Goal: Task Accomplishment & Management: Complete application form

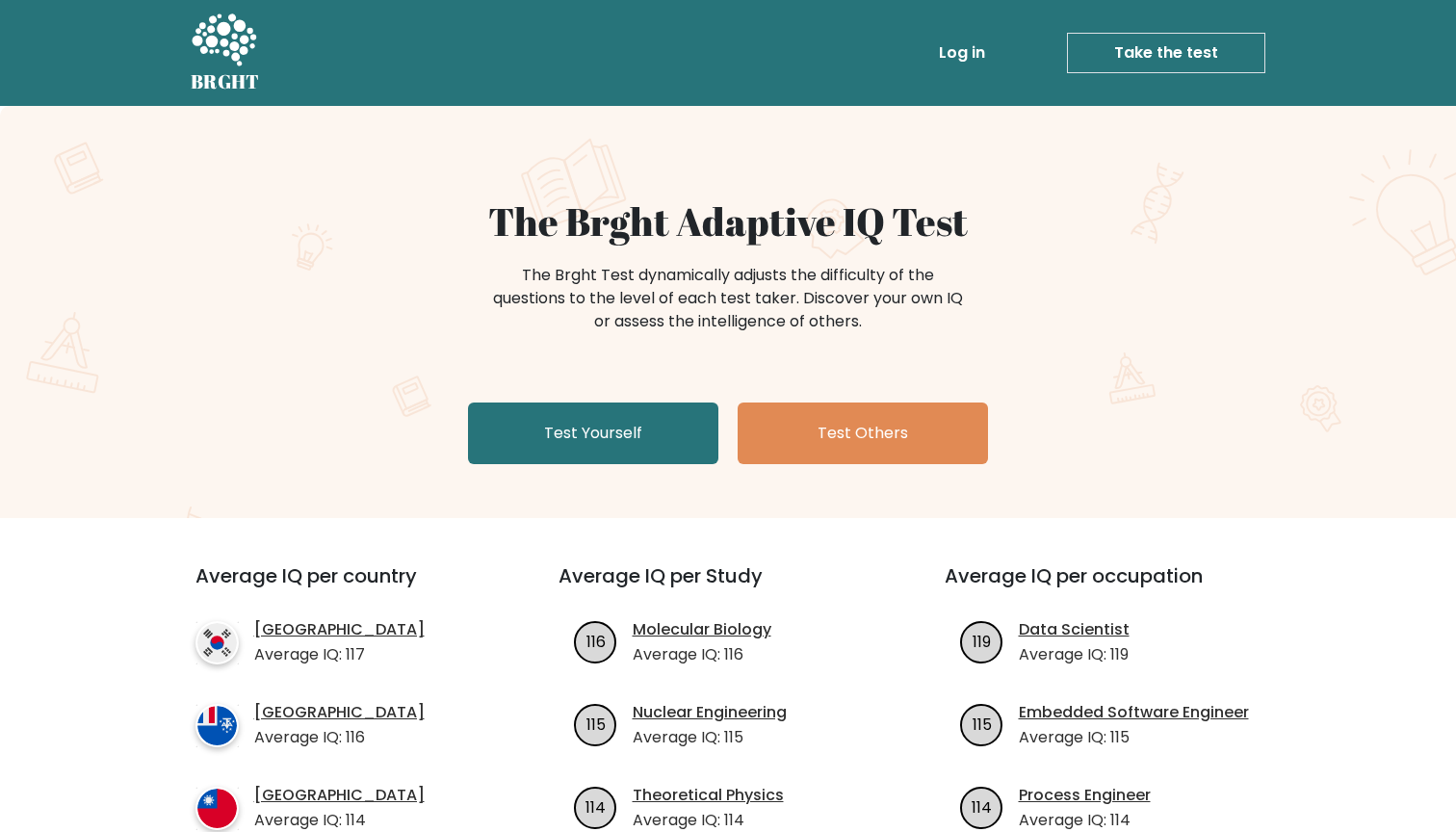
click at [972, 57] on link "Log in" at bounding box center [962, 53] width 62 height 38
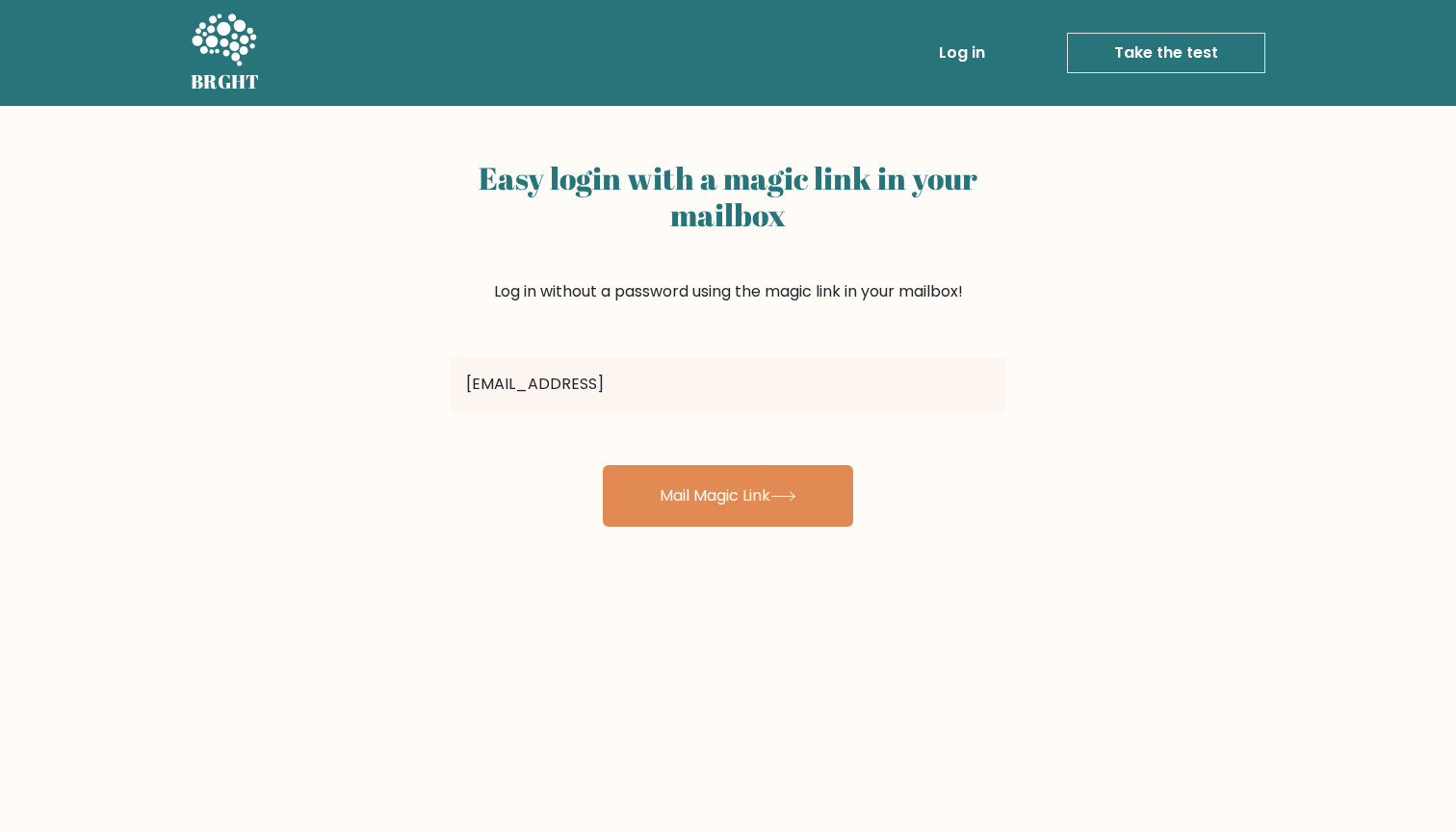
type input "[EMAIL_ADDRESS]"
click at [728, 496] on button "Mail Magic Link" at bounding box center [728, 495] width 250 height 62
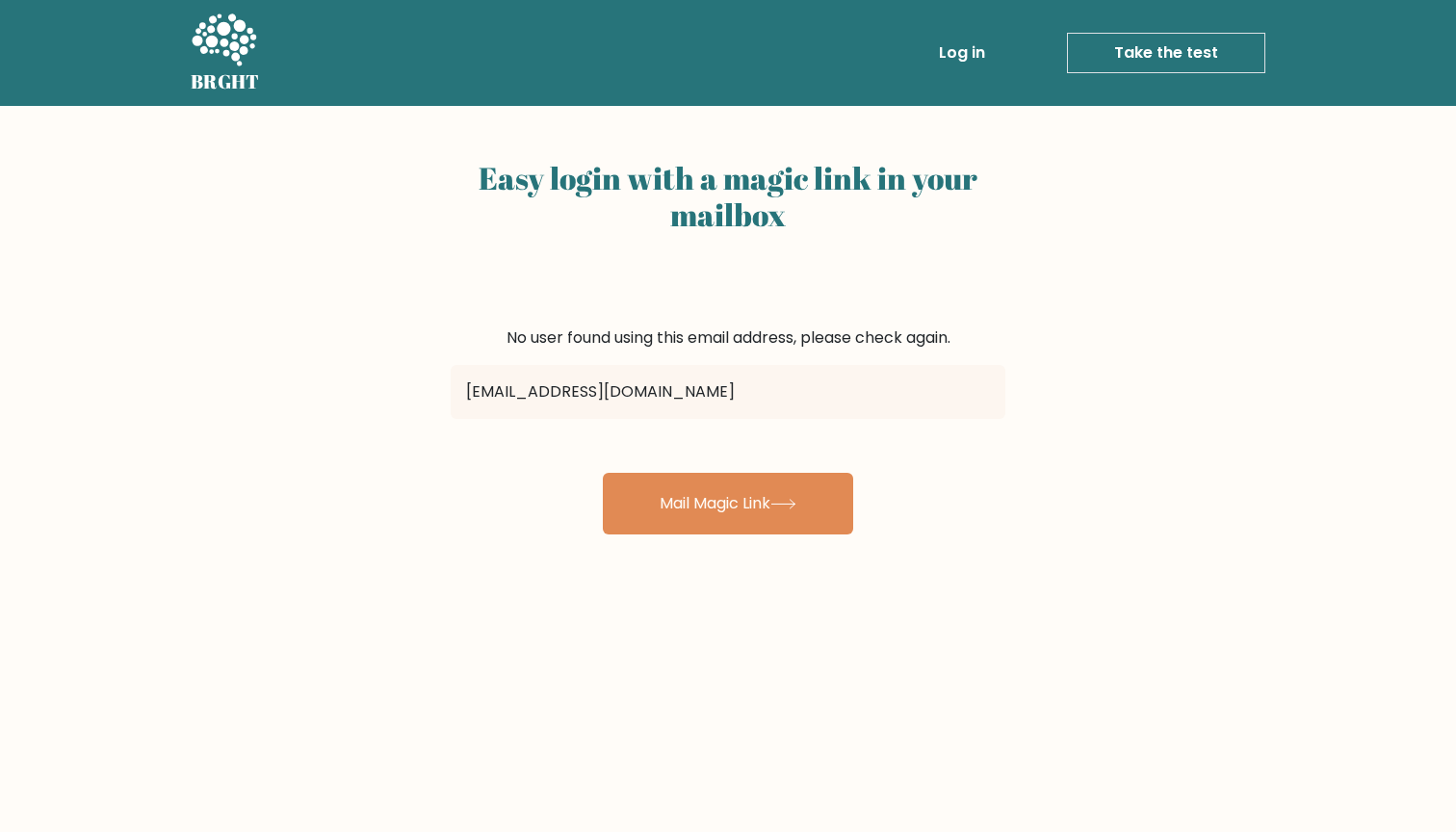
type input "holzwurmjoe.1@gmail.com"
click at [728, 504] on button "Mail Magic Link" at bounding box center [728, 503] width 250 height 62
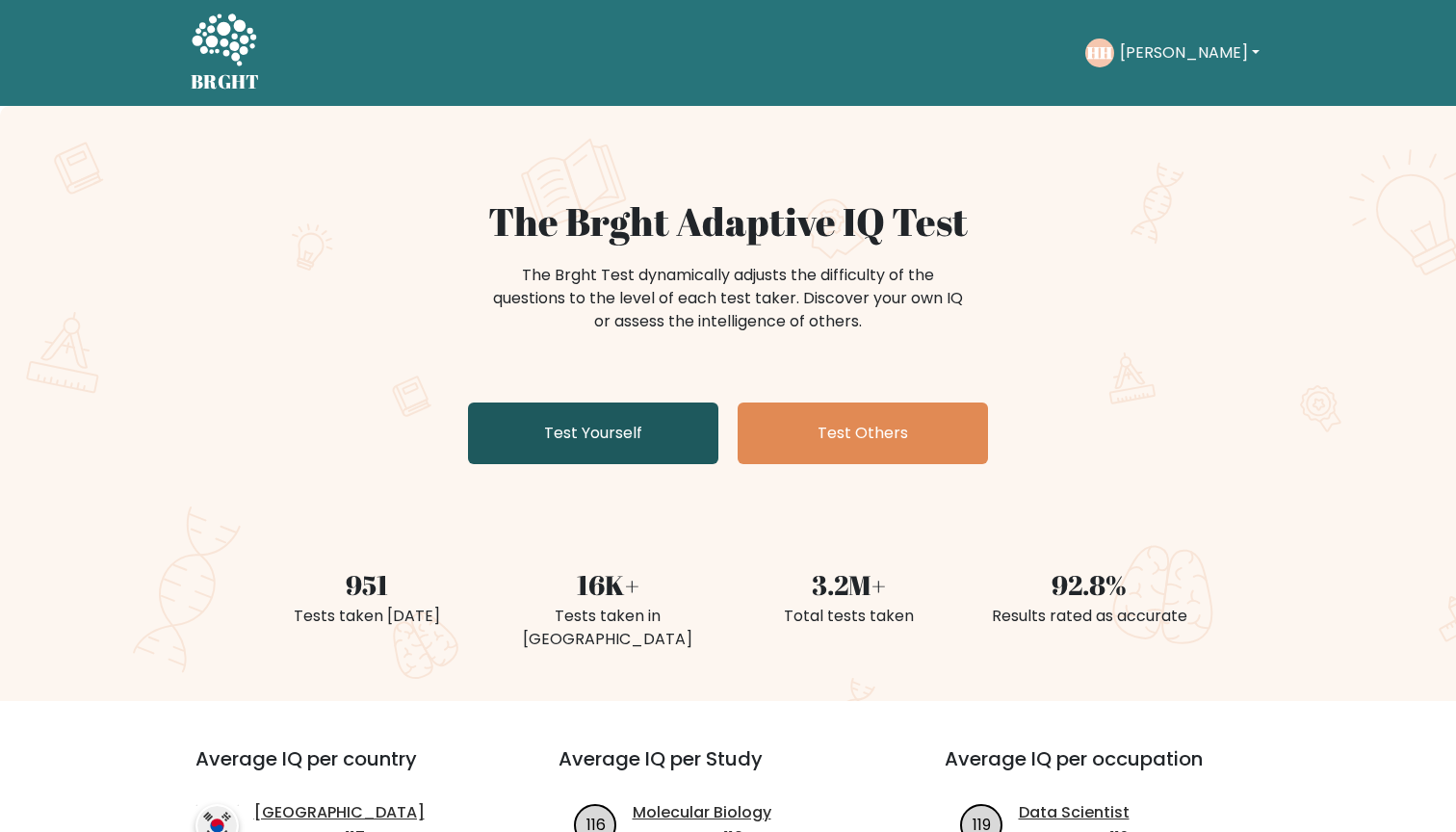
click at [624, 448] on link "Test Yourself" at bounding box center [593, 433] width 250 height 62
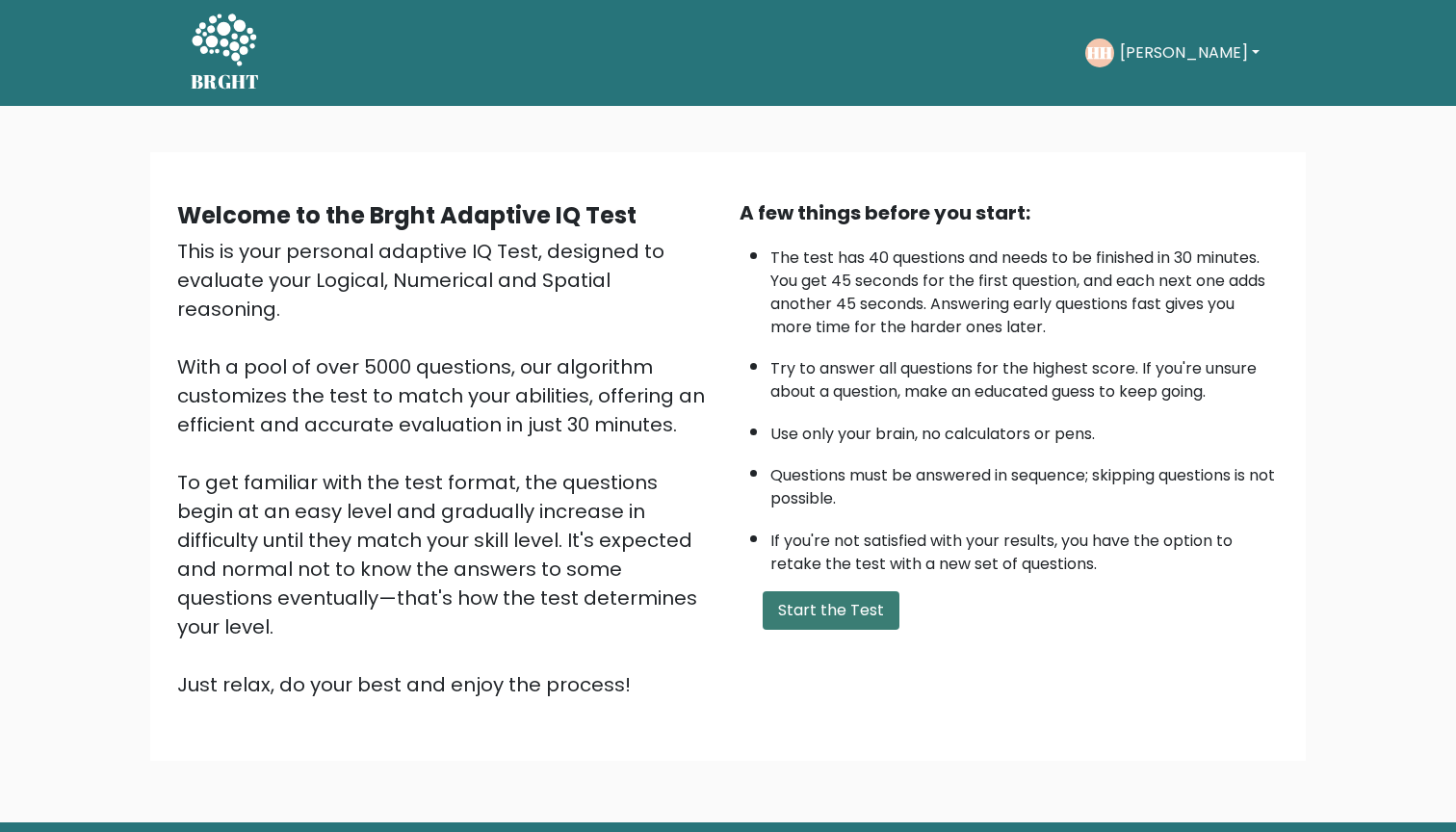
click at [848, 630] on button "Start the Test" at bounding box center [831, 609] width 137 height 38
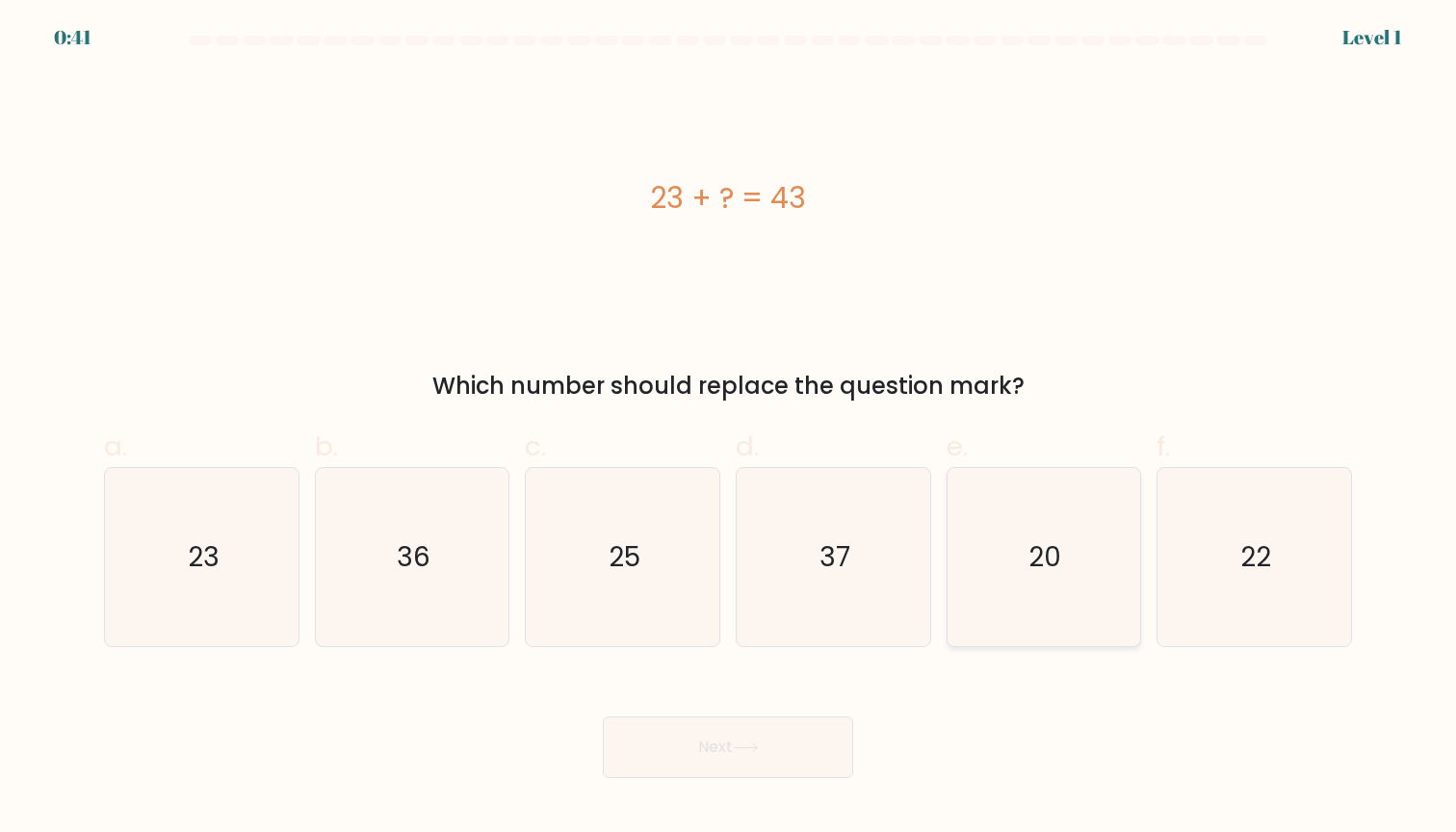
click at [1055, 554] on text "20" at bounding box center [1046, 557] width 33 height 37
click at [728, 429] on input "e. 20" at bounding box center [728, 422] width 1 height 13
radio input "true"
click at [793, 757] on button "Next" at bounding box center [728, 747] width 250 height 62
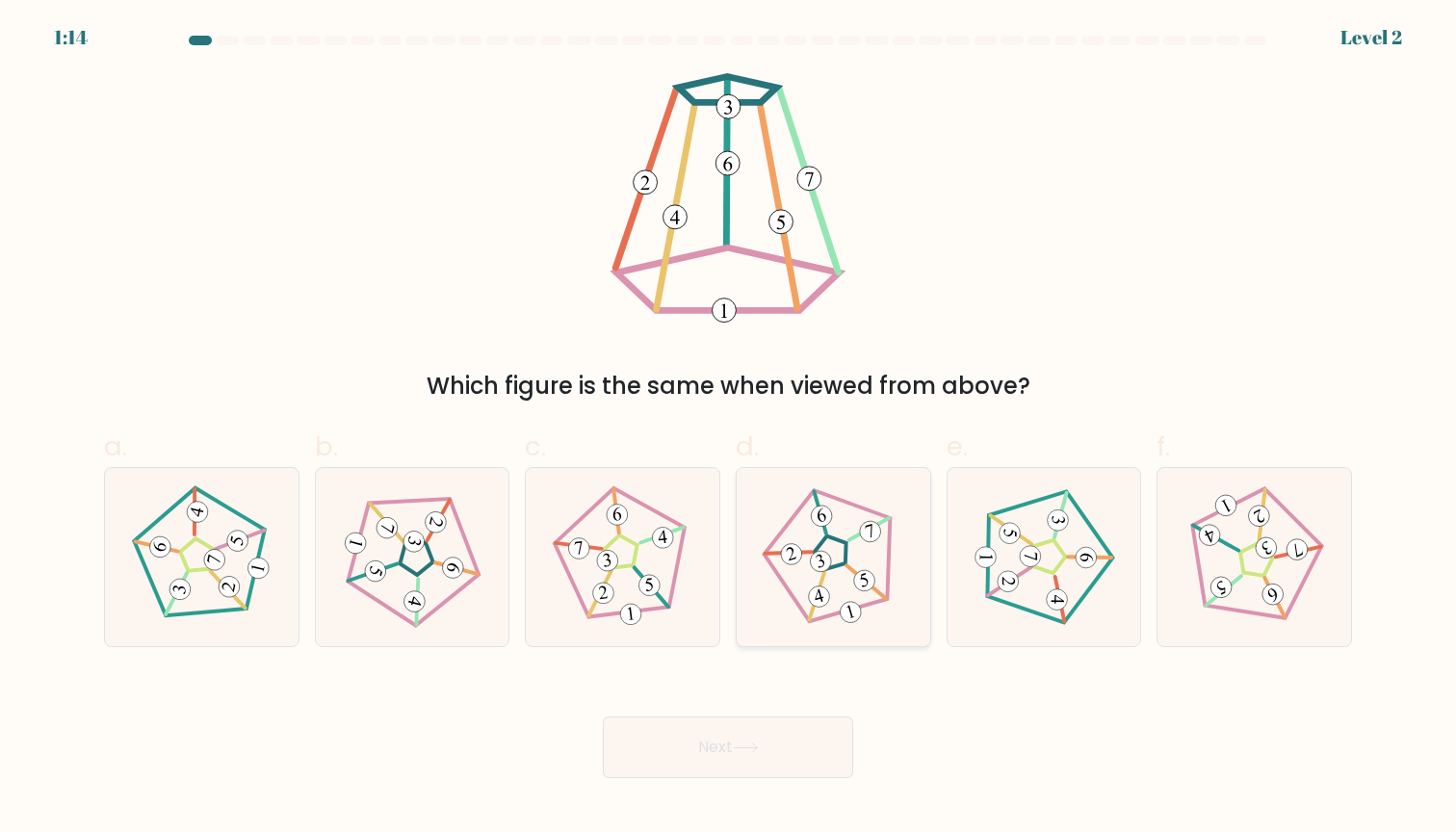
click at [856, 536] on 640 at bounding box center [869, 529] width 45 height 22
click at [728, 429] on input "d." at bounding box center [728, 422] width 1 height 13
radio input "true"
click at [759, 743] on icon at bounding box center [745, 747] width 26 height 11
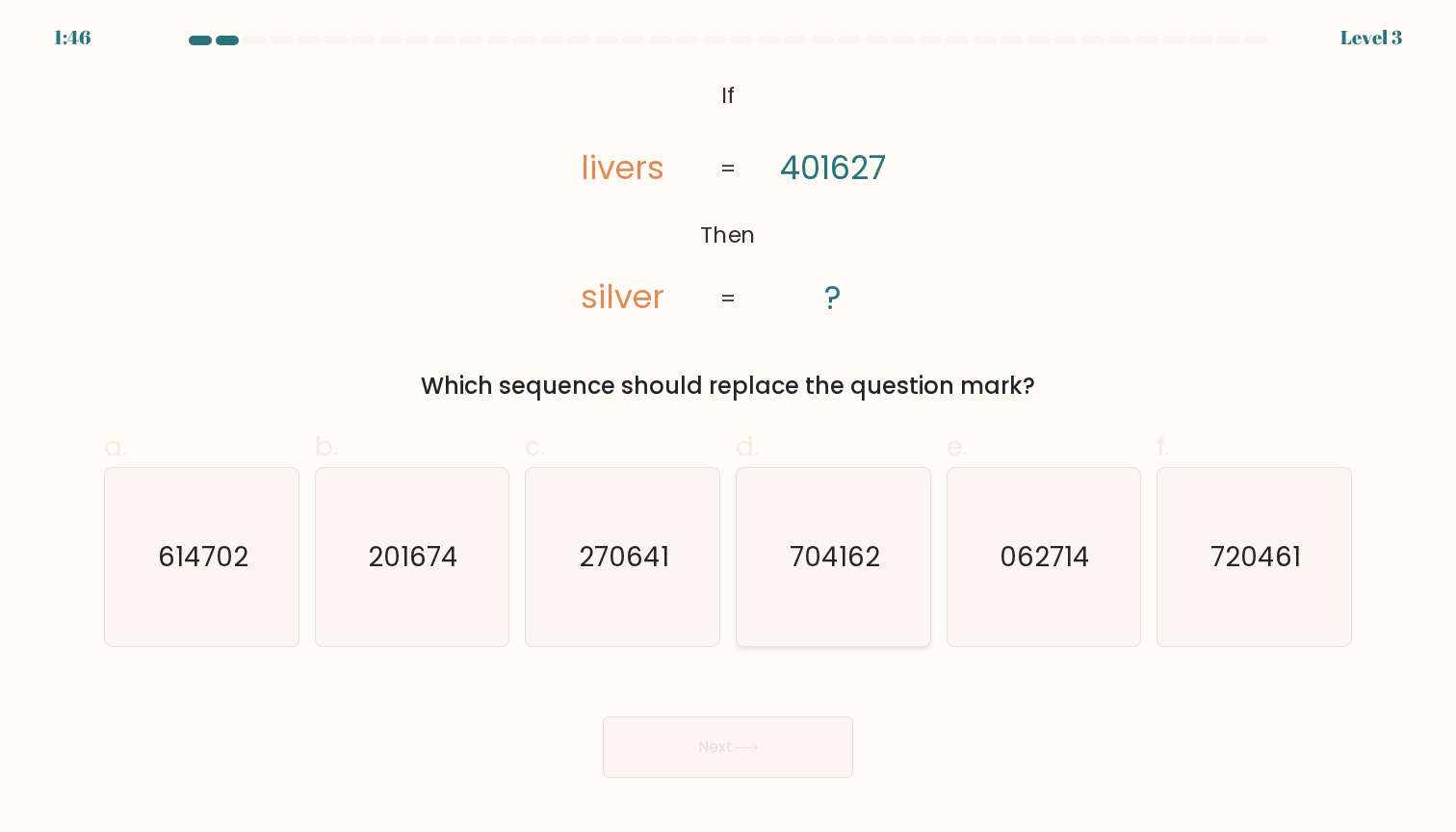
click at [782, 565] on icon "704162" at bounding box center [833, 557] width 178 height 178
click at [728, 429] on input "d. 704162" at bounding box center [728, 422] width 1 height 13
radio input "true"
click at [728, 744] on button "Next" at bounding box center [728, 747] width 250 height 62
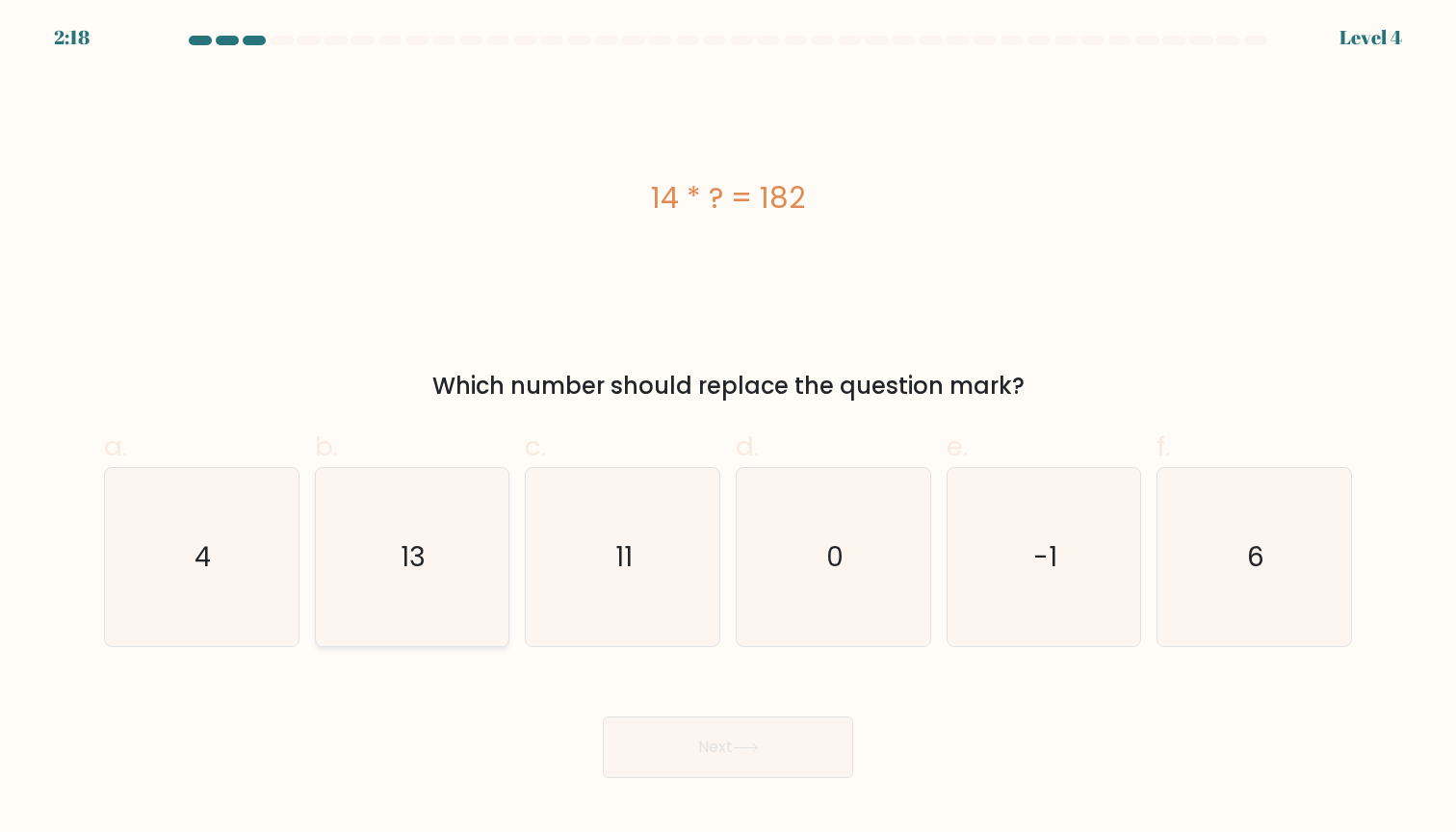
click at [422, 555] on text "13" at bounding box center [414, 557] width 25 height 37
click at [728, 429] on input "b. 13" at bounding box center [728, 422] width 1 height 13
radio input "true"
click at [707, 734] on button "Next" at bounding box center [728, 747] width 250 height 62
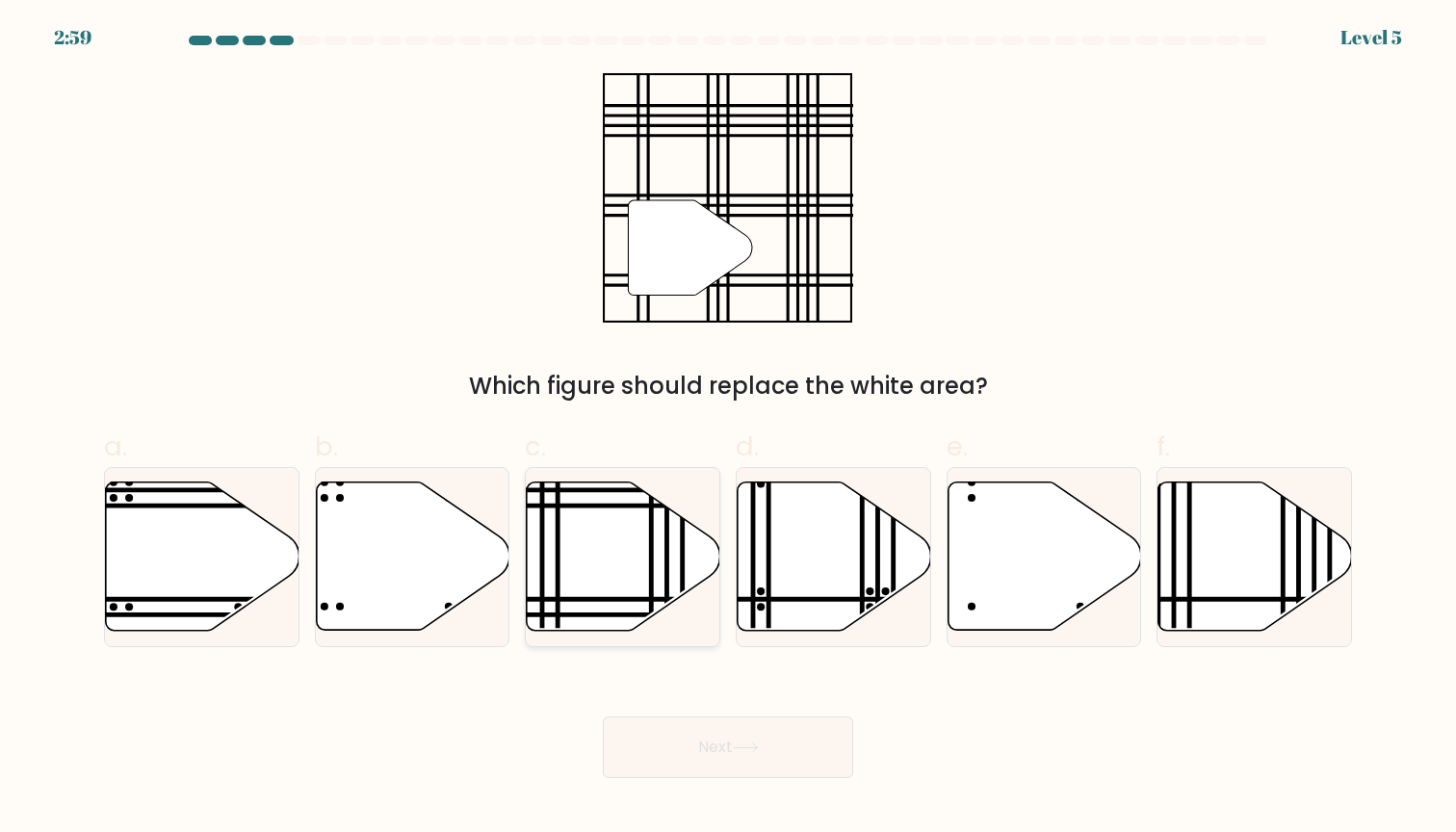
click at [638, 547] on icon at bounding box center [623, 557] width 193 height 148
click at [728, 429] on input "c." at bounding box center [728, 422] width 1 height 13
radio input "true"
click at [727, 765] on button "Next" at bounding box center [728, 747] width 250 height 62
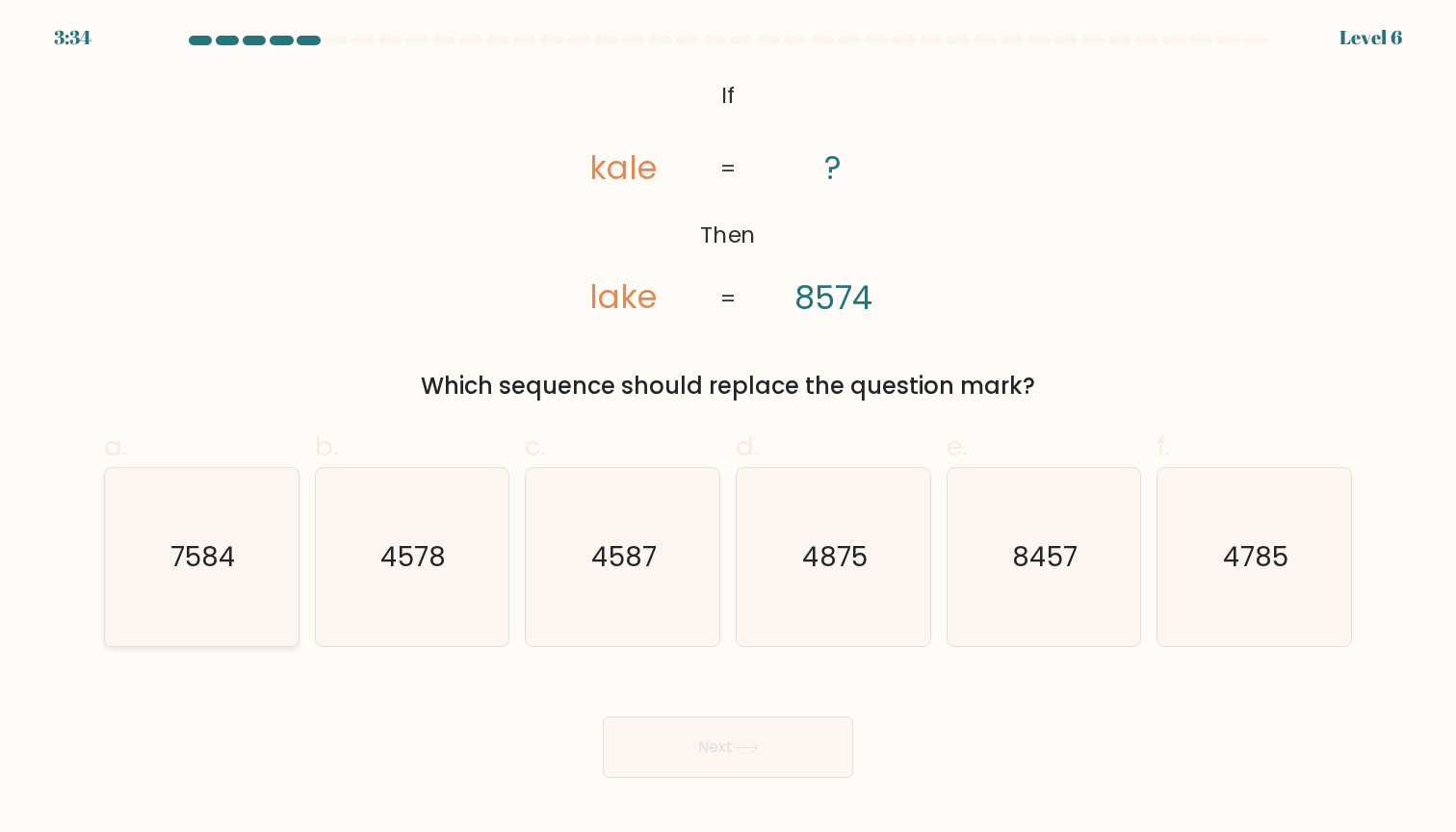
click at [242, 508] on icon "7584" at bounding box center [201, 557] width 178 height 178
click at [728, 429] on input "a. 7584" at bounding box center [728, 422] width 1 height 13
radio input "true"
click at [682, 753] on button "Next" at bounding box center [728, 747] width 250 height 62
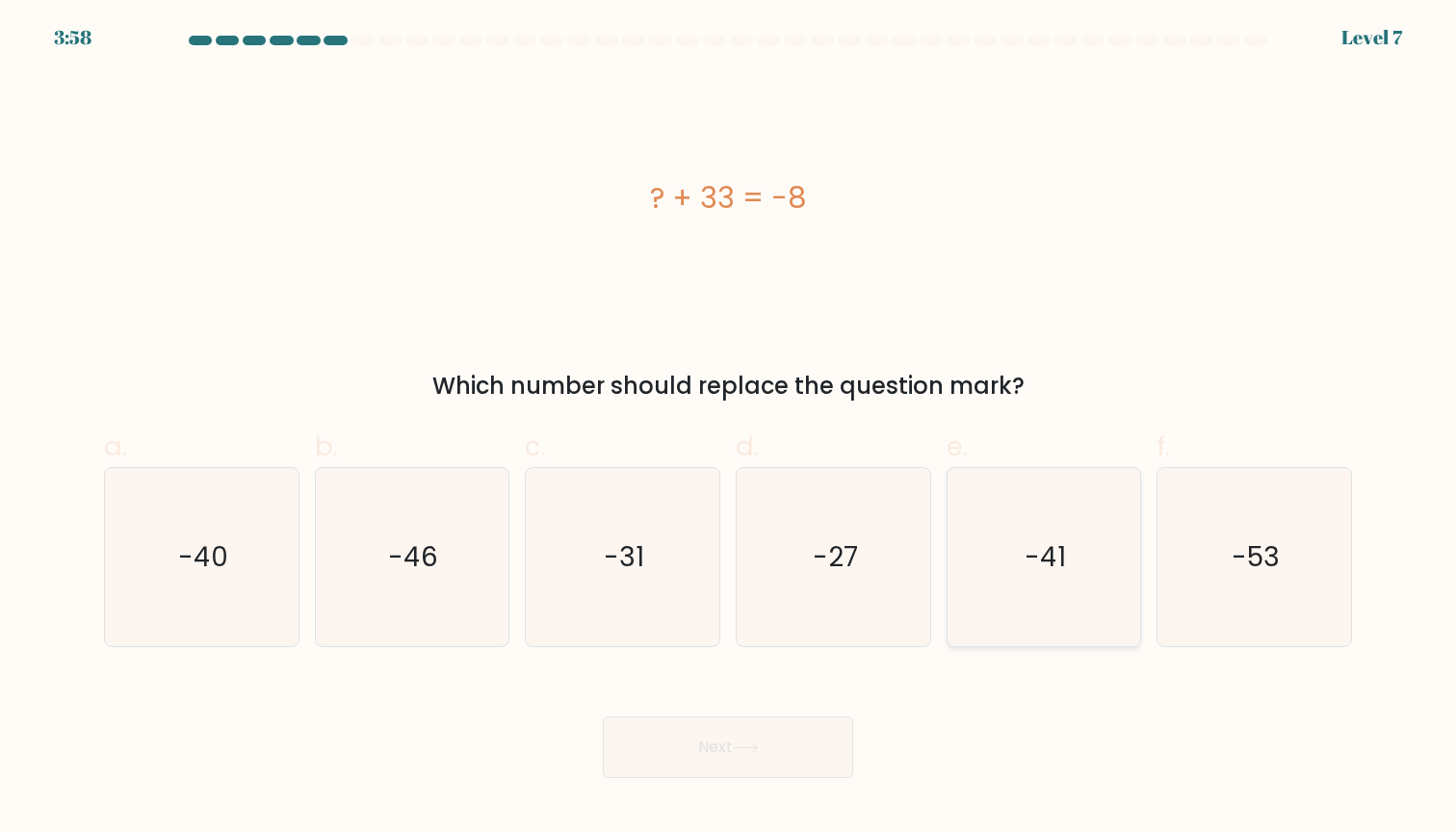
click at [1104, 542] on icon "-41" at bounding box center [1043, 557] width 178 height 178
click at [728, 429] on input "e. -41" at bounding box center [728, 422] width 1 height 13
radio input "true"
click at [796, 745] on button "Next" at bounding box center [728, 747] width 250 height 62
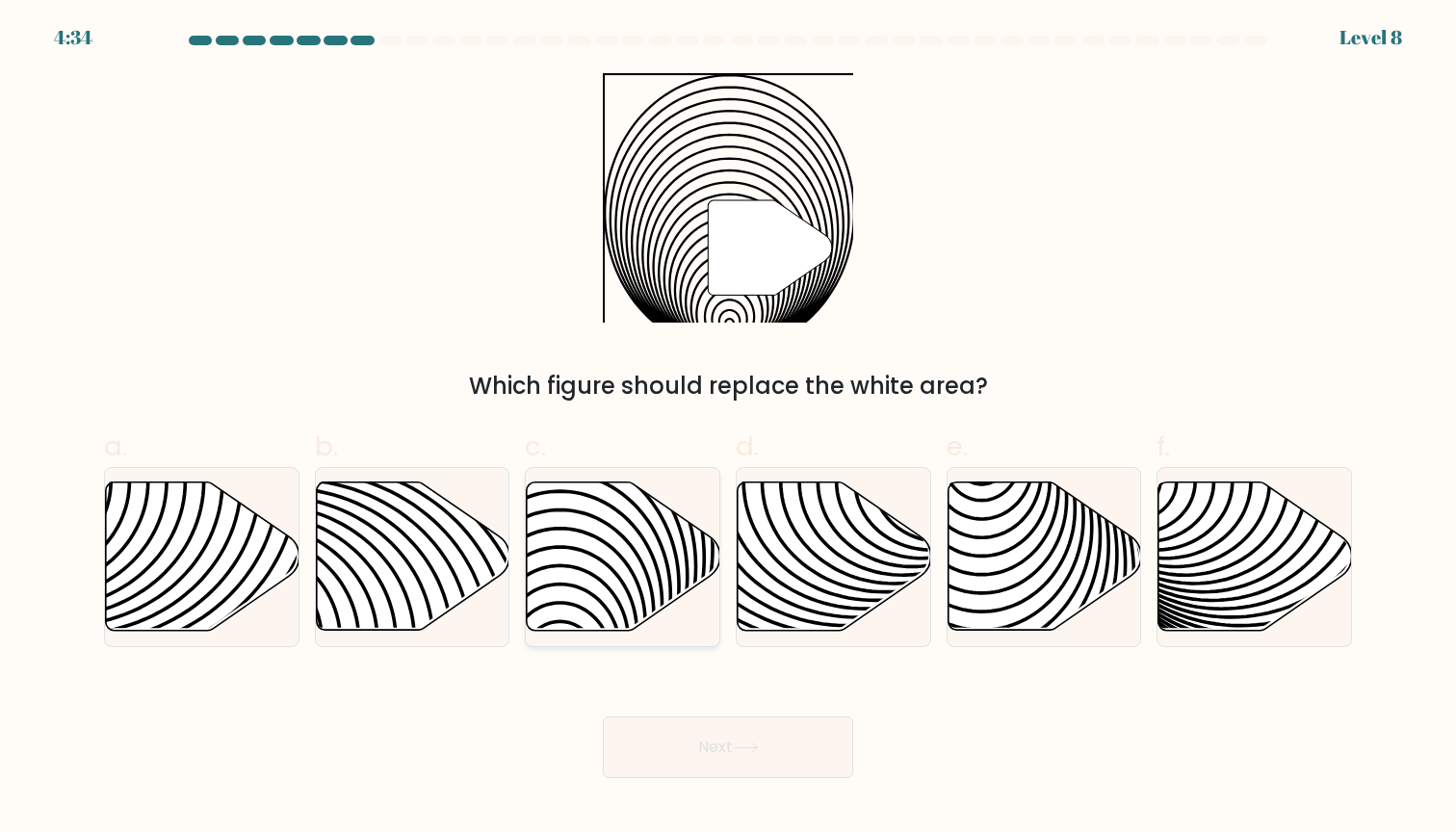
click at [610, 540] on icon at bounding box center [623, 557] width 193 height 148
click at [728, 429] on input "c." at bounding box center [728, 422] width 1 height 13
radio input "true"
click at [697, 753] on button "Next" at bounding box center [728, 747] width 250 height 62
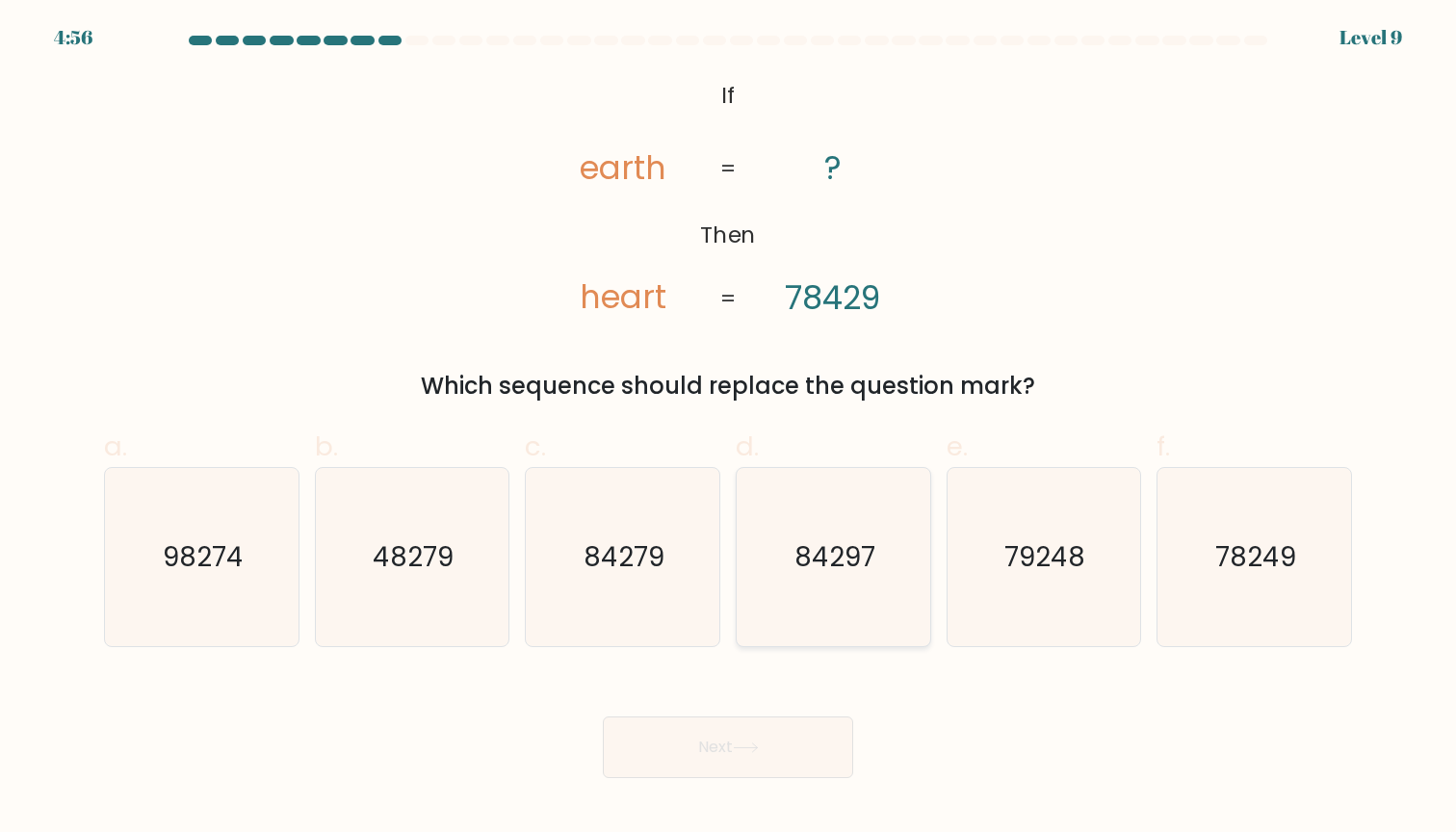
click at [831, 528] on icon "84297" at bounding box center [833, 557] width 178 height 178
click at [728, 429] on input "d. 84297" at bounding box center [728, 422] width 1 height 13
radio input "true"
click at [767, 735] on button "Next" at bounding box center [728, 747] width 250 height 62
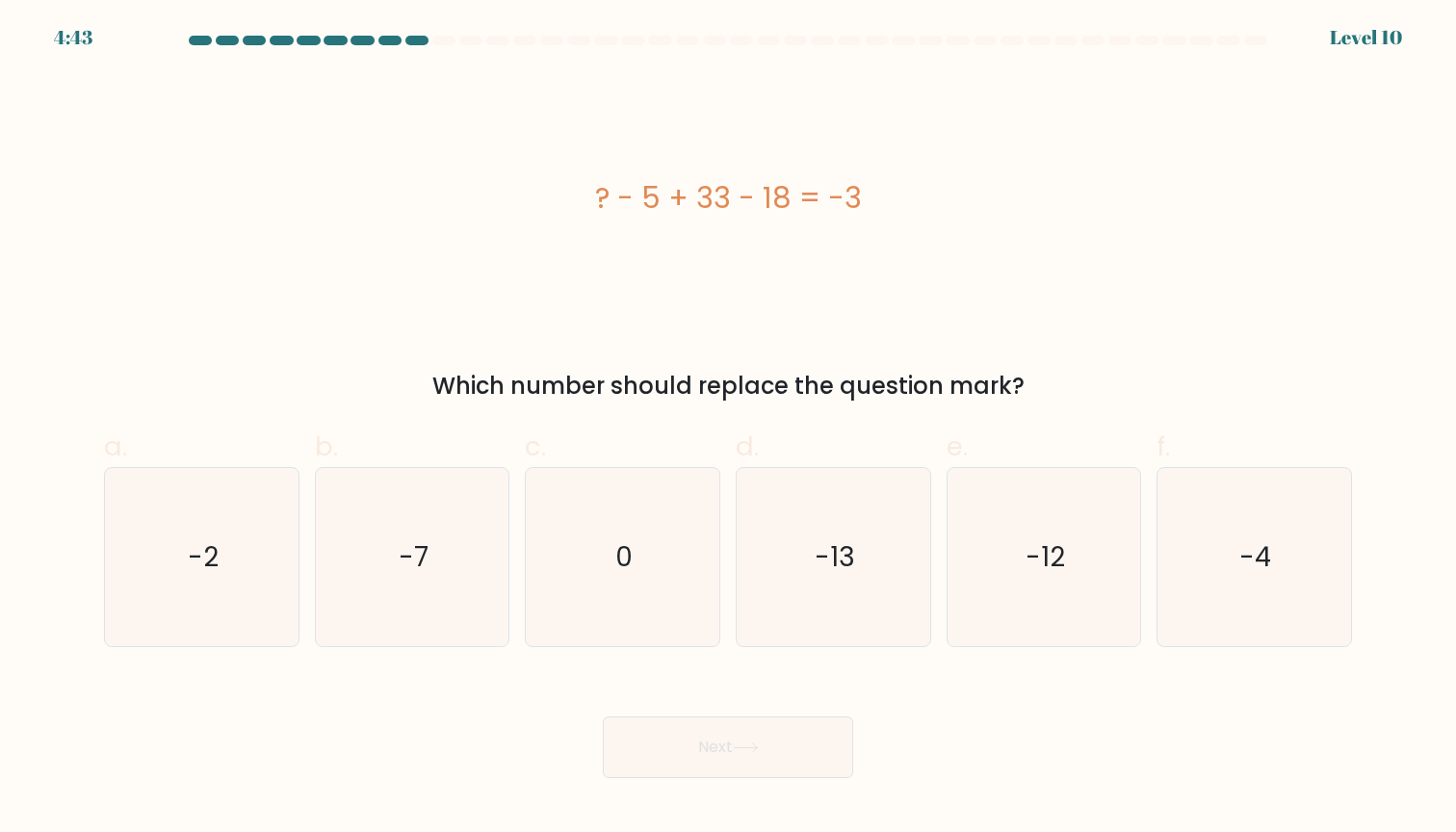
click at [810, 654] on form "a. 0" at bounding box center [728, 406] width 1456 height 742
click at [820, 593] on icon "-13" at bounding box center [833, 557] width 178 height 178
click at [728, 429] on input "d. -13" at bounding box center [728, 422] width 1 height 13
radio input "true"
click at [797, 760] on button "Next" at bounding box center [728, 747] width 250 height 62
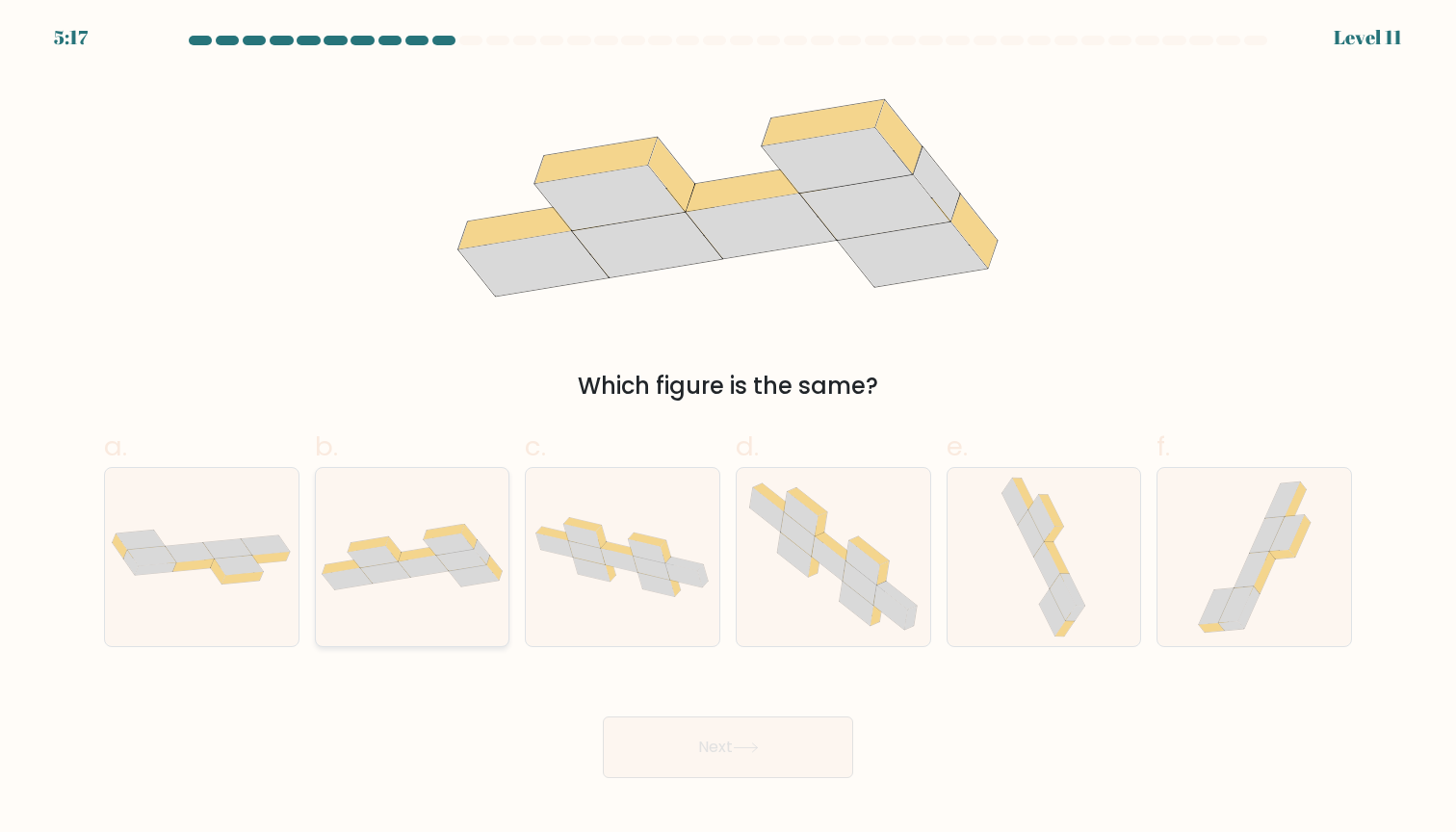
click at [404, 508] on div at bounding box center [412, 557] width 195 height 180
click at [728, 429] on input "b." at bounding box center [728, 422] width 1 height 13
radio input "true"
click at [697, 765] on button "Next" at bounding box center [728, 747] width 250 height 62
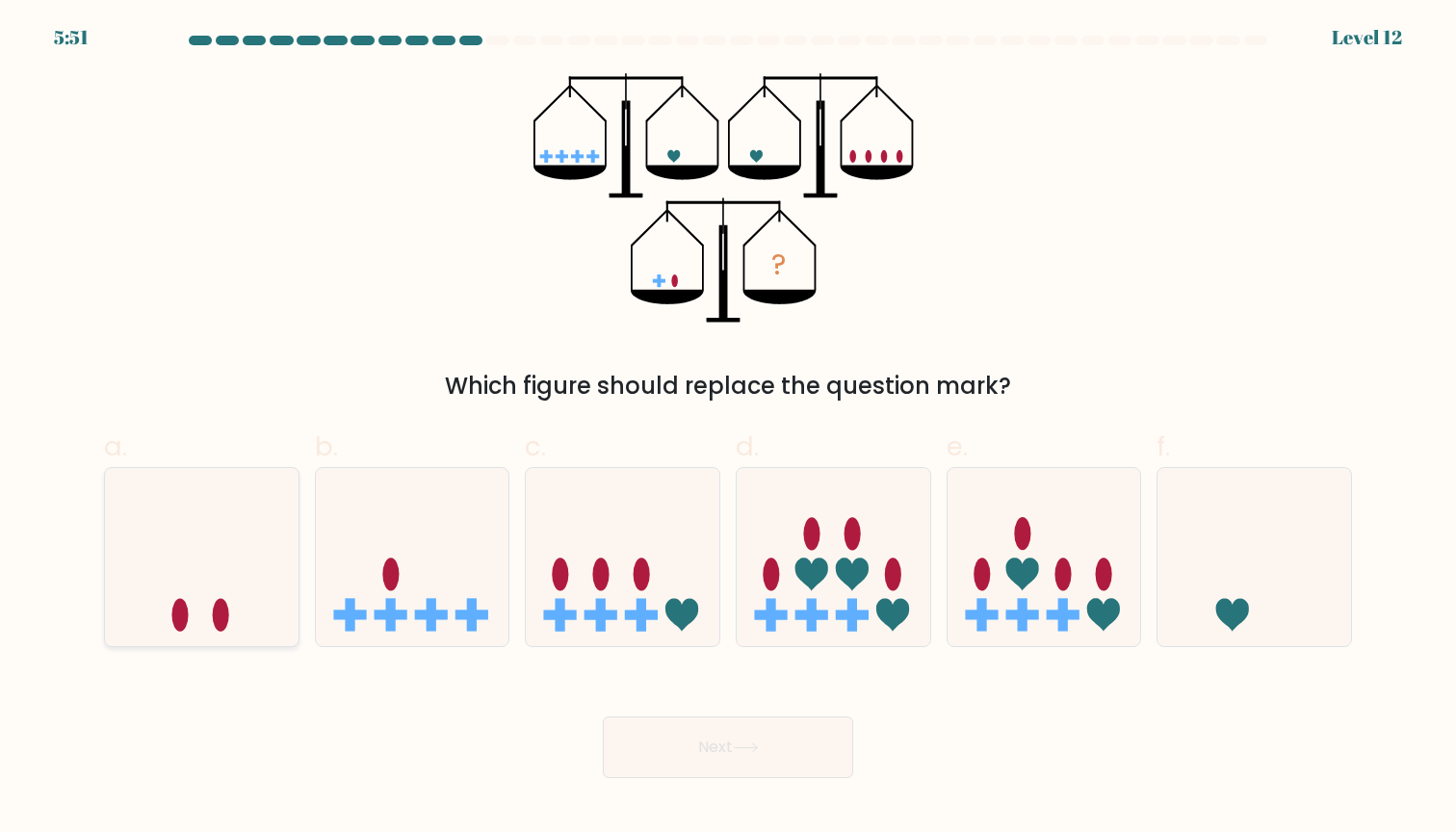
click at [186, 575] on icon at bounding box center [201, 557] width 193 height 160
click at [728, 429] on input "a." at bounding box center [728, 422] width 1 height 13
radio input "true"
click at [688, 771] on button "Next" at bounding box center [728, 747] width 250 height 62
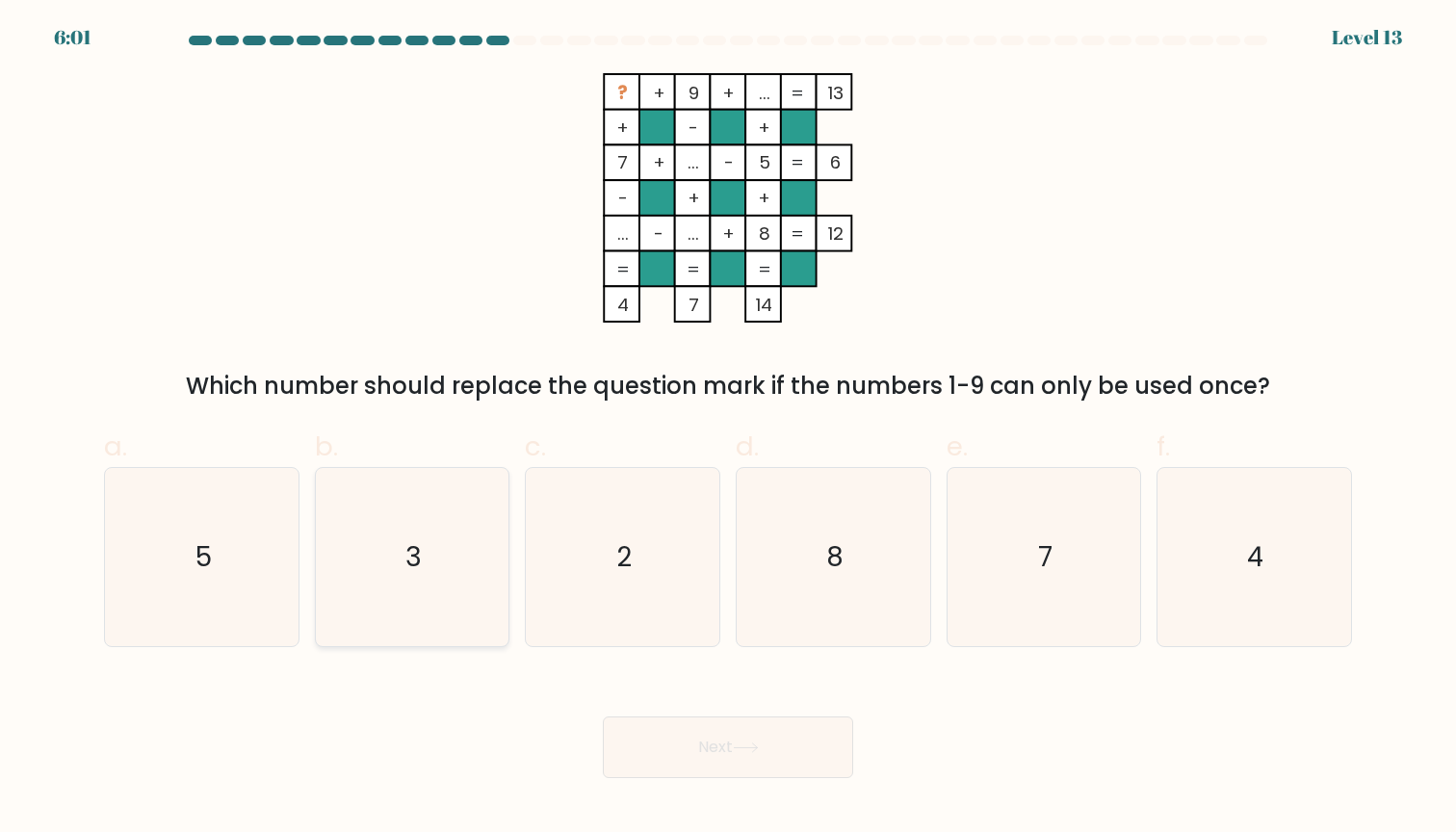
click at [432, 550] on icon "3" at bounding box center [411, 557] width 178 height 178
click at [728, 429] on input "b. 3" at bounding box center [728, 422] width 1 height 13
radio input "true"
click at [702, 756] on button "Next" at bounding box center [728, 747] width 250 height 62
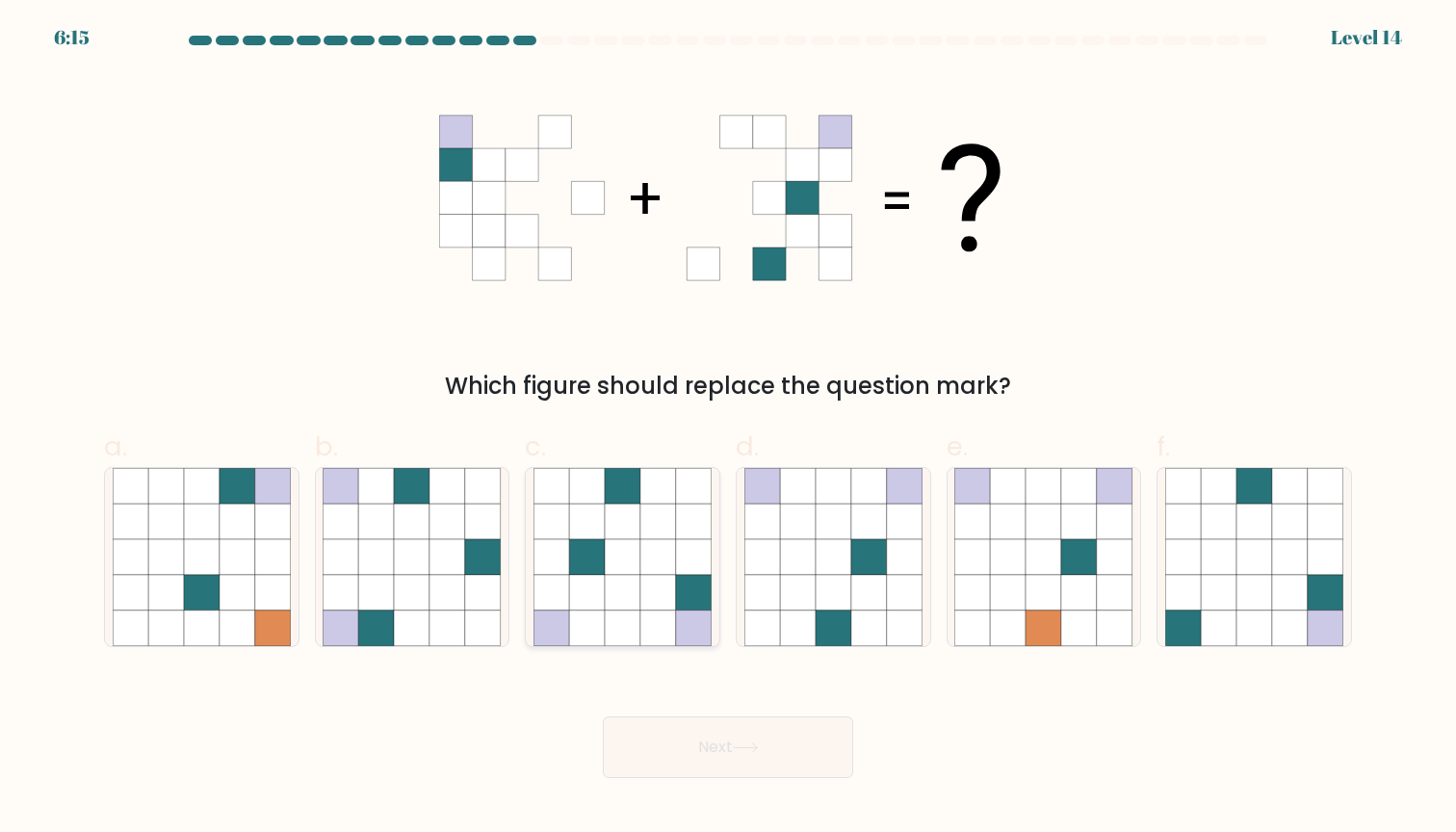
click at [548, 575] on icon at bounding box center [551, 593] width 35 height 35
click at [728, 429] on input "c." at bounding box center [728, 422] width 1 height 13
radio input "true"
click at [663, 761] on button "Next" at bounding box center [728, 747] width 250 height 62
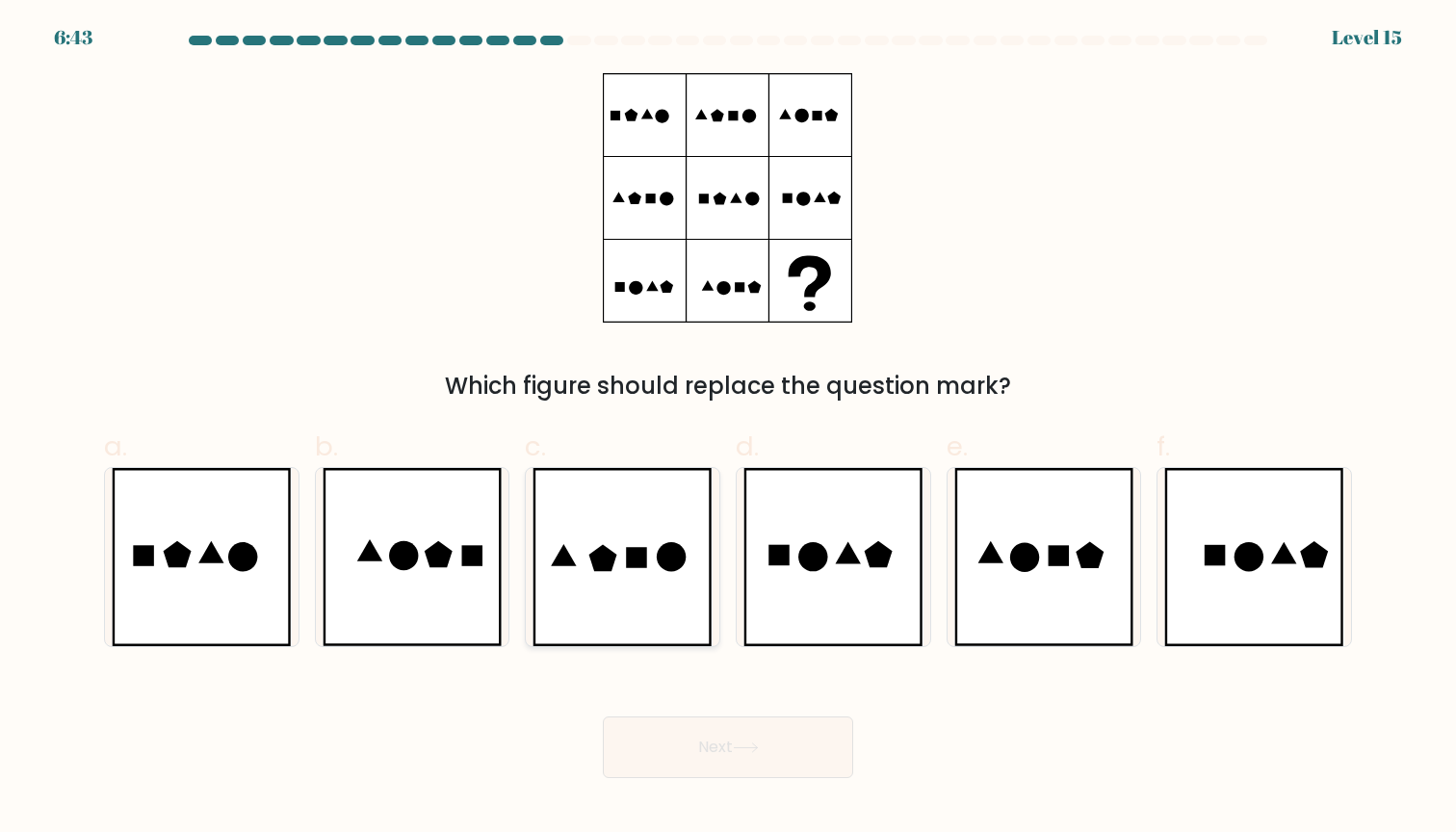
click at [636, 500] on icon at bounding box center [622, 557] width 180 height 178
click at [728, 429] on input "c." at bounding box center [728, 422] width 1 height 13
radio input "true"
click at [693, 734] on button "Next" at bounding box center [728, 747] width 250 height 62
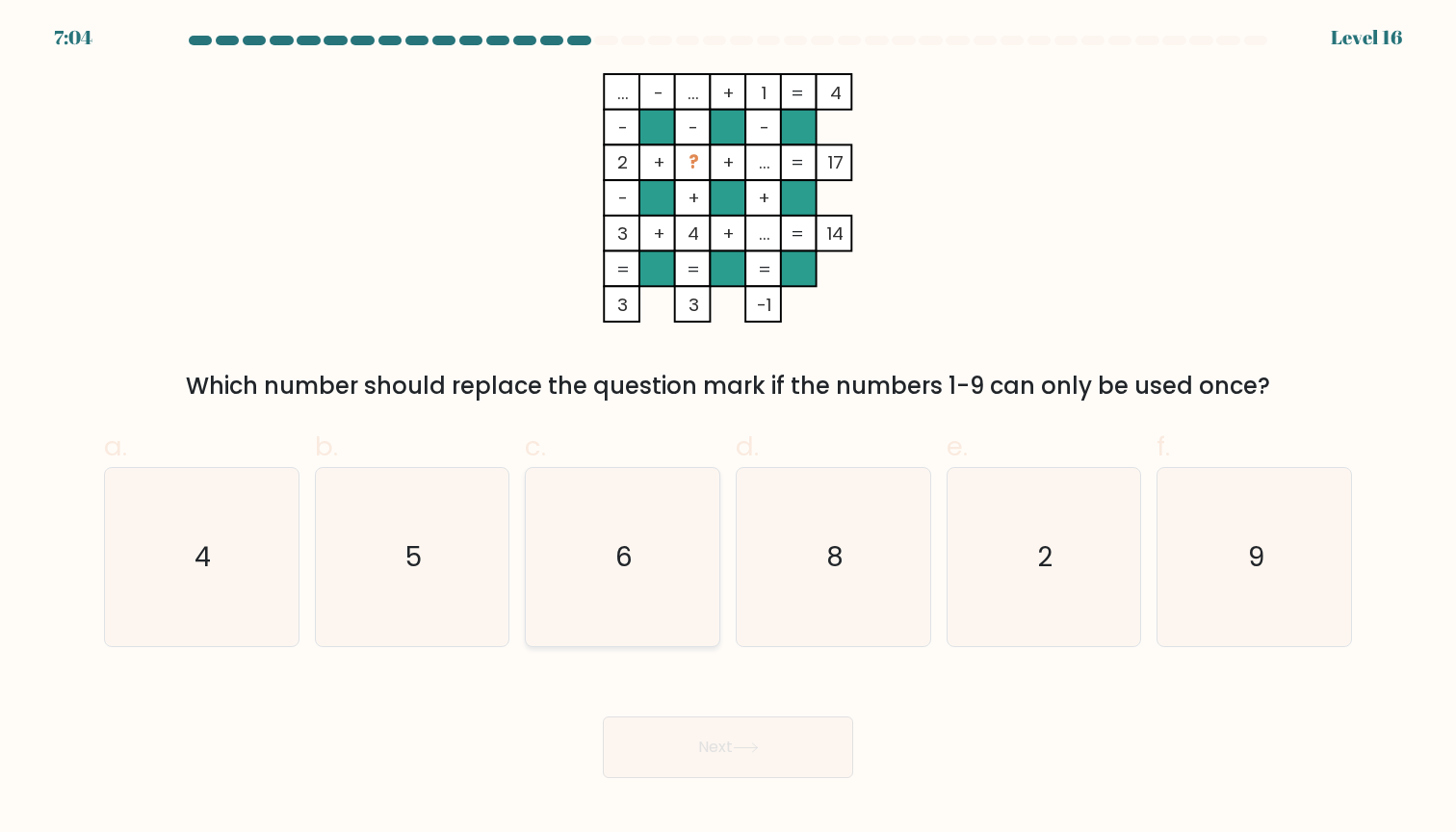
click at [647, 549] on icon "6" at bounding box center [622, 557] width 178 height 178
click at [728, 429] on input "c. 6" at bounding box center [728, 422] width 1 height 13
radio input "true"
click at [726, 734] on button "Next" at bounding box center [728, 747] width 250 height 62
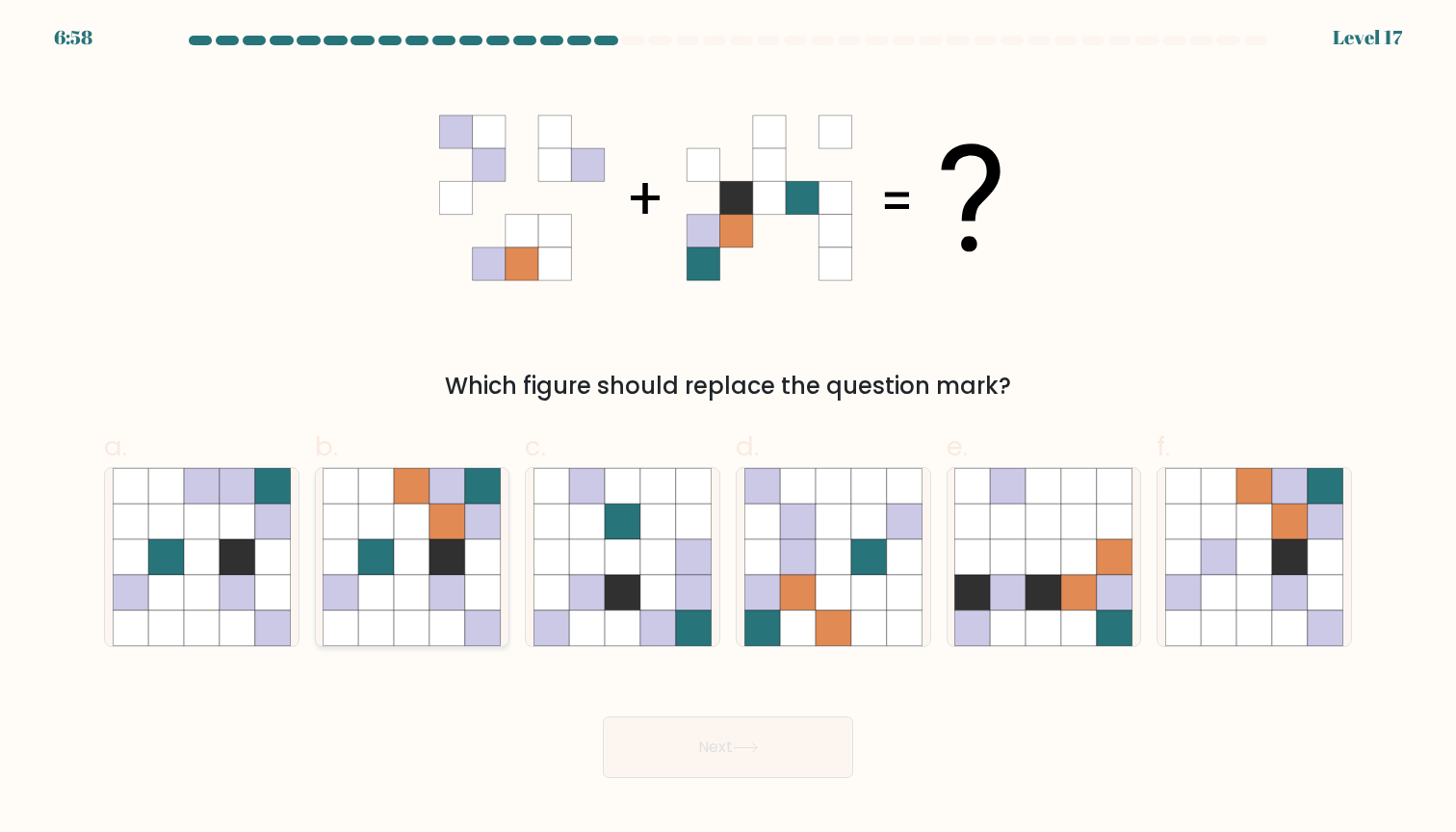
click at [437, 540] on icon at bounding box center [447, 557] width 35 height 35
click at [728, 429] on input "b." at bounding box center [728, 422] width 1 height 13
radio input "true"
click at [703, 749] on button "Next" at bounding box center [728, 747] width 250 height 62
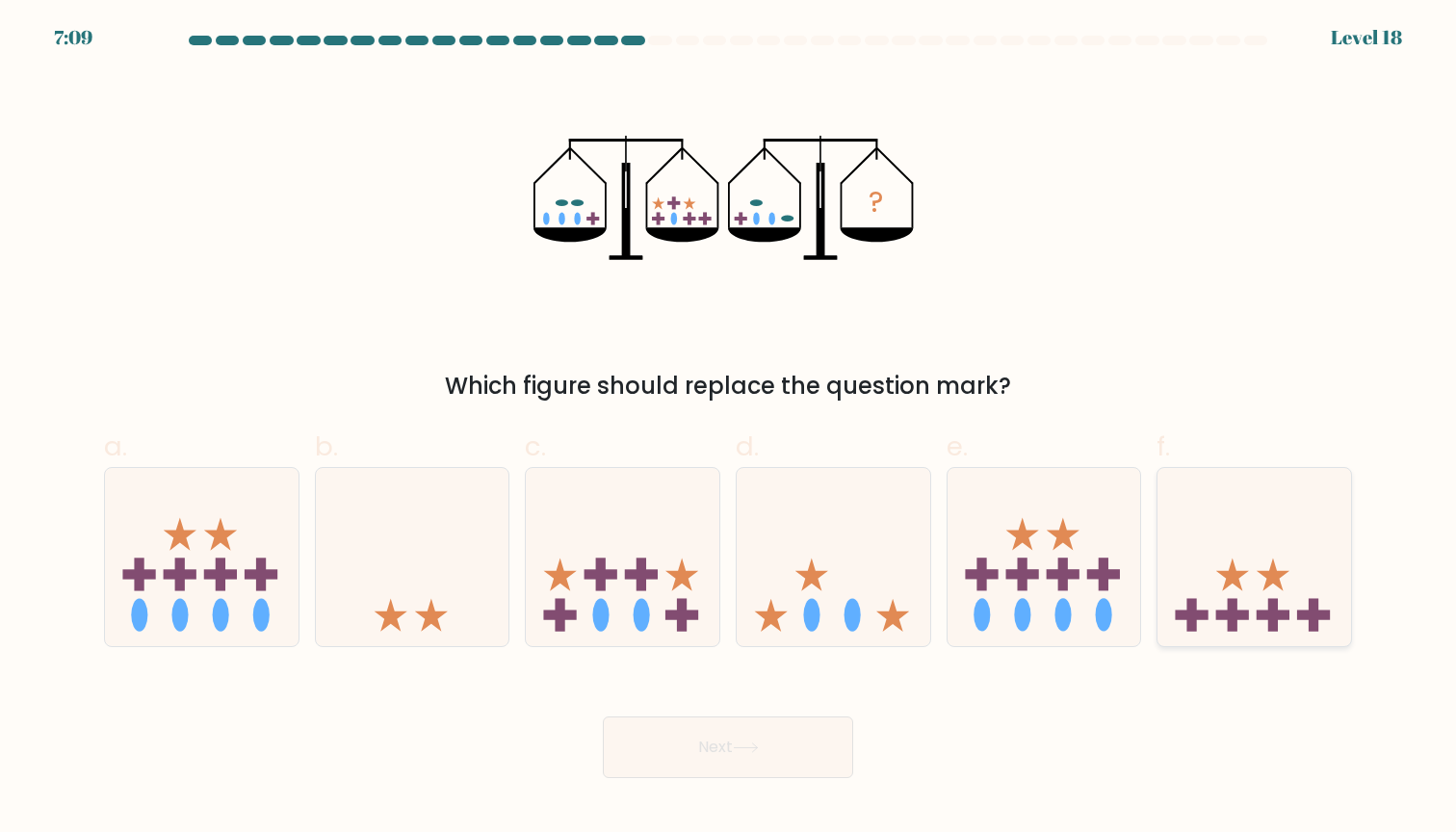
click at [1317, 589] on icon at bounding box center [1254, 557] width 193 height 160
click at [728, 429] on input "f." at bounding box center [728, 422] width 1 height 13
radio input "true"
click at [790, 764] on button "Next" at bounding box center [728, 747] width 250 height 62
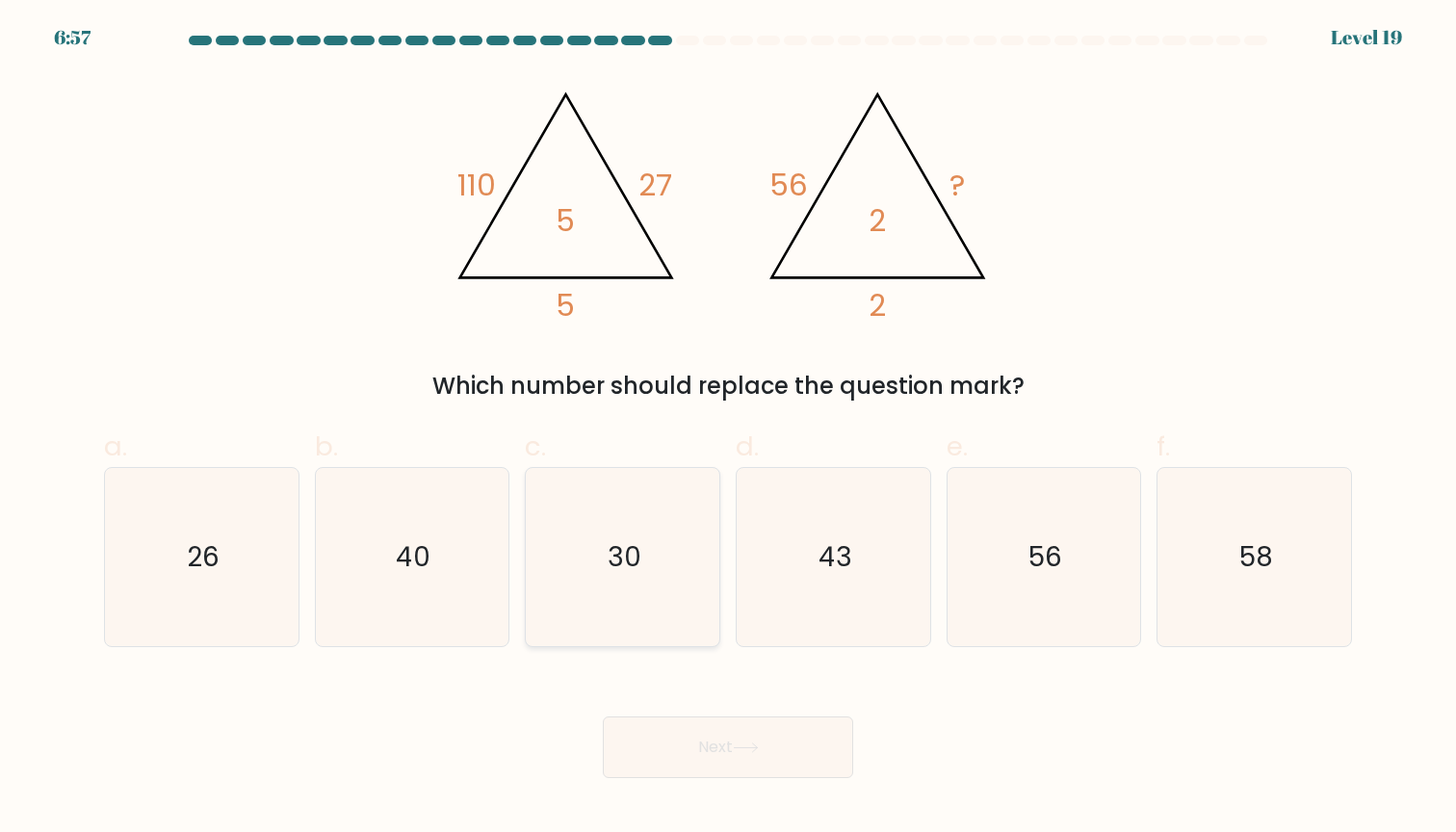
click at [621, 590] on icon "30" at bounding box center [622, 557] width 178 height 178
click at [728, 429] on input "c. 30" at bounding box center [728, 422] width 1 height 13
radio input "true"
click at [664, 757] on button "Next" at bounding box center [728, 747] width 250 height 62
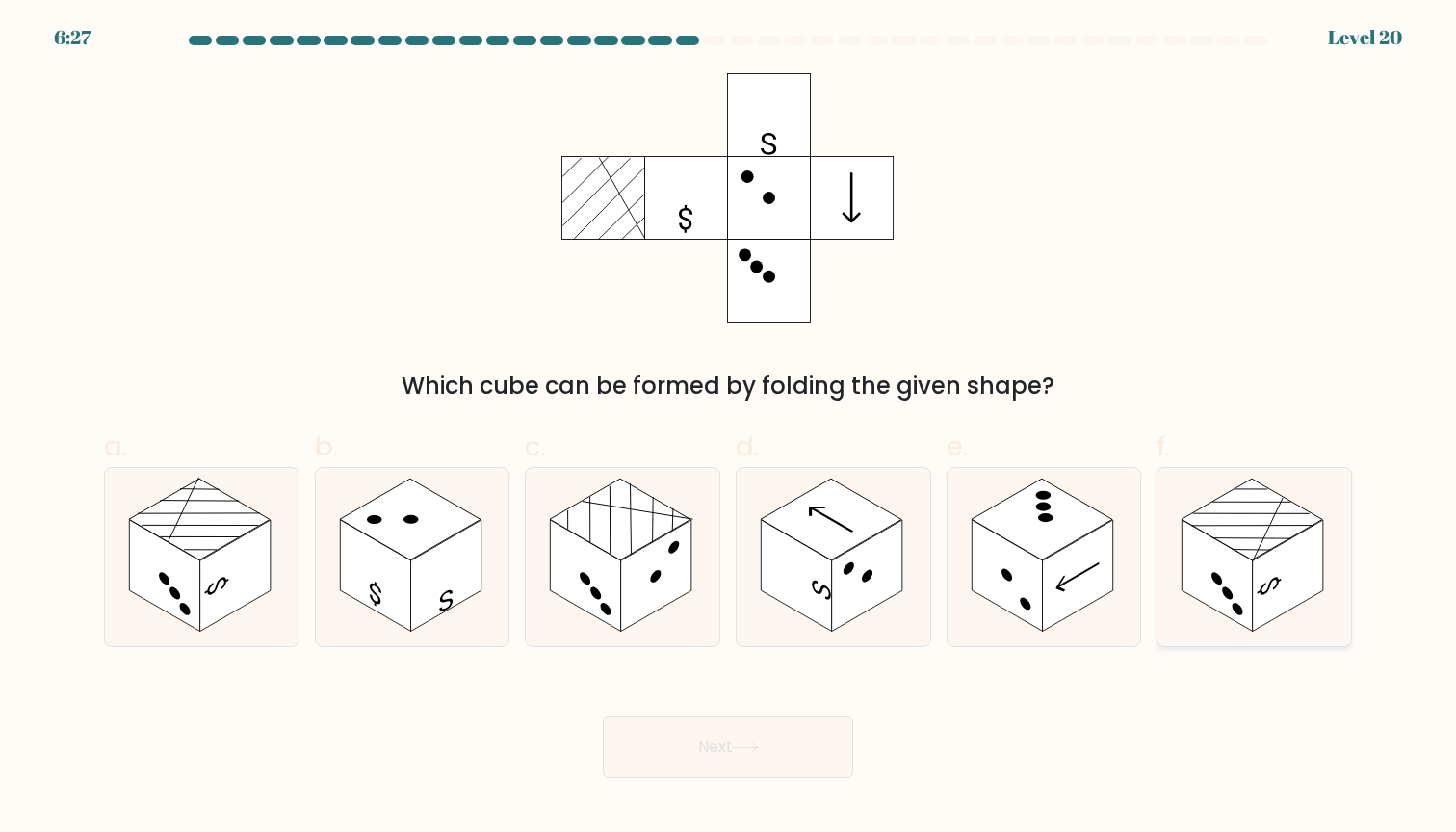
click at [1286, 565] on rect at bounding box center [1288, 576] width 70 height 111
click at [728, 429] on input "f." at bounding box center [728, 422] width 1 height 13
radio input "true"
click at [790, 741] on button "Next" at bounding box center [728, 747] width 250 height 62
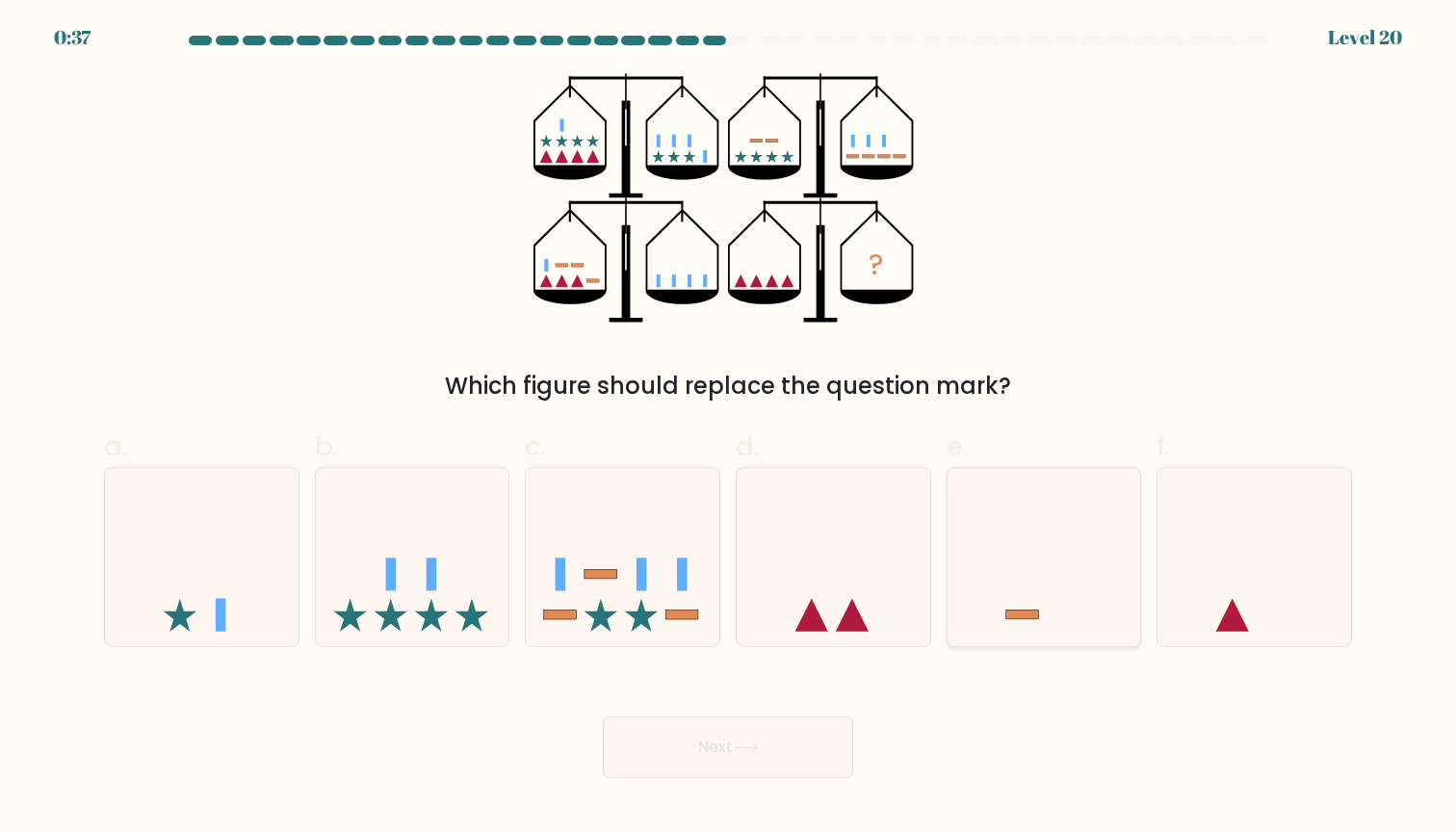
click at [1028, 605] on icon at bounding box center [1044, 557] width 193 height 160
click at [728, 429] on input "e." at bounding box center [728, 422] width 1 height 13
radio input "true"
click at [786, 759] on button "Next" at bounding box center [728, 747] width 250 height 62
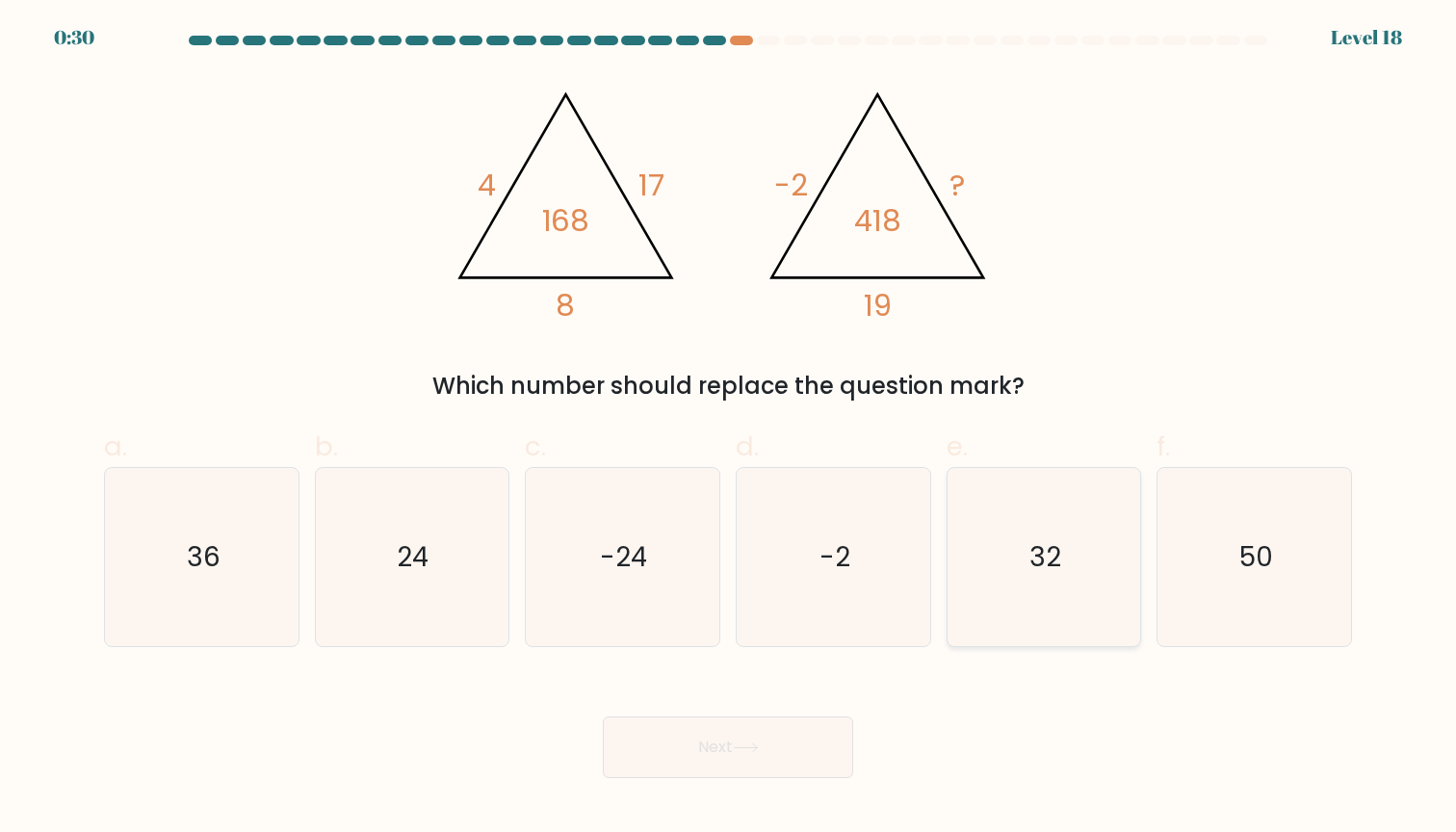
click at [1044, 584] on icon "32" at bounding box center [1043, 557] width 178 height 178
click at [728, 429] on input "e. 32" at bounding box center [728, 422] width 1 height 13
radio input "true"
click at [798, 752] on button "Next" at bounding box center [728, 747] width 250 height 62
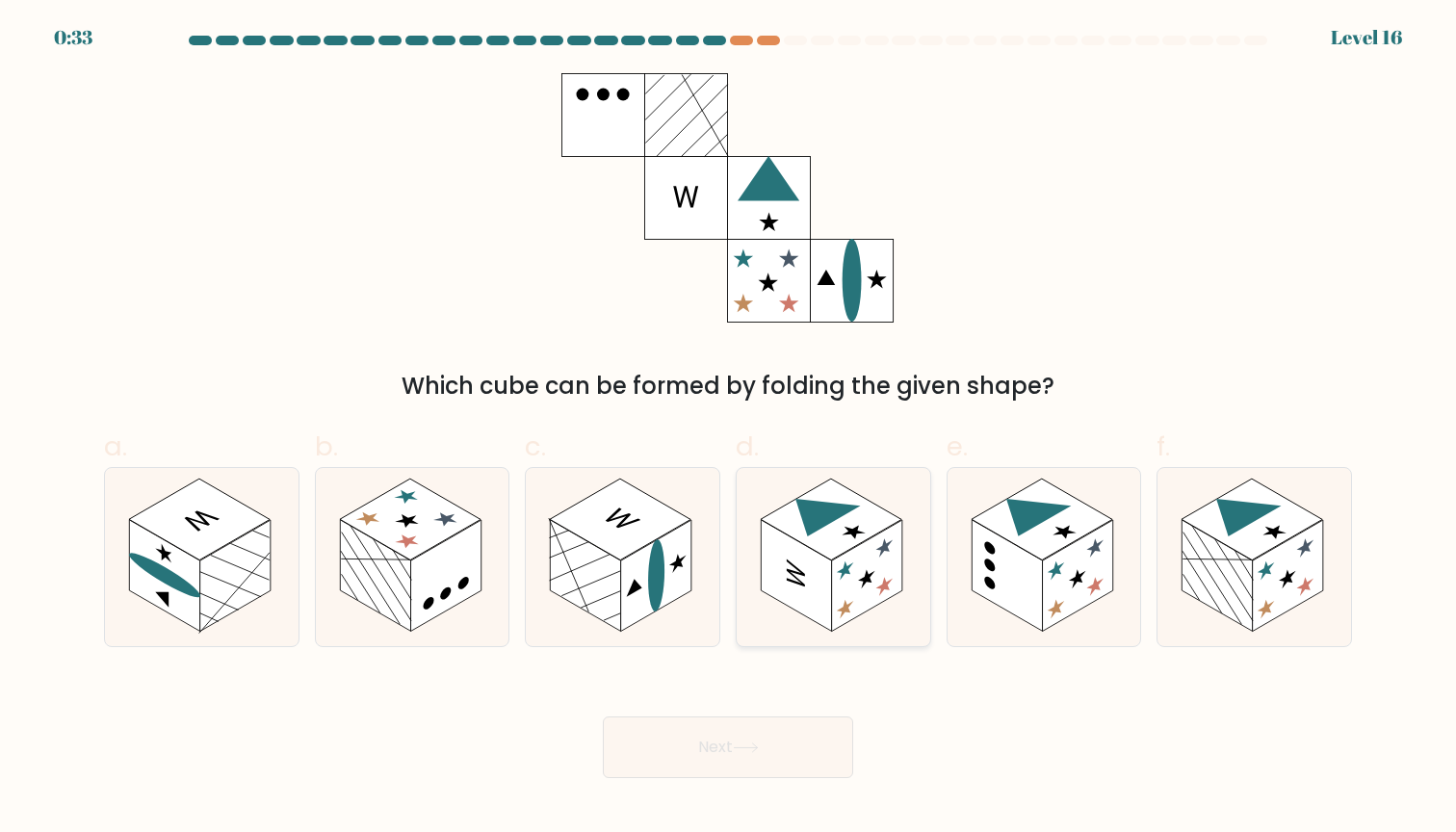
click at [793, 557] on rect at bounding box center [796, 576] width 70 height 111
click at [728, 429] on input "d." at bounding box center [728, 422] width 1 height 13
radio input "true"
click at [775, 746] on button "Next" at bounding box center [728, 747] width 250 height 62
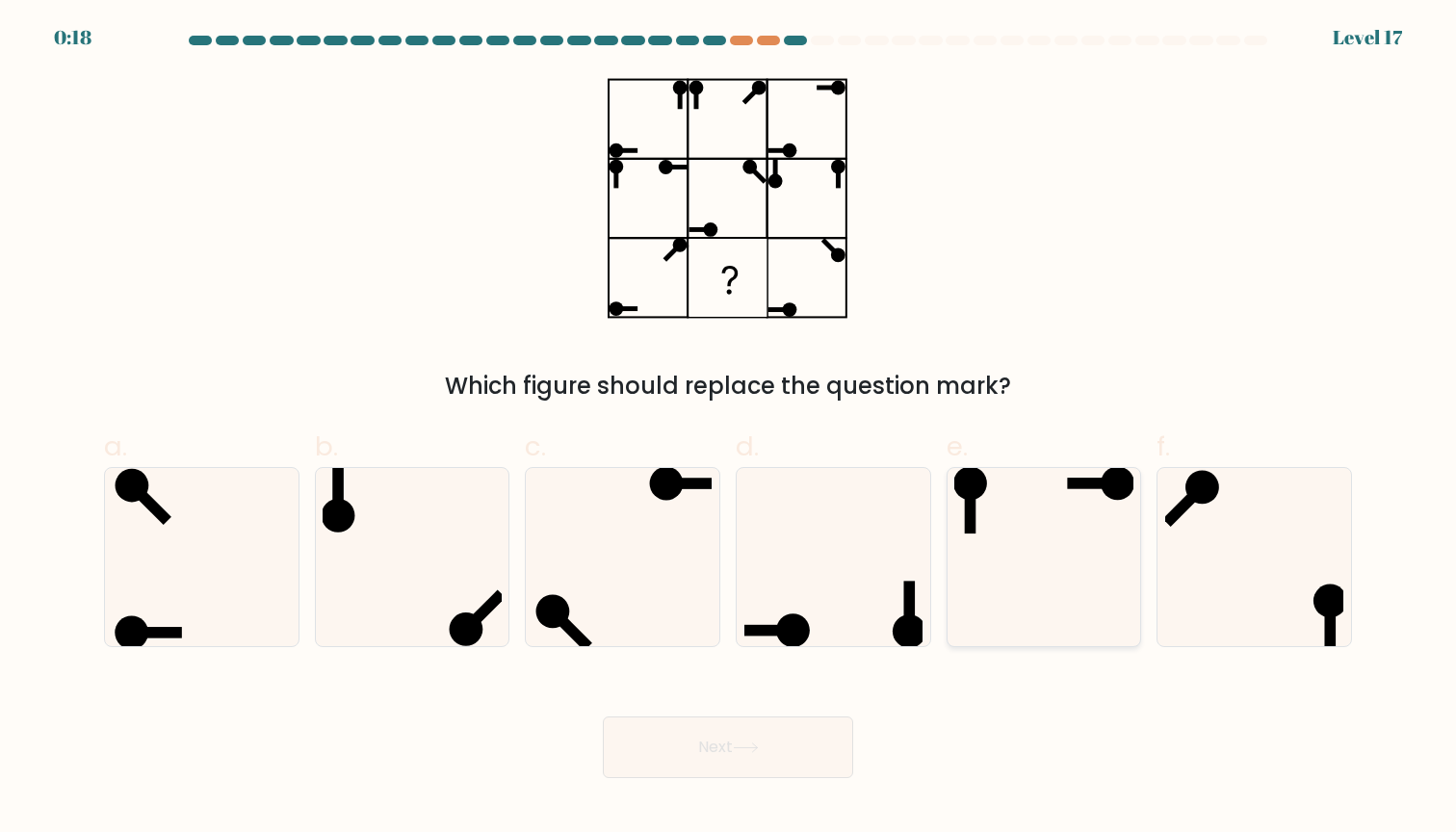
click at [1021, 539] on icon at bounding box center [1043, 557] width 178 height 178
click at [728, 429] on input "e." at bounding box center [728, 422] width 1 height 13
radio input "true"
click at [702, 750] on button "Next" at bounding box center [728, 747] width 250 height 62
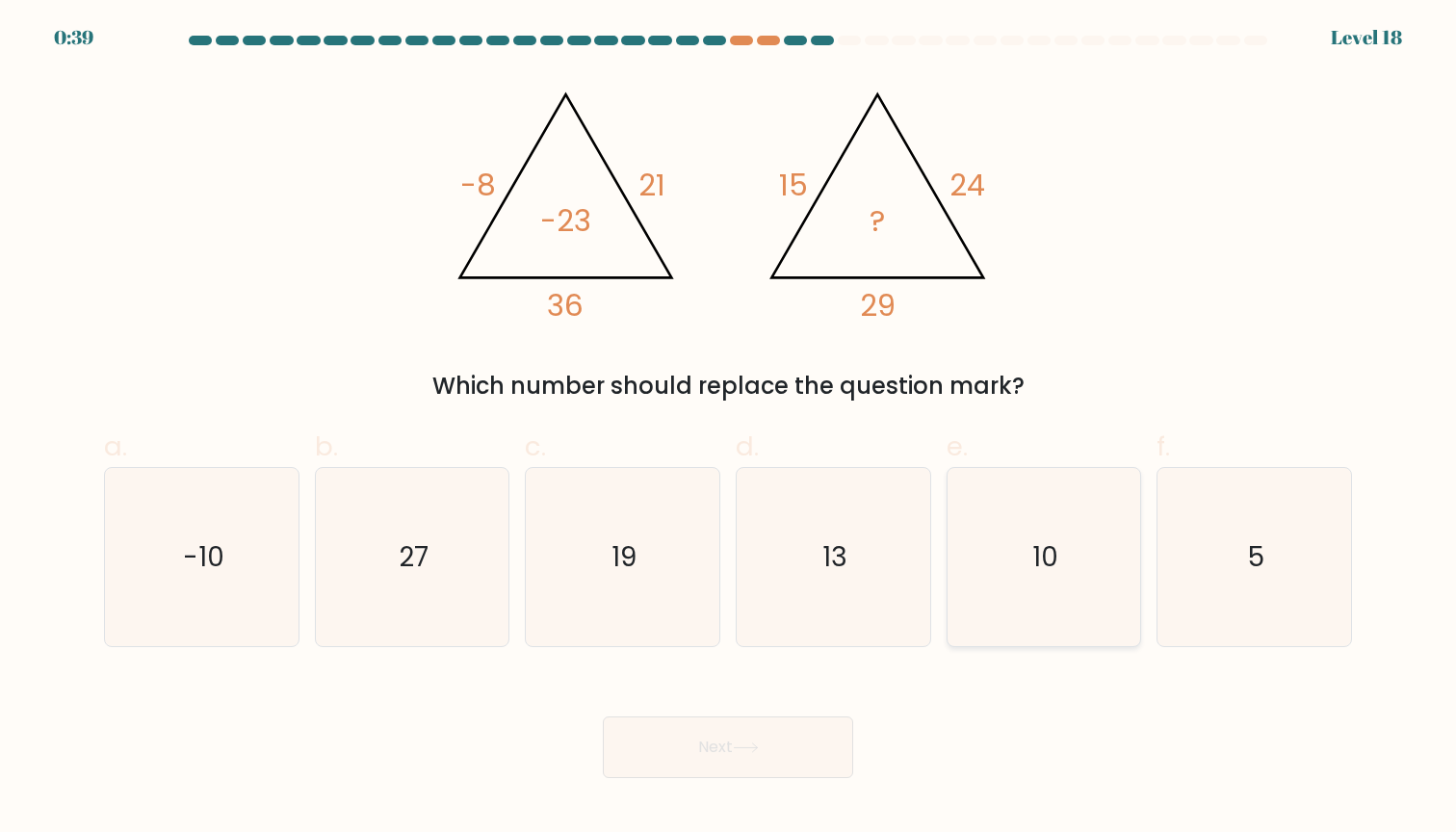
click at [1012, 551] on icon "10" at bounding box center [1043, 557] width 178 height 178
click at [728, 429] on input "e. 10" at bounding box center [728, 422] width 1 height 13
radio input "true"
click at [780, 744] on button "Next" at bounding box center [728, 747] width 250 height 62
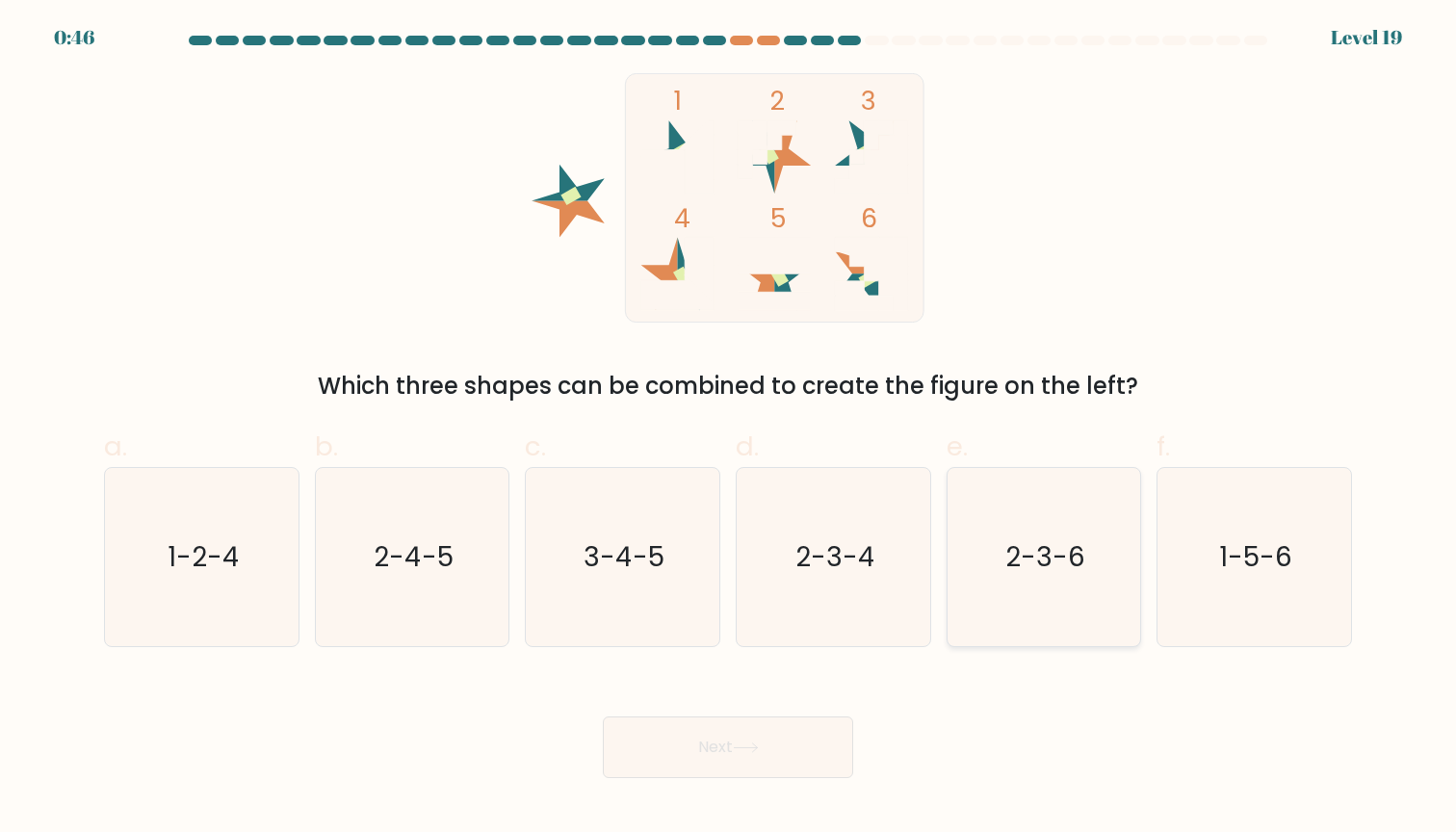
click at [1035, 491] on icon "2-3-6" at bounding box center [1043, 557] width 178 height 178
click at [728, 429] on input "e. 2-3-6" at bounding box center [728, 422] width 1 height 13
radio input "true"
click at [788, 741] on button "Next" at bounding box center [728, 747] width 250 height 62
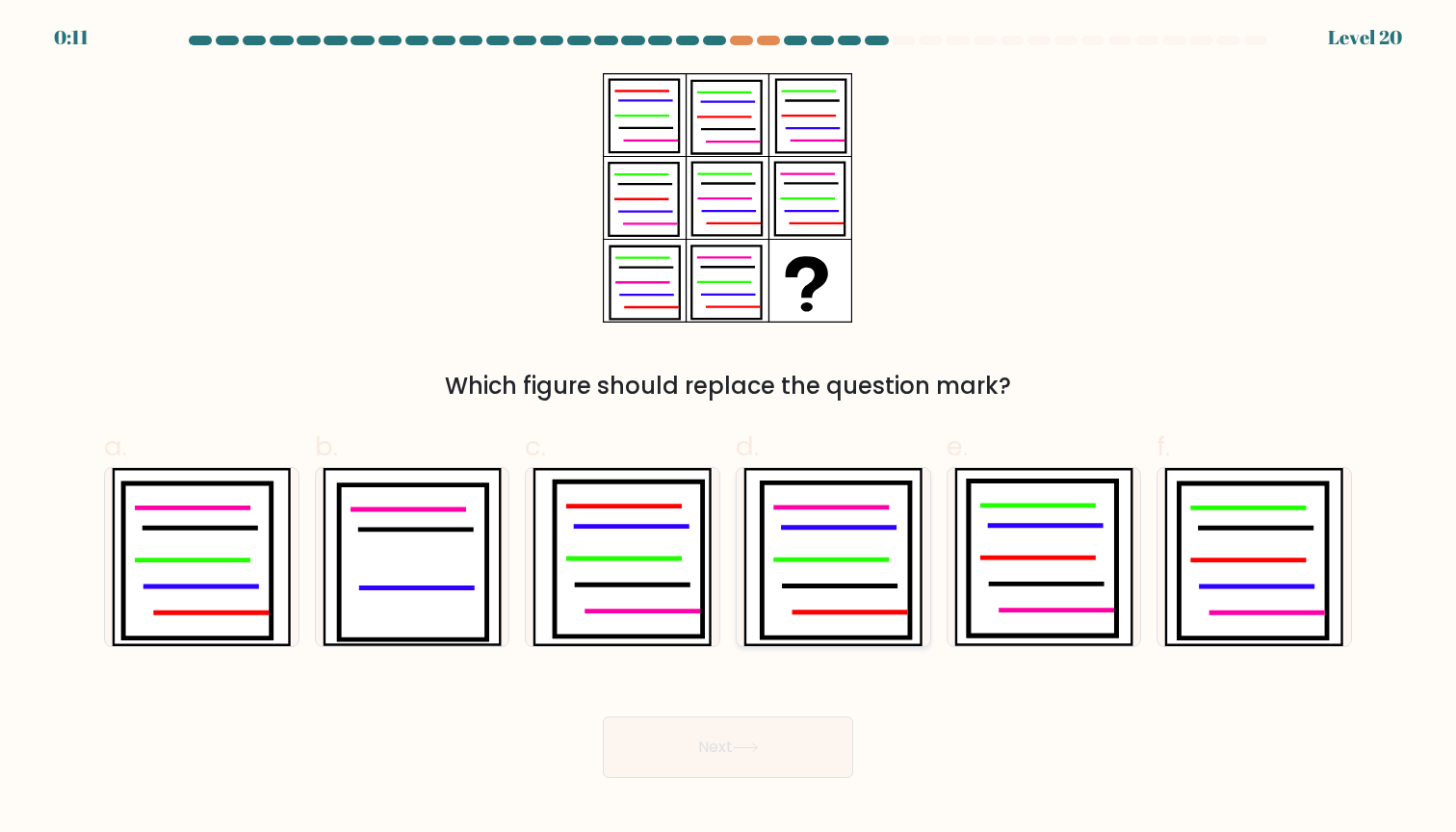
click at [883, 578] on icon at bounding box center [836, 560] width 148 height 155
click at [728, 429] on input "d." at bounding box center [728, 422] width 1 height 13
radio input "true"
click at [776, 748] on button "Next" at bounding box center [728, 747] width 250 height 62
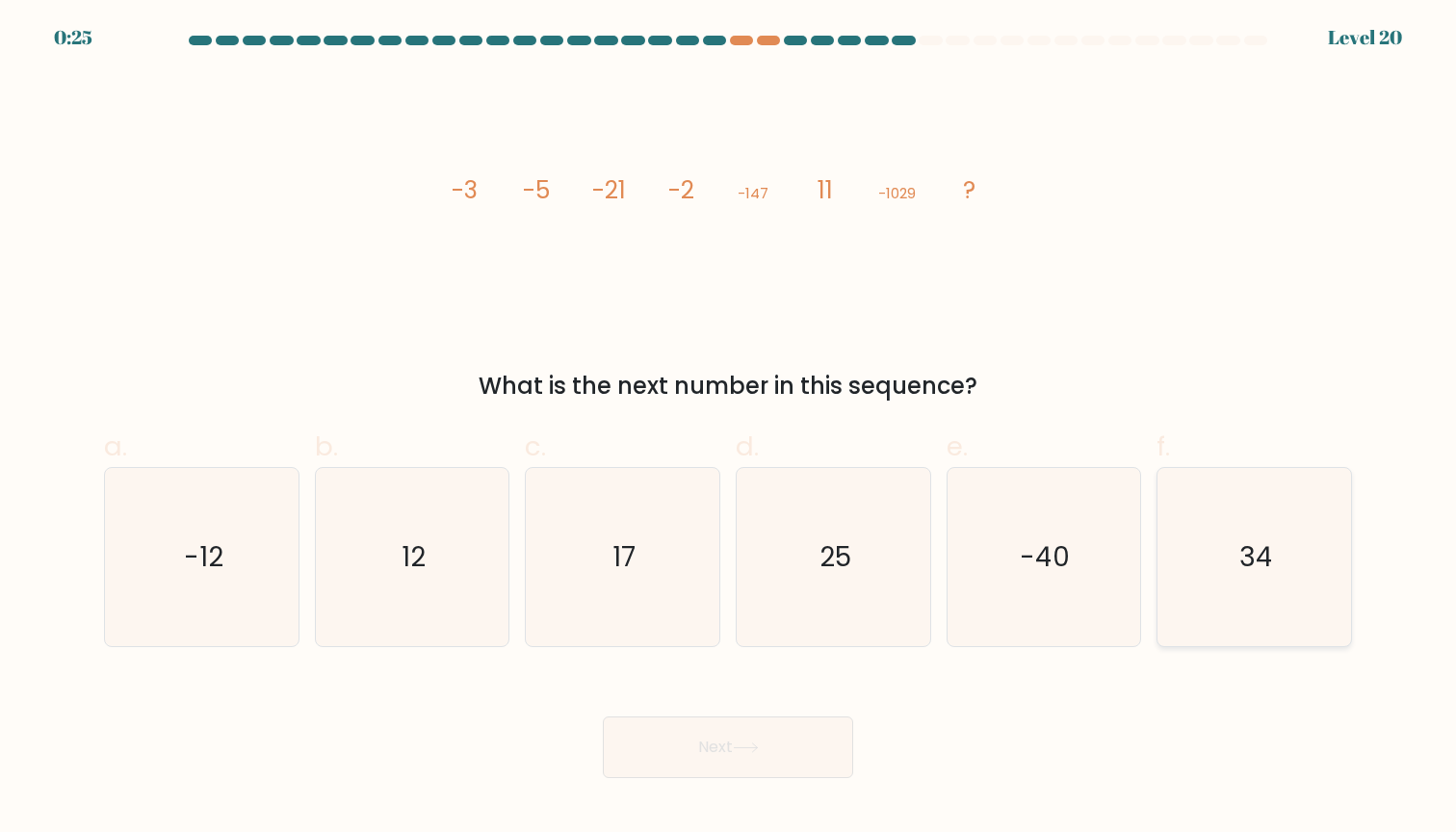
click at [1280, 550] on icon "34" at bounding box center [1254, 557] width 178 height 178
click at [728, 429] on input "f. 34" at bounding box center [728, 422] width 1 height 13
radio input "true"
click at [776, 747] on button "Next" at bounding box center [728, 747] width 250 height 62
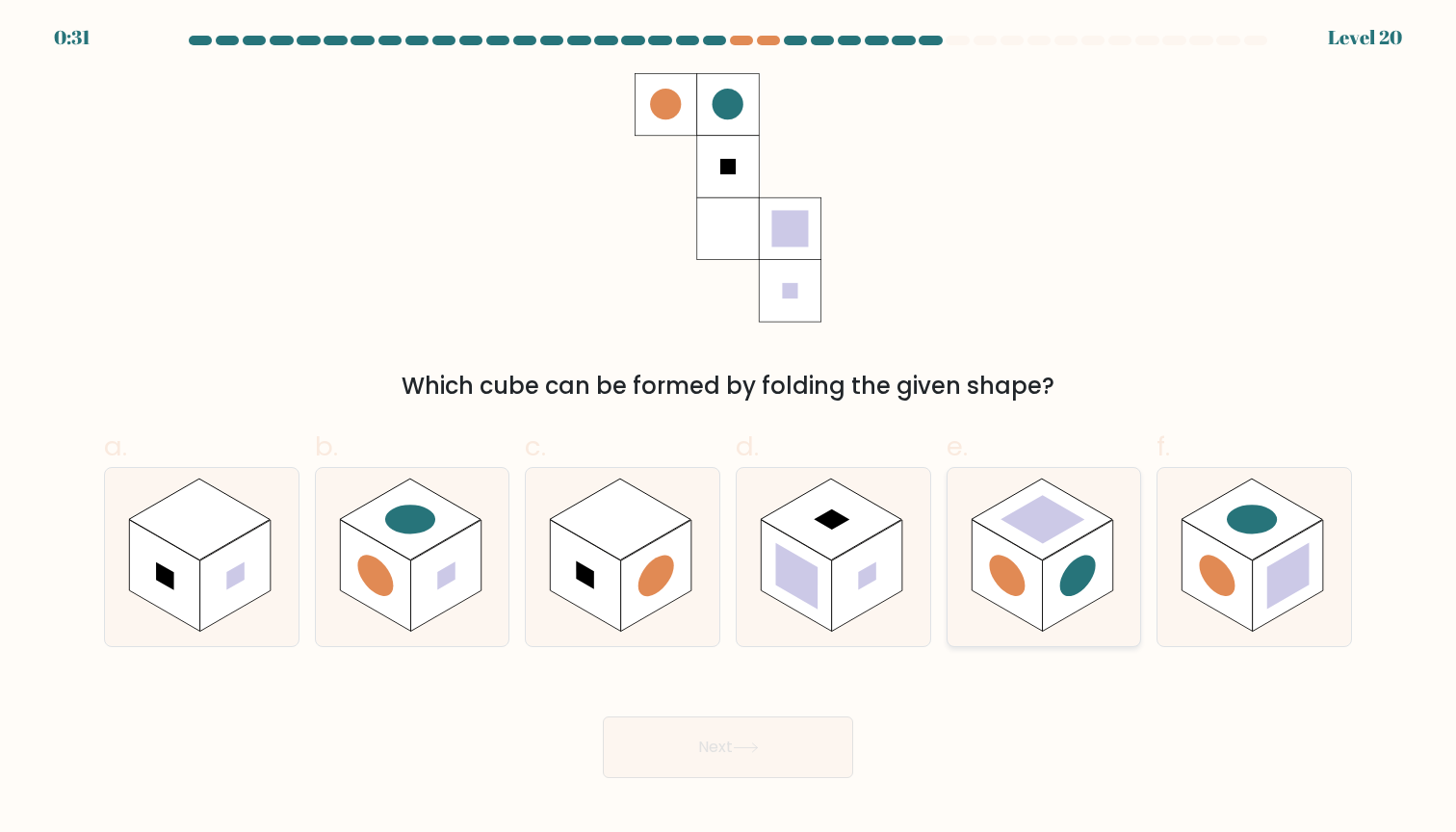
click at [1059, 527] on rect at bounding box center [1043, 519] width 84 height 48
click at [728, 429] on input "e." at bounding box center [728, 422] width 1 height 13
radio input "true"
click at [782, 772] on button "Next" at bounding box center [728, 747] width 250 height 62
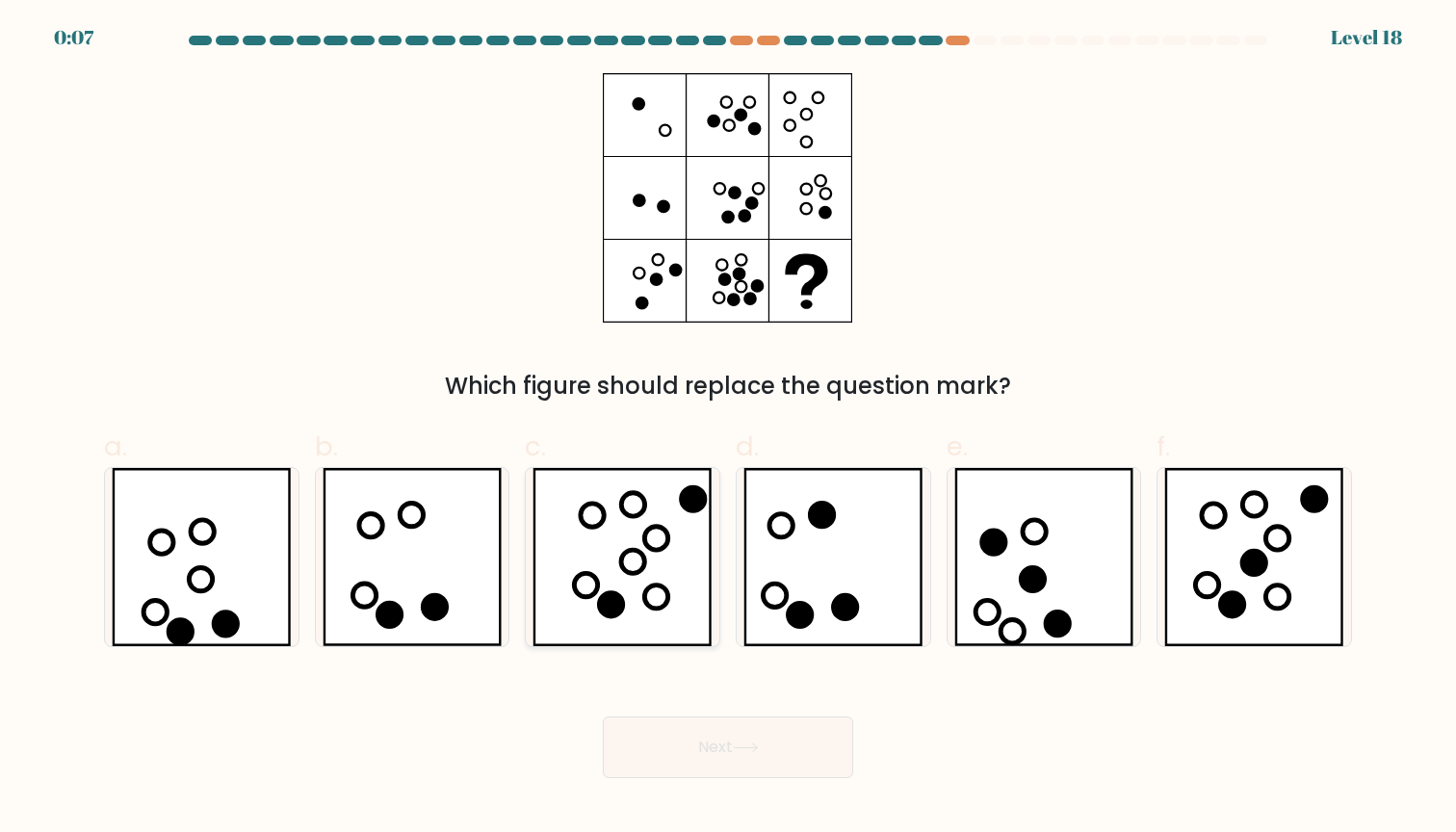
click at [649, 591] on icon at bounding box center [622, 557] width 180 height 178
click at [728, 429] on input "c." at bounding box center [728, 422] width 1 height 13
radio input "true"
click at [733, 751] on button "Next" at bounding box center [728, 747] width 250 height 62
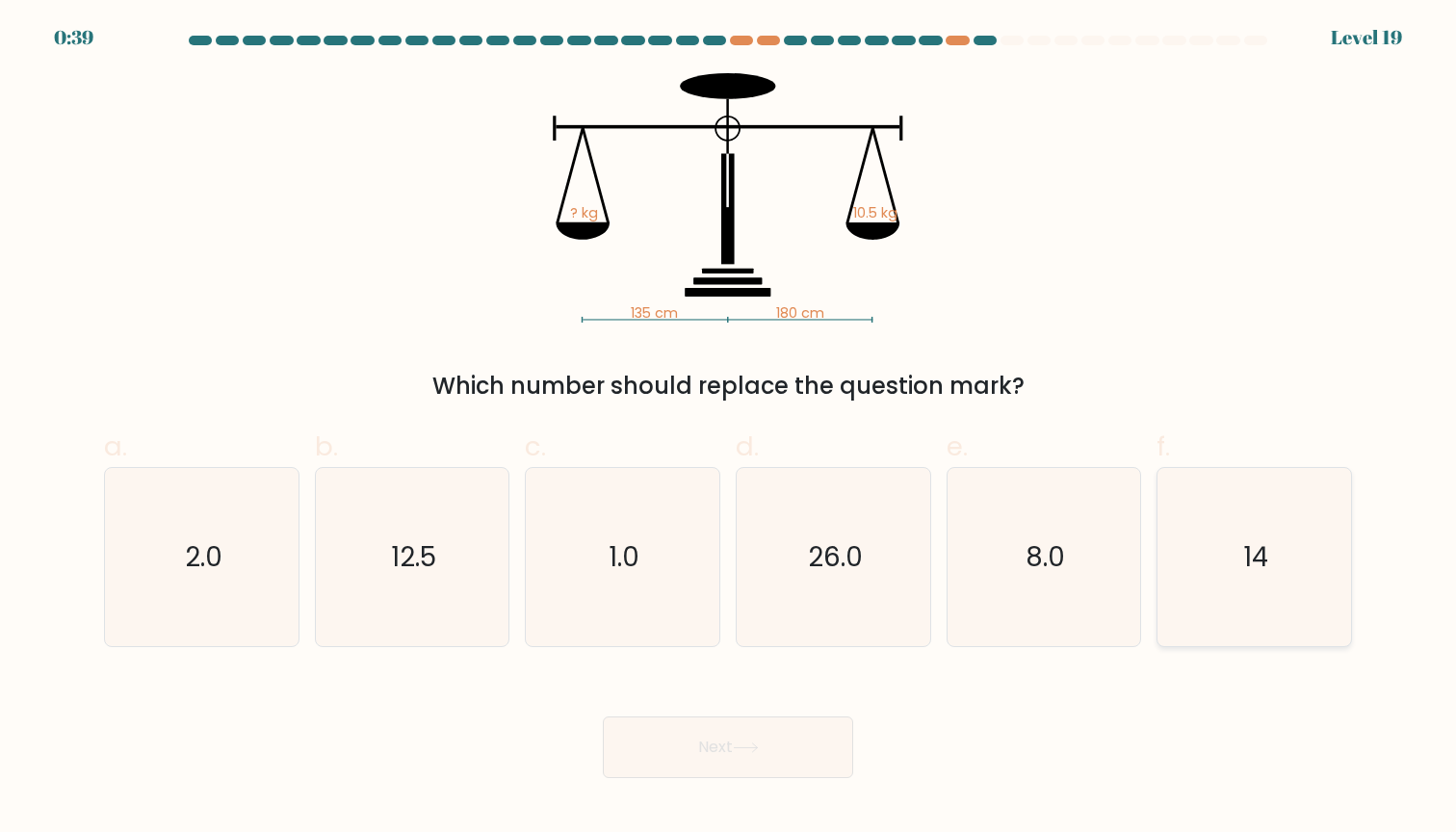
click at [1285, 559] on icon "14" at bounding box center [1254, 557] width 178 height 178
click at [728, 429] on input "f. 14" at bounding box center [728, 422] width 1 height 13
radio input "true"
click at [815, 737] on button "Next" at bounding box center [728, 747] width 250 height 62
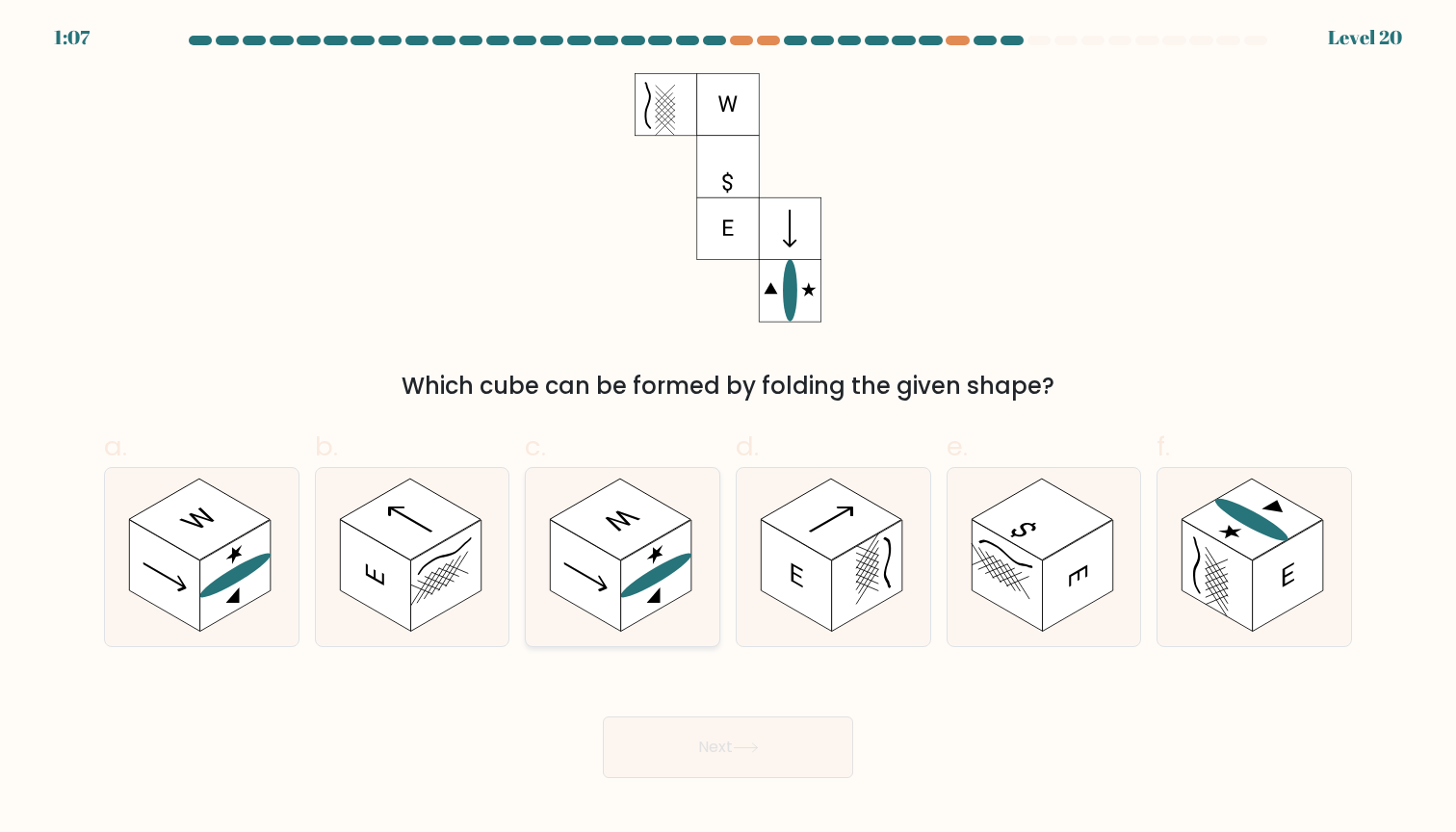
click at [670, 565] on ellipse at bounding box center [656, 574] width 71 height 58
click at [728, 429] on input "c." at bounding box center [728, 422] width 1 height 13
radio input "true"
click at [699, 746] on button "Next" at bounding box center [728, 747] width 250 height 62
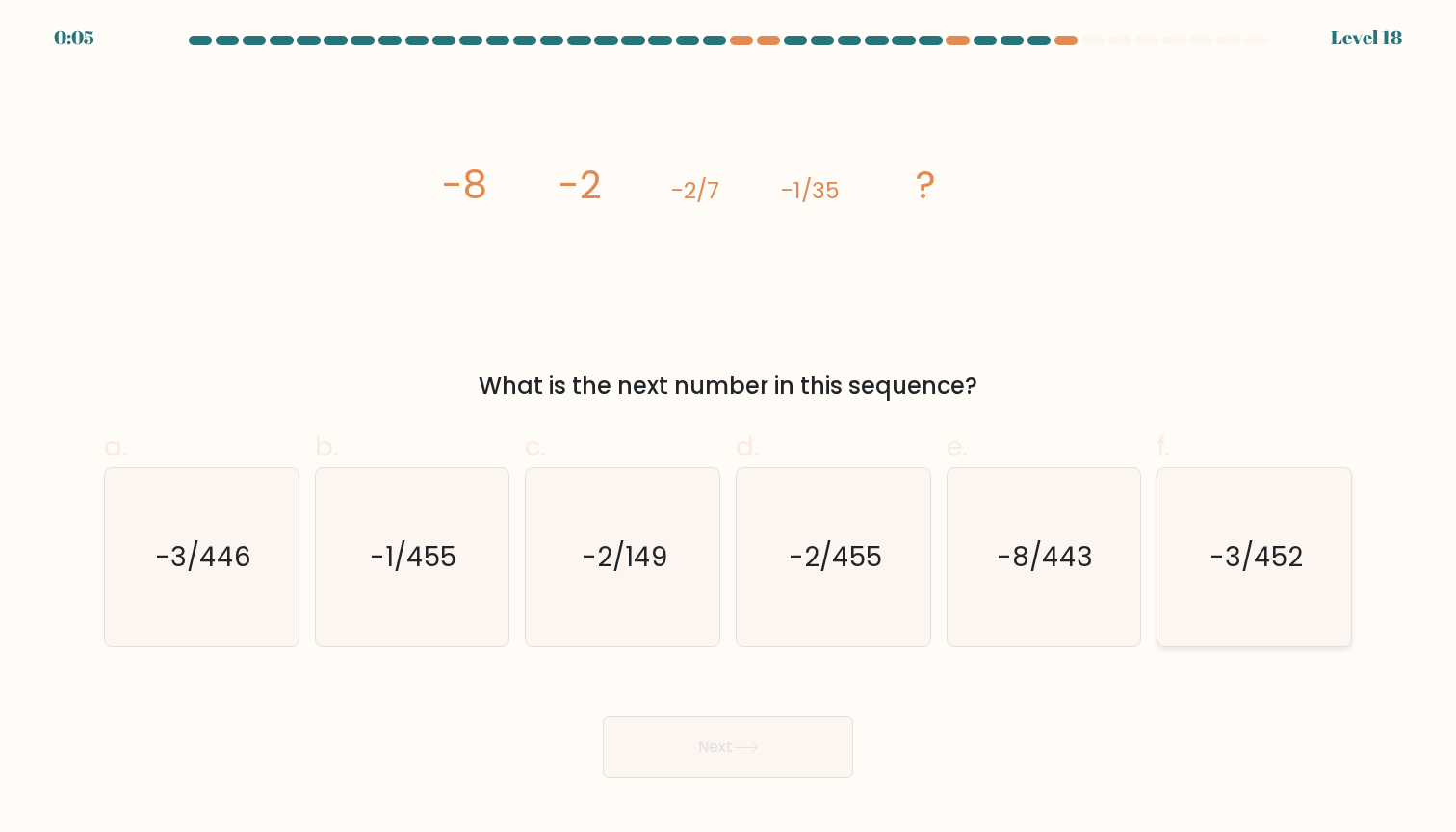
click at [1213, 596] on icon "-3/452" at bounding box center [1254, 557] width 178 height 178
click at [728, 429] on input "f. -3/452" at bounding box center [728, 422] width 1 height 13
radio input "true"
click at [789, 746] on button "Next" at bounding box center [728, 747] width 250 height 62
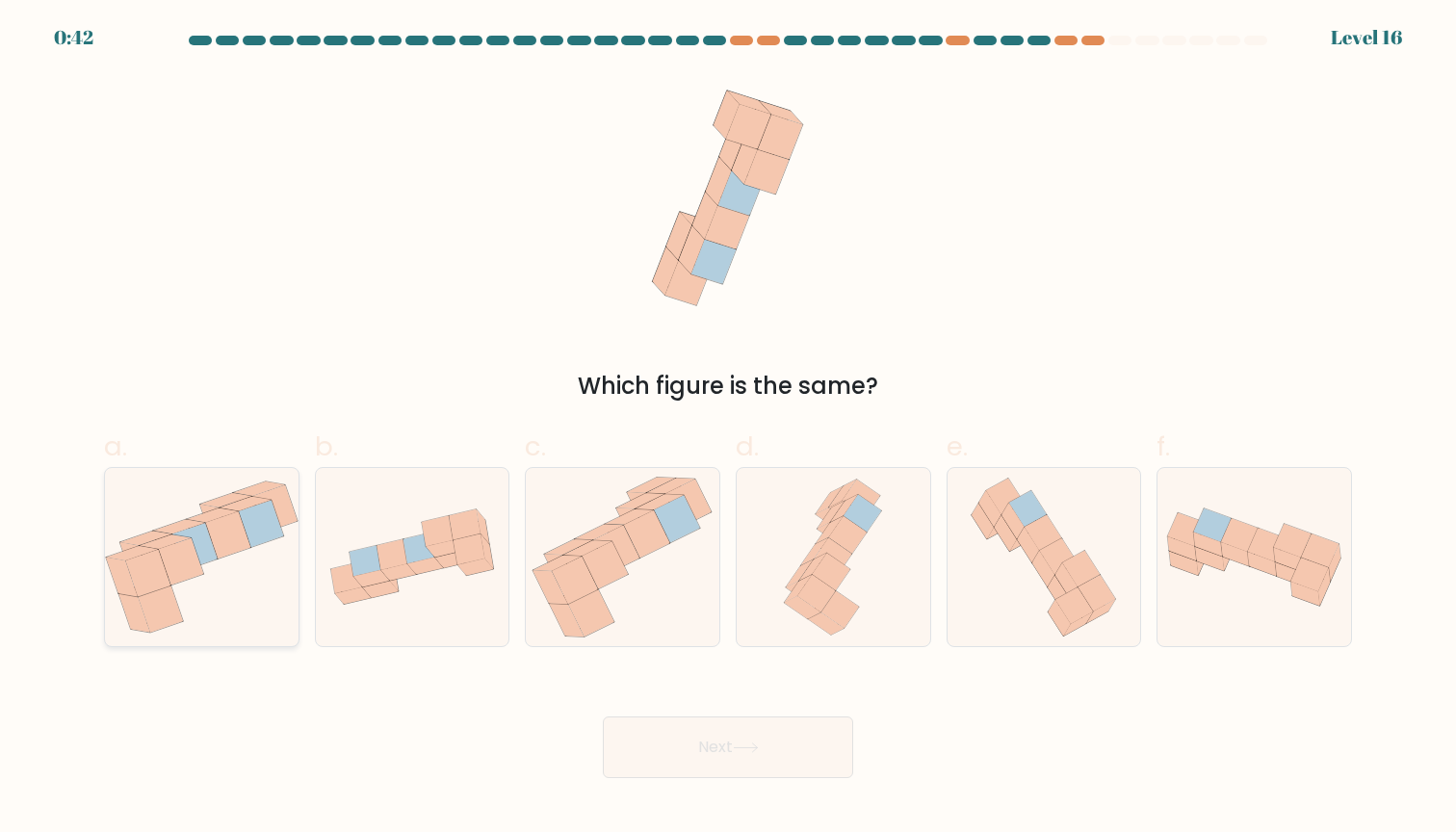
click at [257, 512] on icon at bounding box center [262, 523] width 45 height 47
click at [728, 429] on input "a." at bounding box center [728, 422] width 1 height 13
radio input "true"
click at [647, 734] on button "Next" at bounding box center [728, 747] width 250 height 62
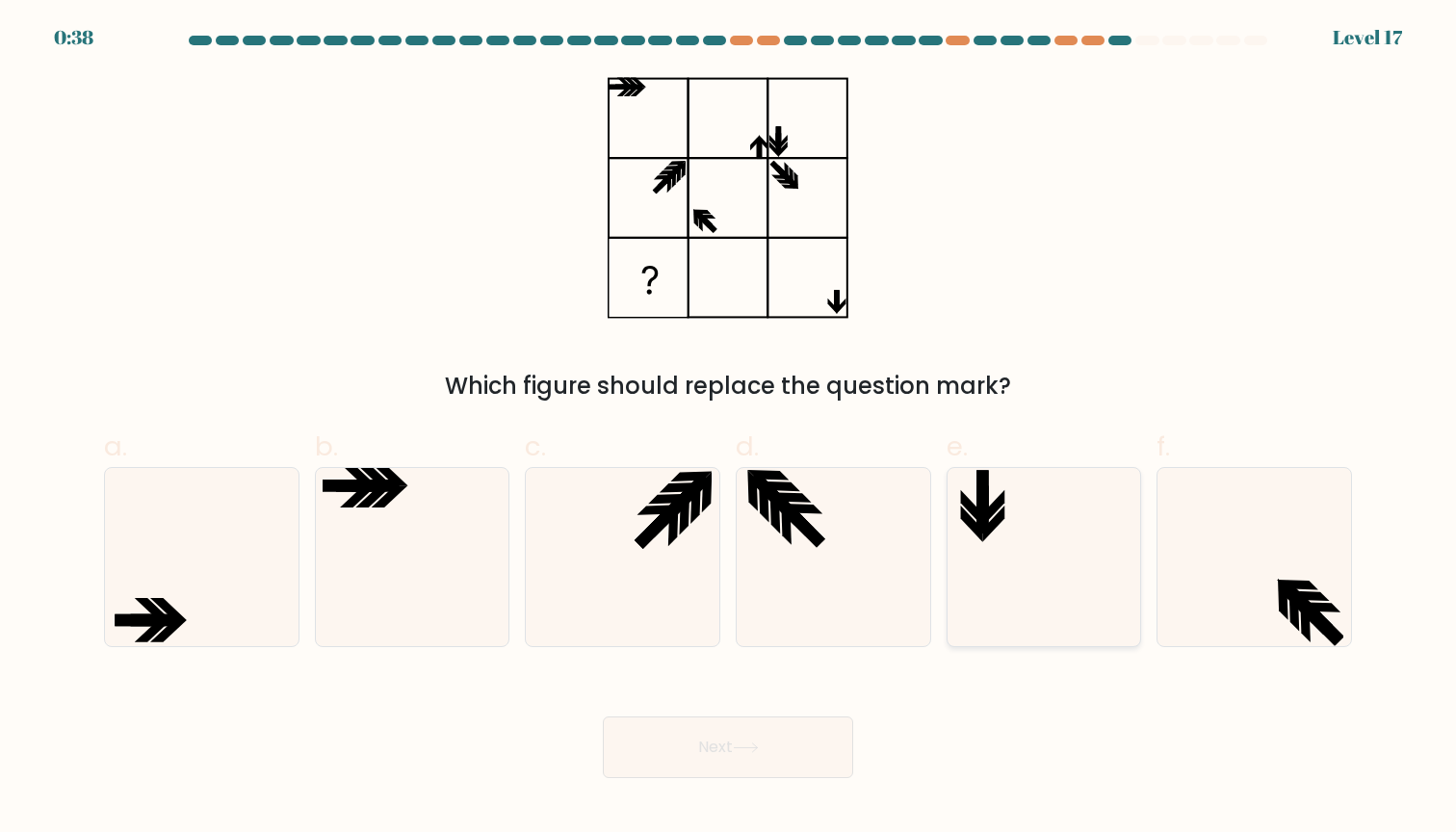
click at [1047, 518] on icon at bounding box center [1043, 557] width 178 height 178
click at [728, 429] on input "e." at bounding box center [728, 422] width 1 height 13
radio input "true"
click at [809, 764] on button "Next" at bounding box center [728, 747] width 250 height 62
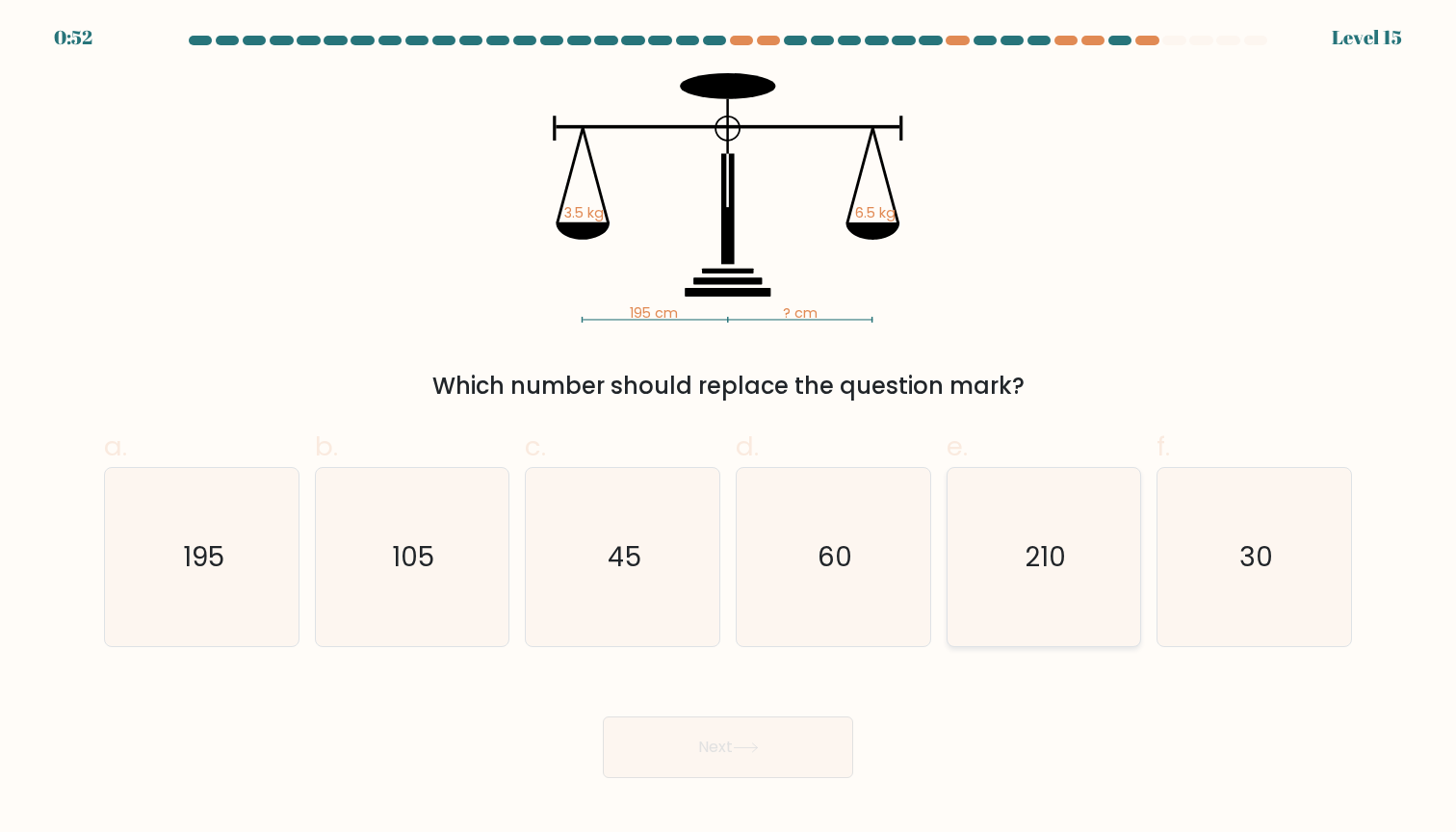
click at [1039, 555] on text "210" at bounding box center [1045, 557] width 41 height 37
click at [728, 429] on input "e. 210" at bounding box center [728, 422] width 1 height 13
radio input "true"
click at [836, 744] on button "Next" at bounding box center [728, 747] width 250 height 62
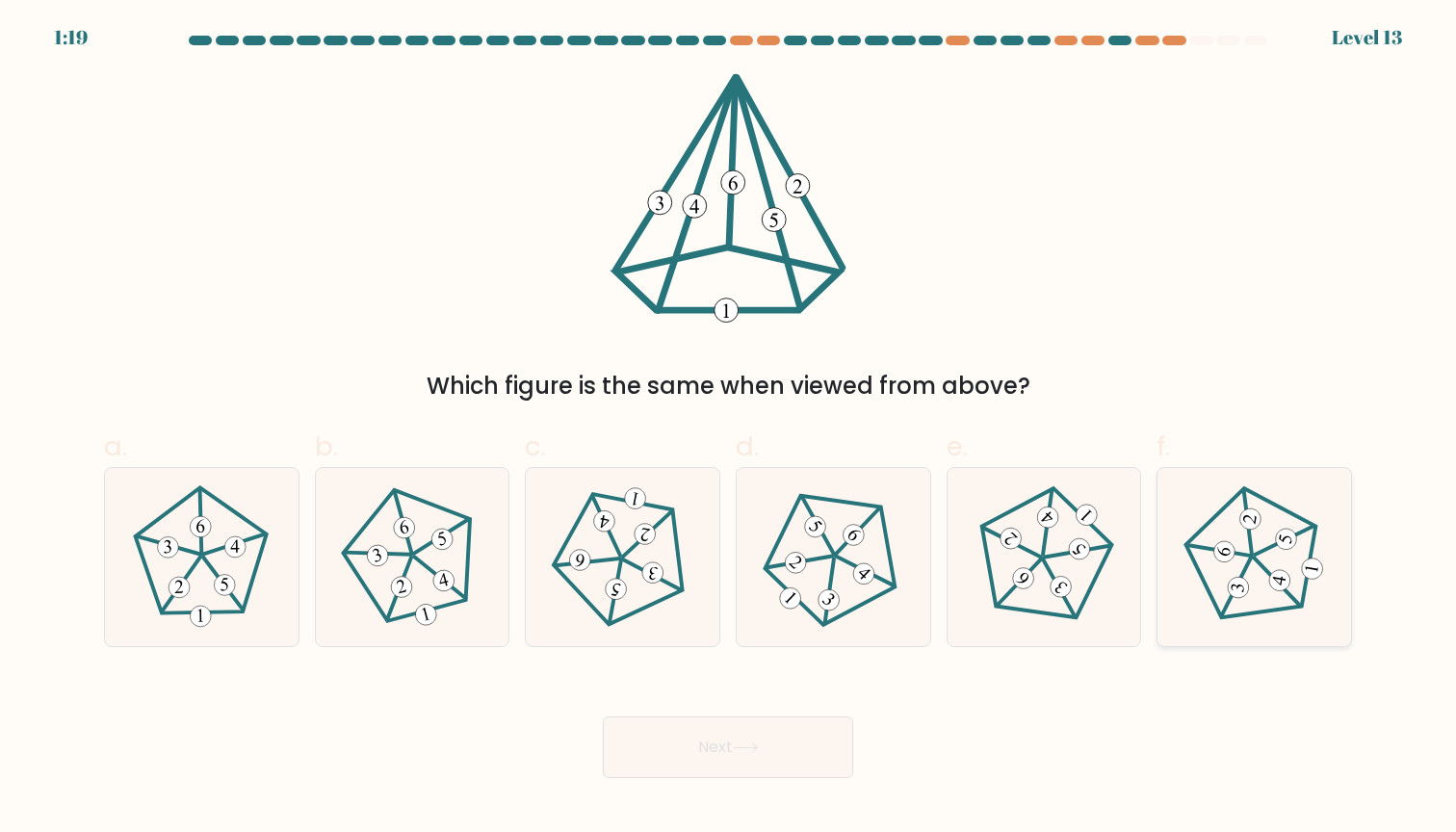
click at [1263, 573] on icon at bounding box center [1254, 557] width 143 height 143
click at [728, 429] on input "f." at bounding box center [728, 422] width 1 height 13
radio input "true"
click at [812, 754] on button "Next" at bounding box center [728, 747] width 250 height 62
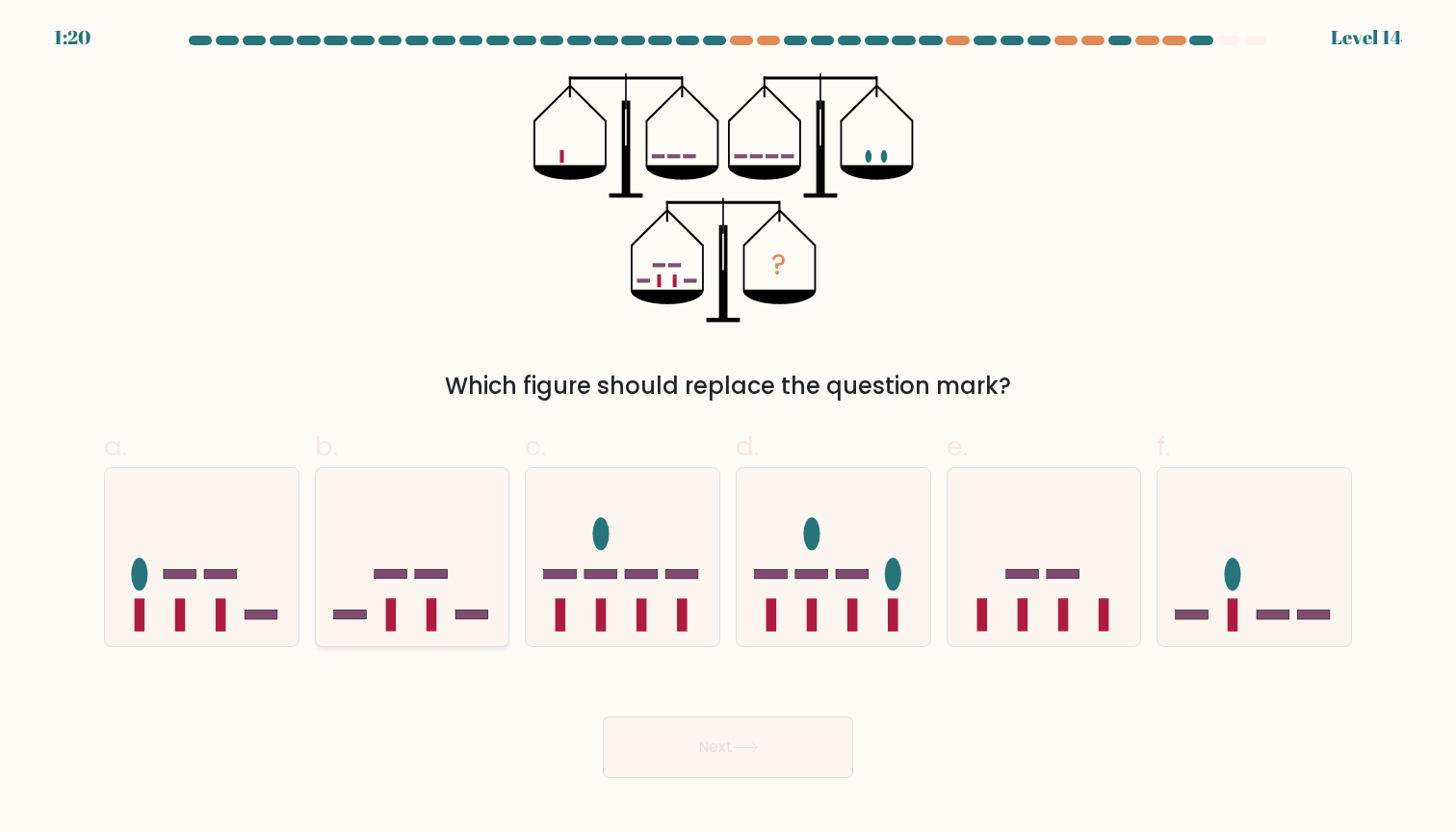
click at [430, 596] on icon at bounding box center [412, 557] width 193 height 160
click at [728, 429] on input "b." at bounding box center [728, 422] width 1 height 13
radio input "true"
click at [669, 742] on button "Next" at bounding box center [728, 747] width 250 height 62
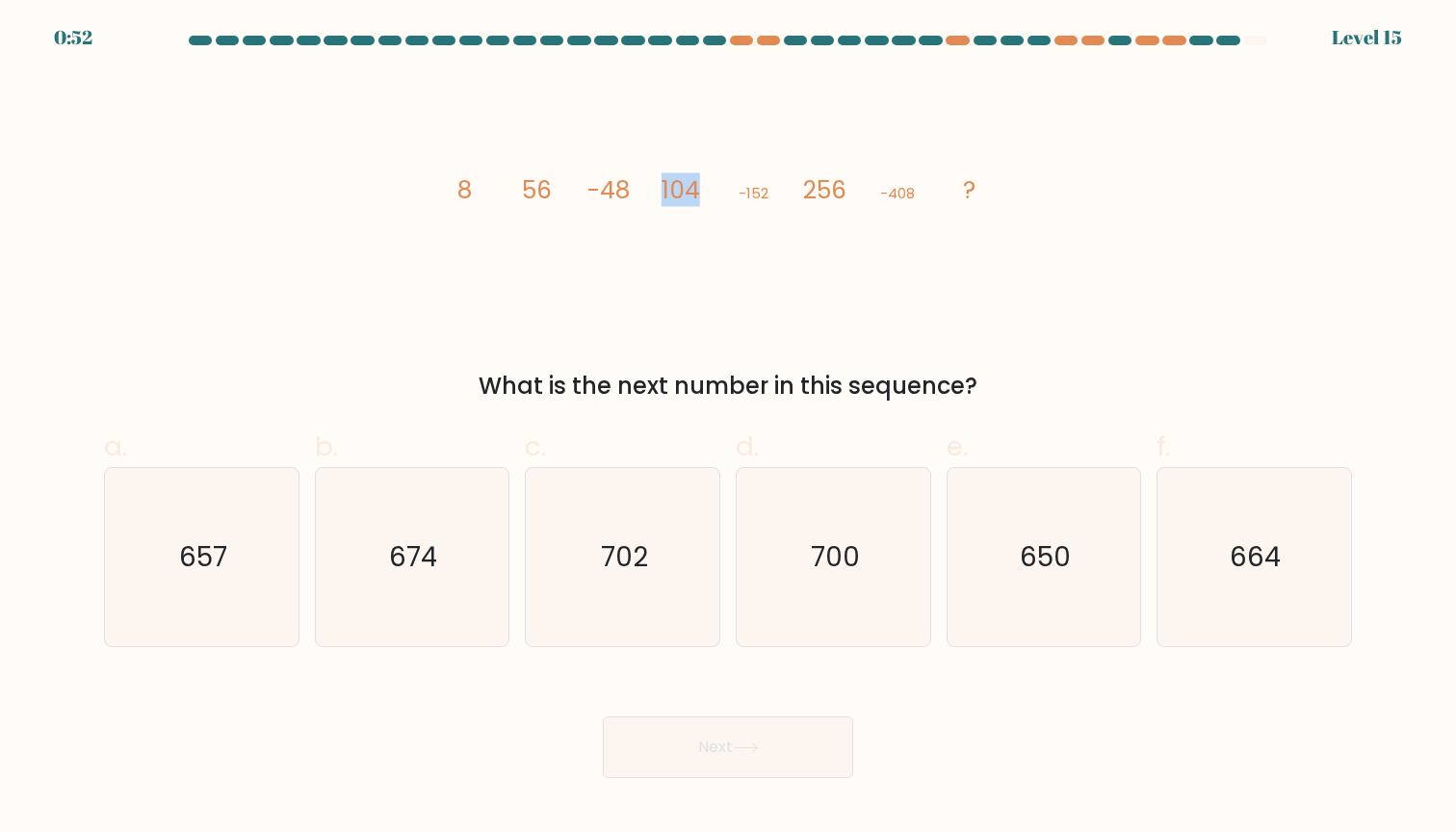
drag, startPoint x: 664, startPoint y: 189, endPoint x: 696, endPoint y: 188, distance: 32.0
click at [696, 188] on tspan "104" at bounding box center [680, 190] width 38 height 34
drag, startPoint x: 660, startPoint y: 189, endPoint x: 686, endPoint y: 190, distance: 26.0
click at [686, 190] on icon "image/svg+xml 8 56 -48 104 -152 256 -408 ?" at bounding box center [728, 197] width 578 height 249
click at [686, 190] on tspan "104" at bounding box center [680, 190] width 38 height 34
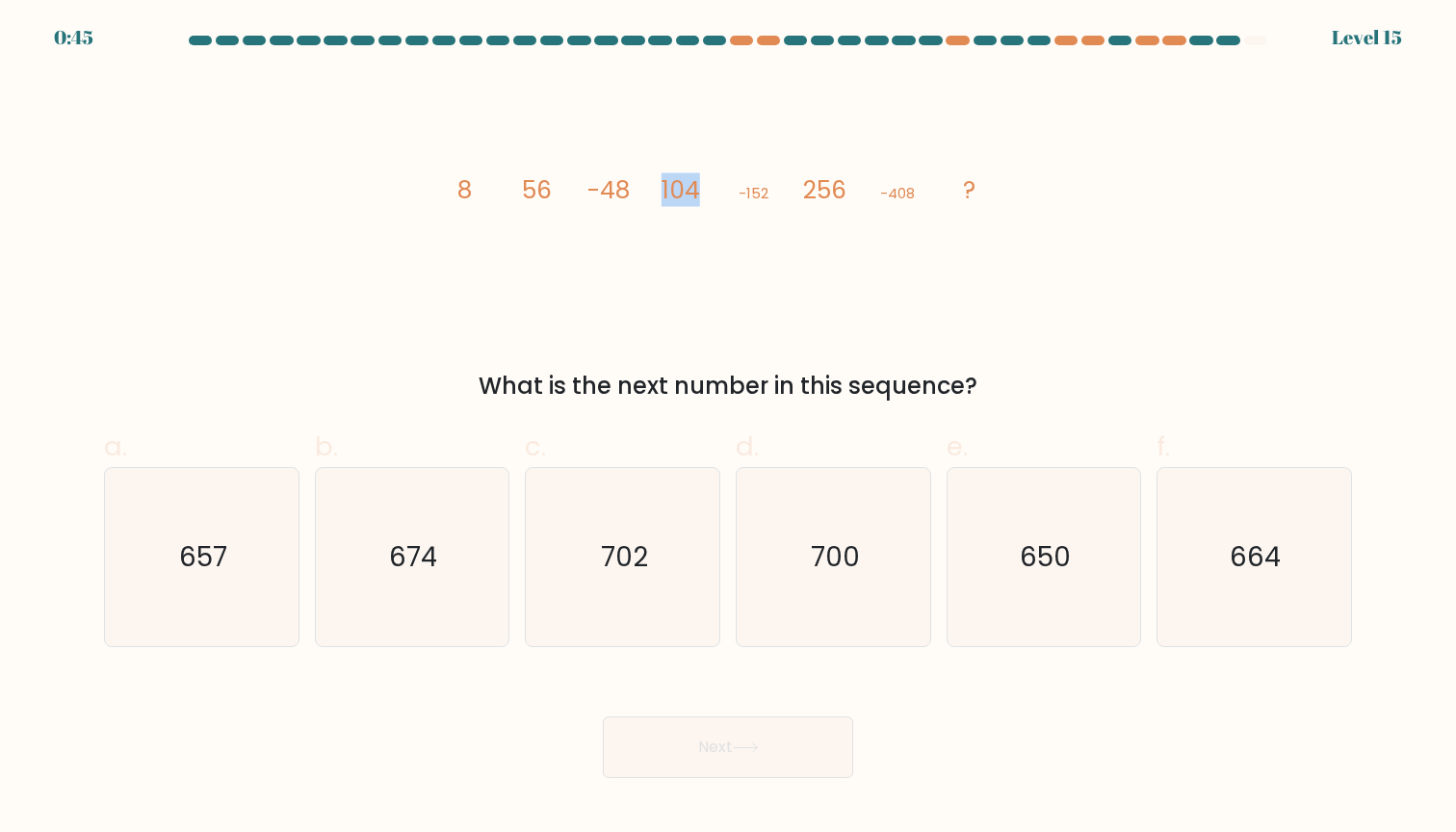
drag, startPoint x: 663, startPoint y: 188, endPoint x: 695, endPoint y: 189, distance: 32.0
click at [695, 189] on tspan "104" at bounding box center [680, 190] width 38 height 34
click at [1000, 575] on icon "650" at bounding box center [1043, 557] width 178 height 178
click at [728, 429] on input "e. 650" at bounding box center [728, 422] width 1 height 13
radio input "true"
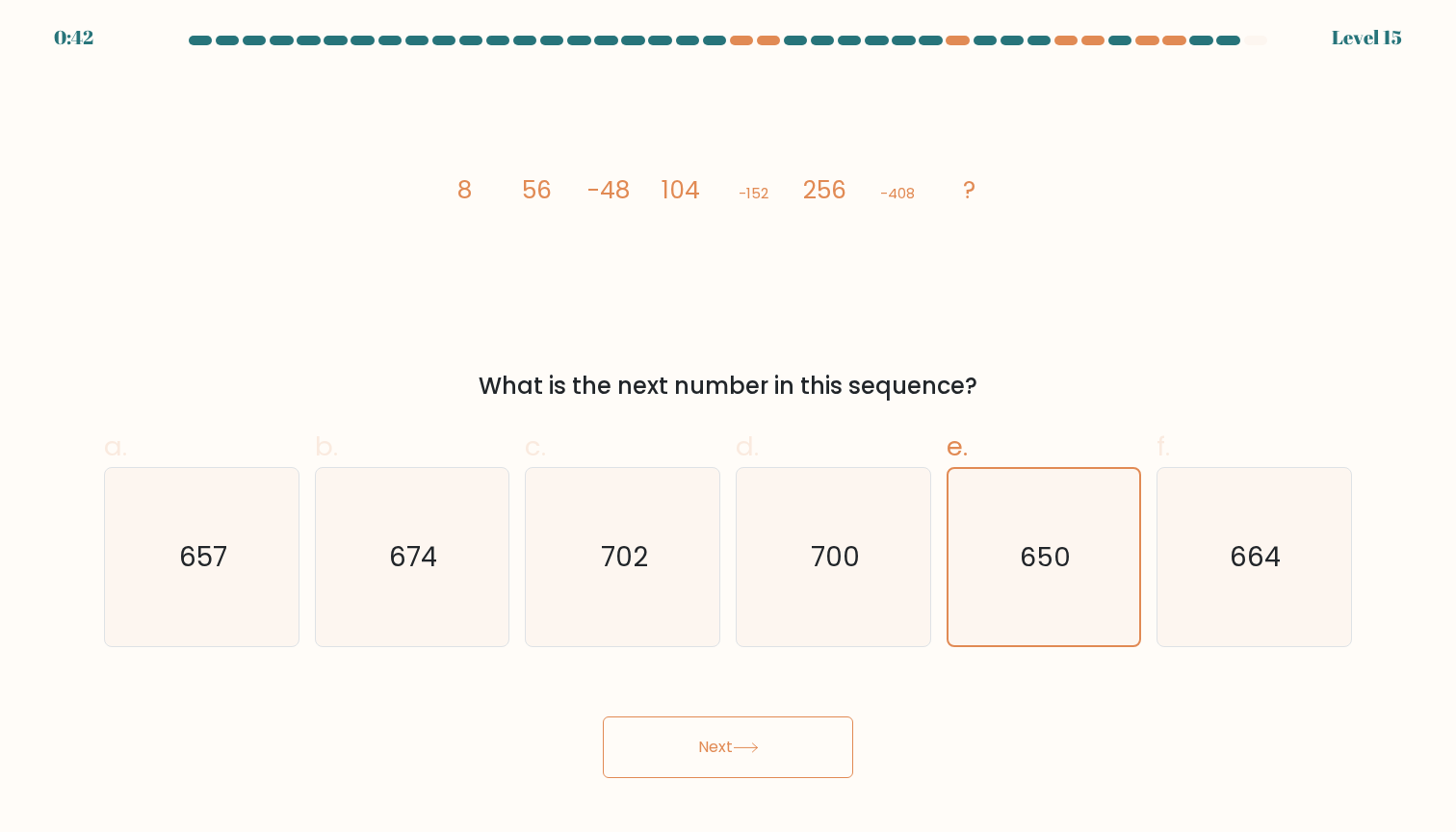
click at [778, 735] on button "Next" at bounding box center [728, 747] width 250 height 62
click at [804, 747] on button "Next" at bounding box center [728, 747] width 250 height 62
click at [803, 747] on button "Next" at bounding box center [728, 747] width 250 height 62
click at [713, 744] on button "Next" at bounding box center [728, 747] width 250 height 62
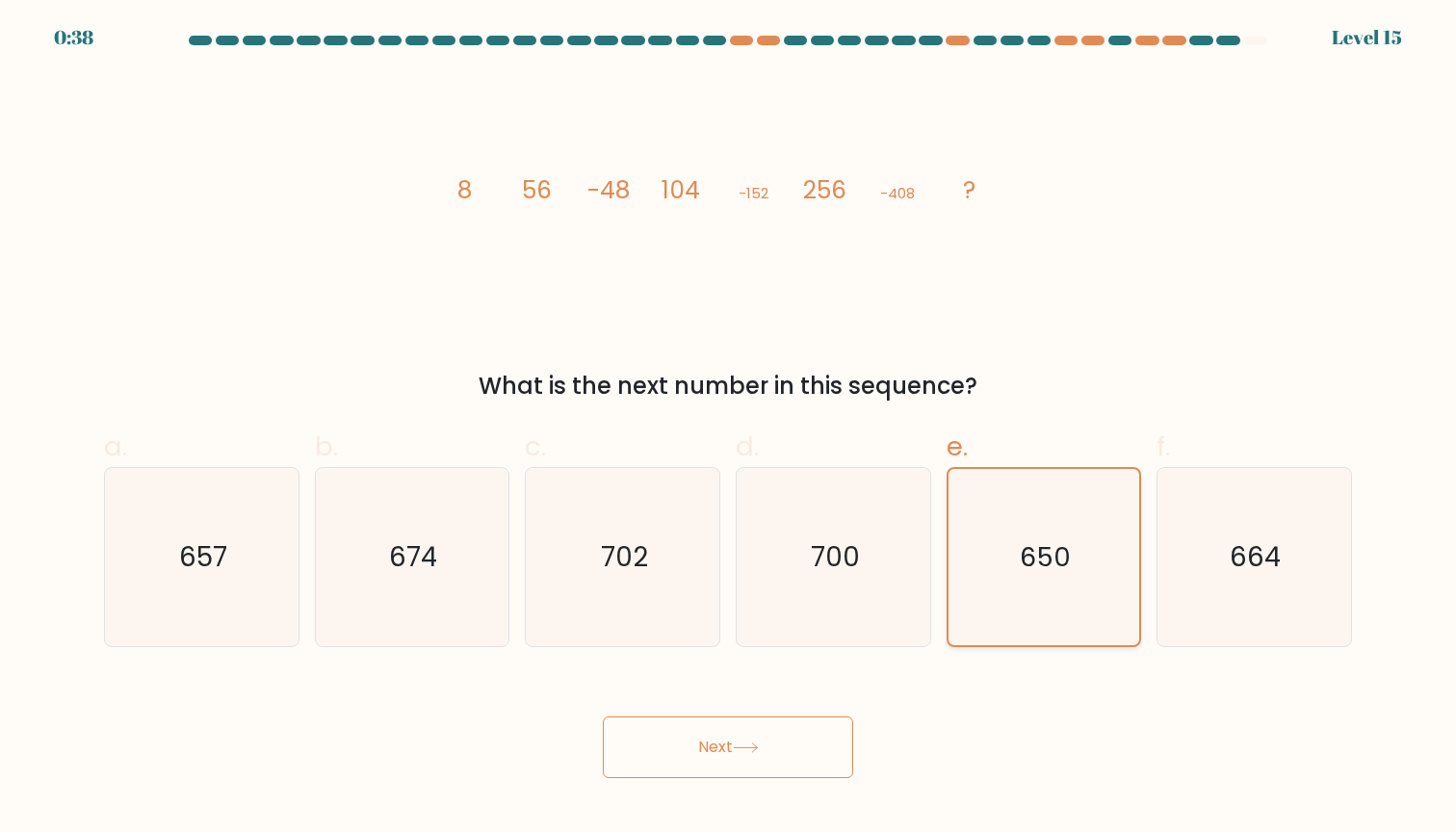
click at [1076, 604] on icon "650" at bounding box center [1043, 557] width 176 height 176
click at [728, 429] on input "e. 650" at bounding box center [728, 422] width 1 height 13
click at [1025, 424] on div "a. 657 b. 674" at bounding box center [728, 529] width 1264 height 236
click at [1223, 535] on icon "664" at bounding box center [1254, 557] width 178 height 178
click at [728, 429] on input "f. 664" at bounding box center [728, 422] width 1 height 13
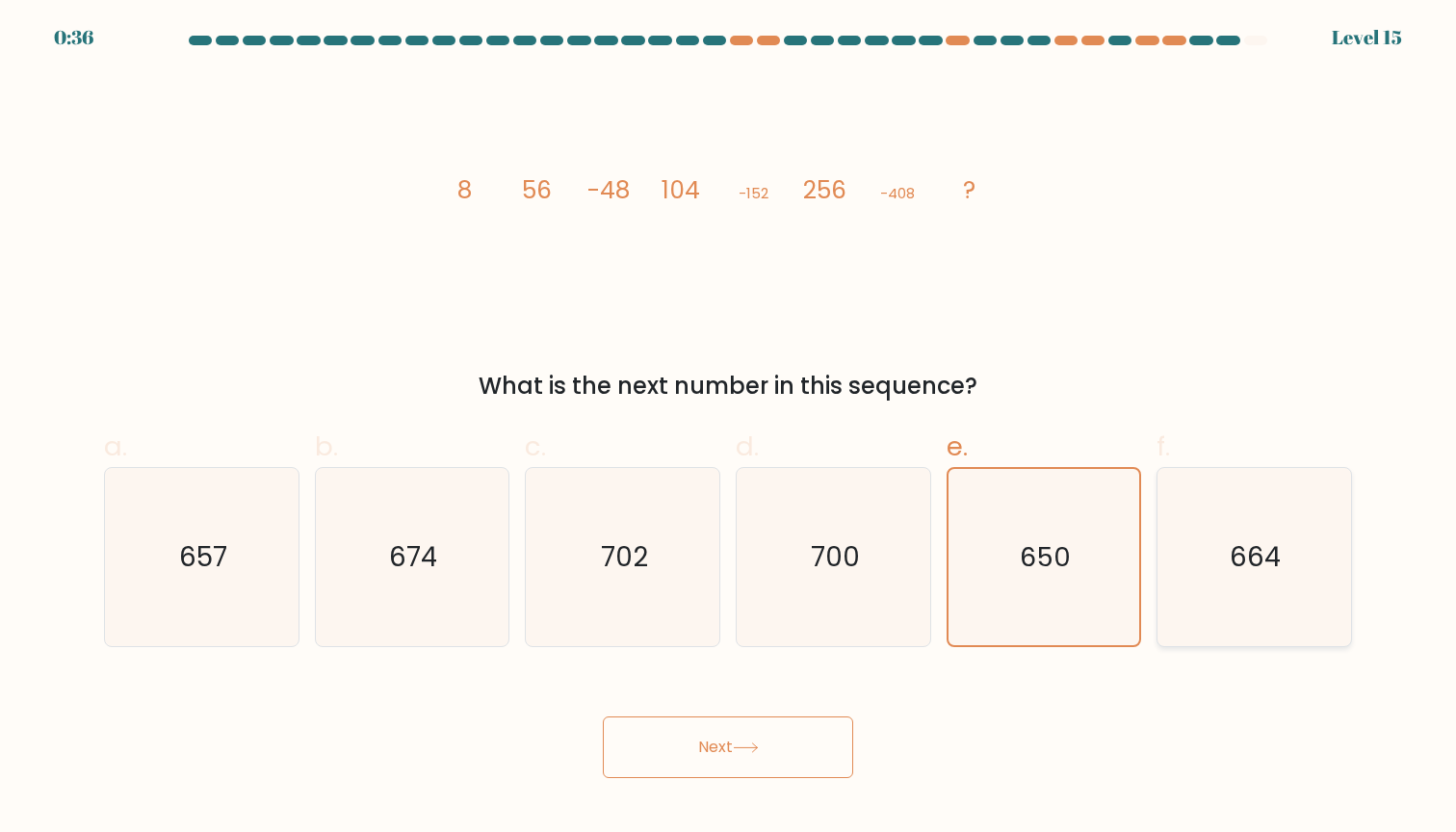
radio input "true"
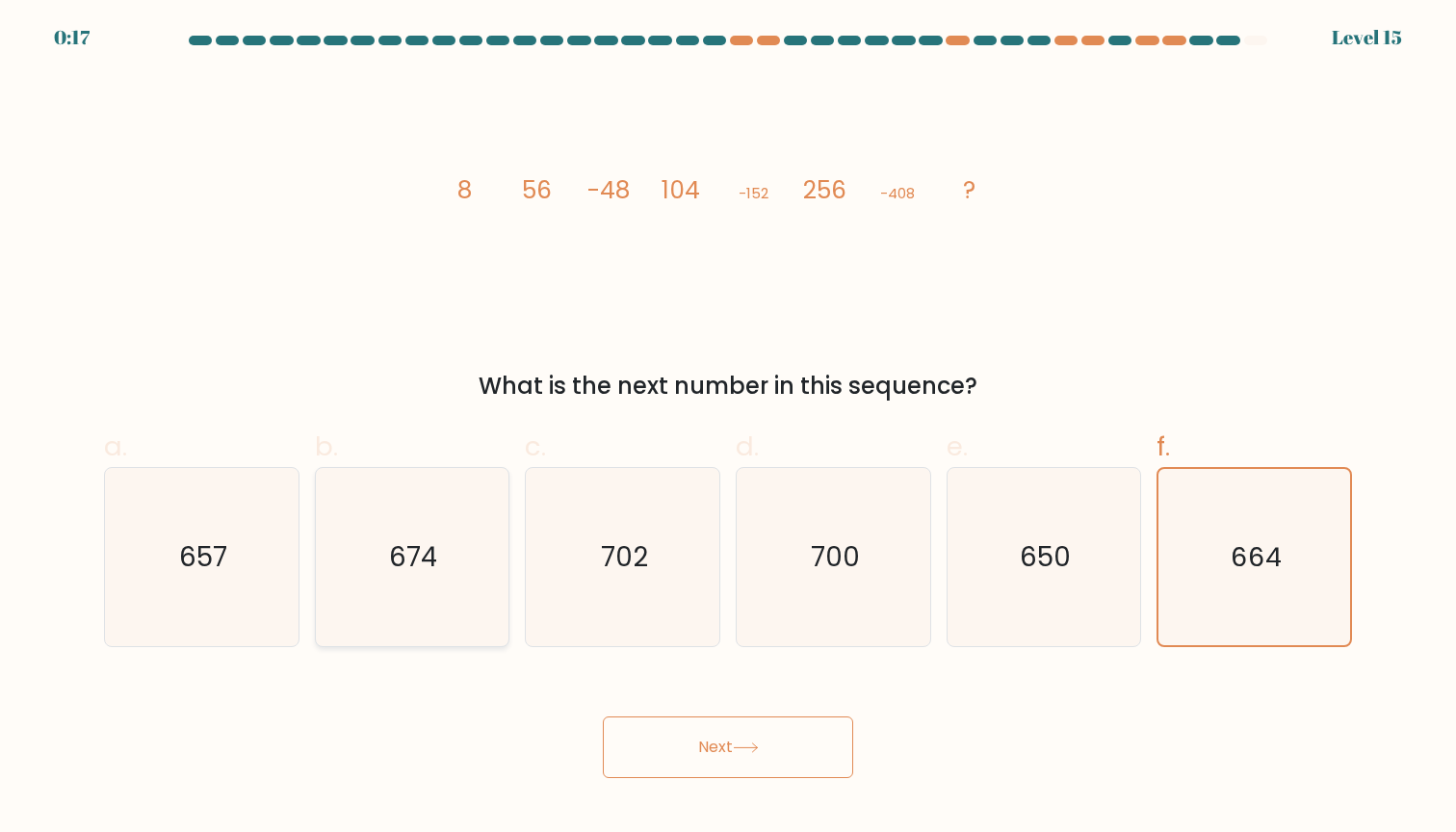
click at [451, 599] on icon "674" at bounding box center [411, 557] width 178 height 178
click at [728, 429] on input "b. 674" at bounding box center [728, 422] width 1 height 13
radio input "true"
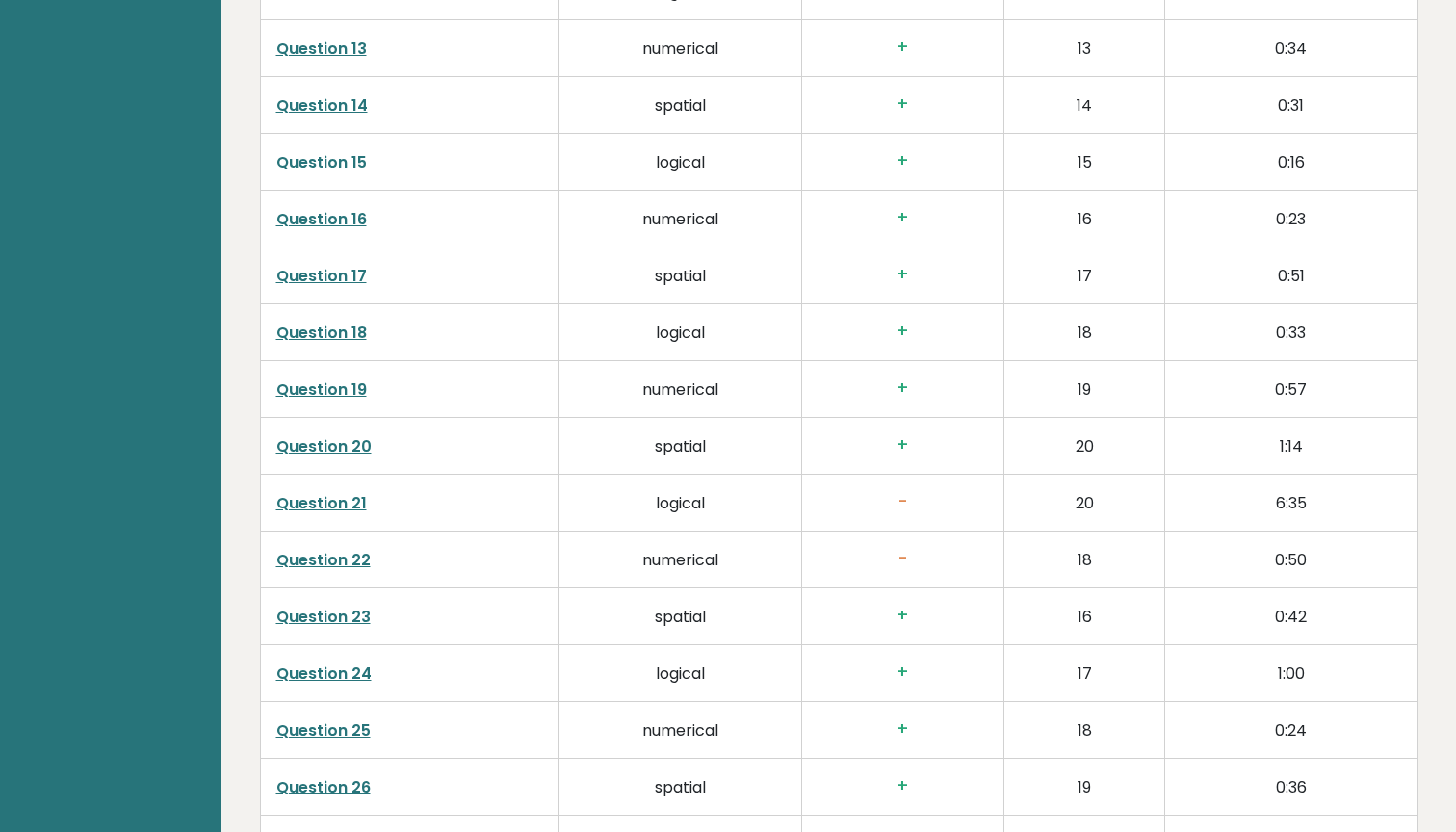
scroll to position [3776, 0]
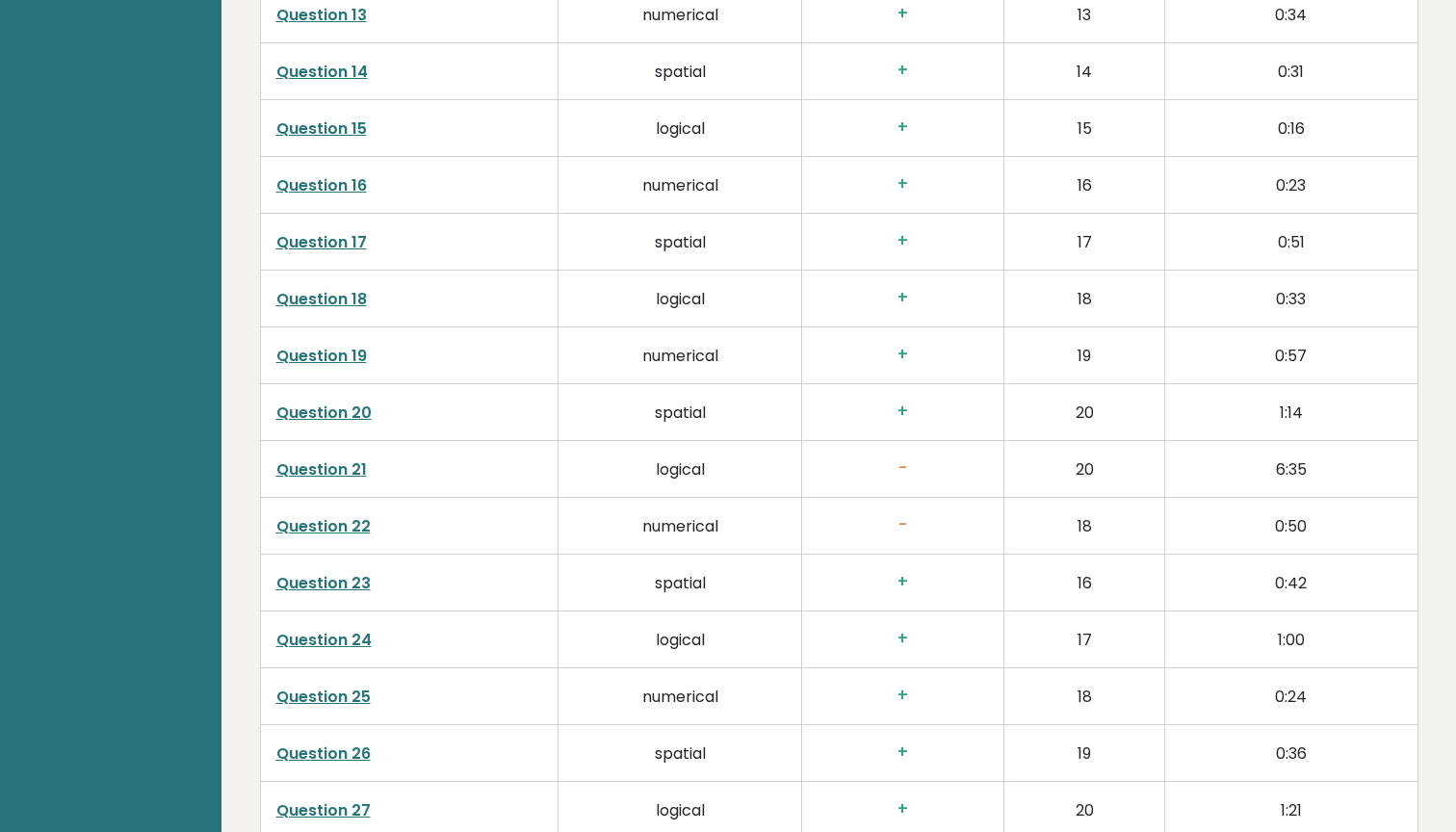
click at [342, 478] on link "Question 21" at bounding box center [321, 469] width 91 height 22
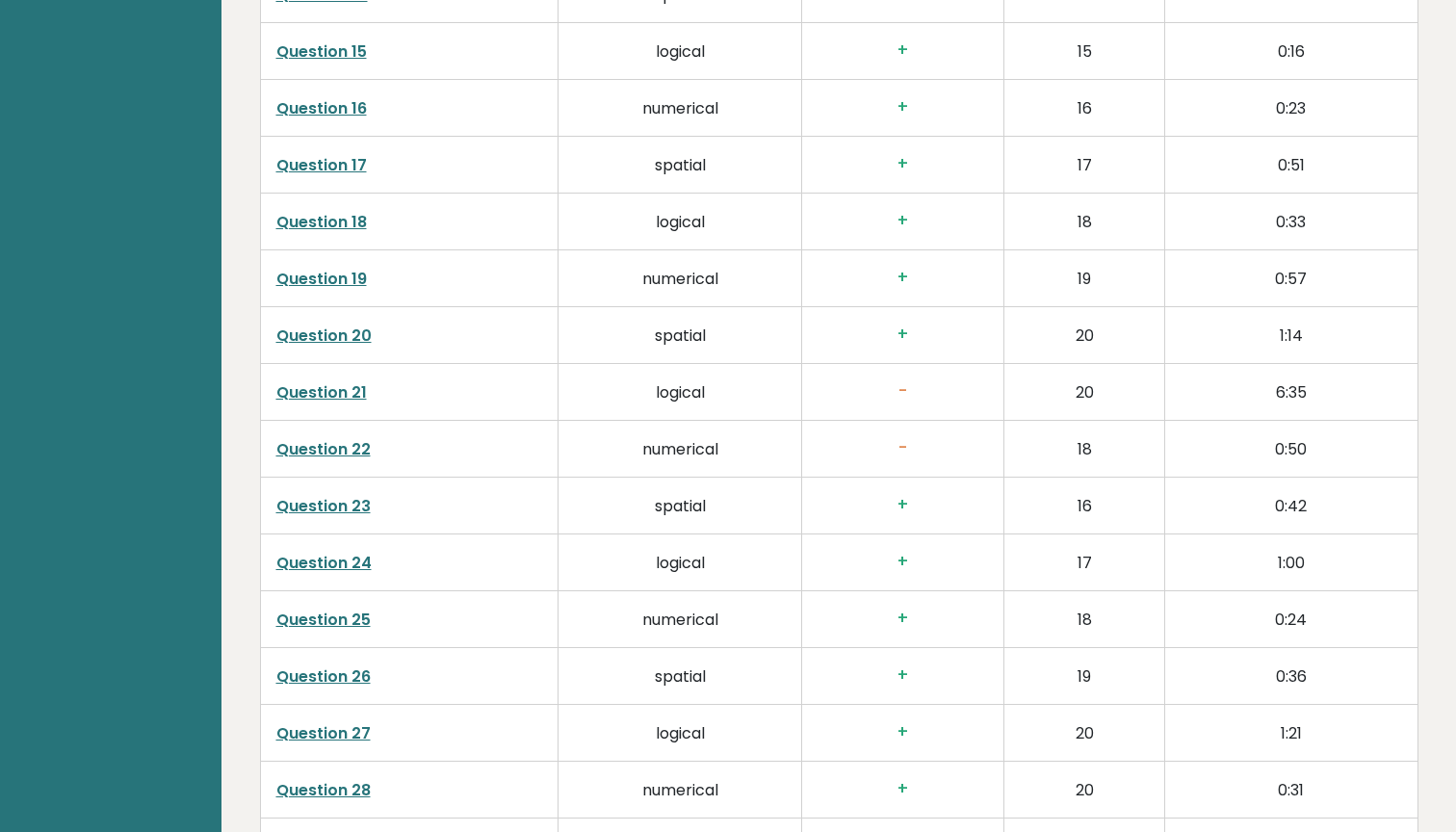
scroll to position [3854, 0]
click at [343, 449] on link "Question 22" at bounding box center [323, 447] width 95 height 22
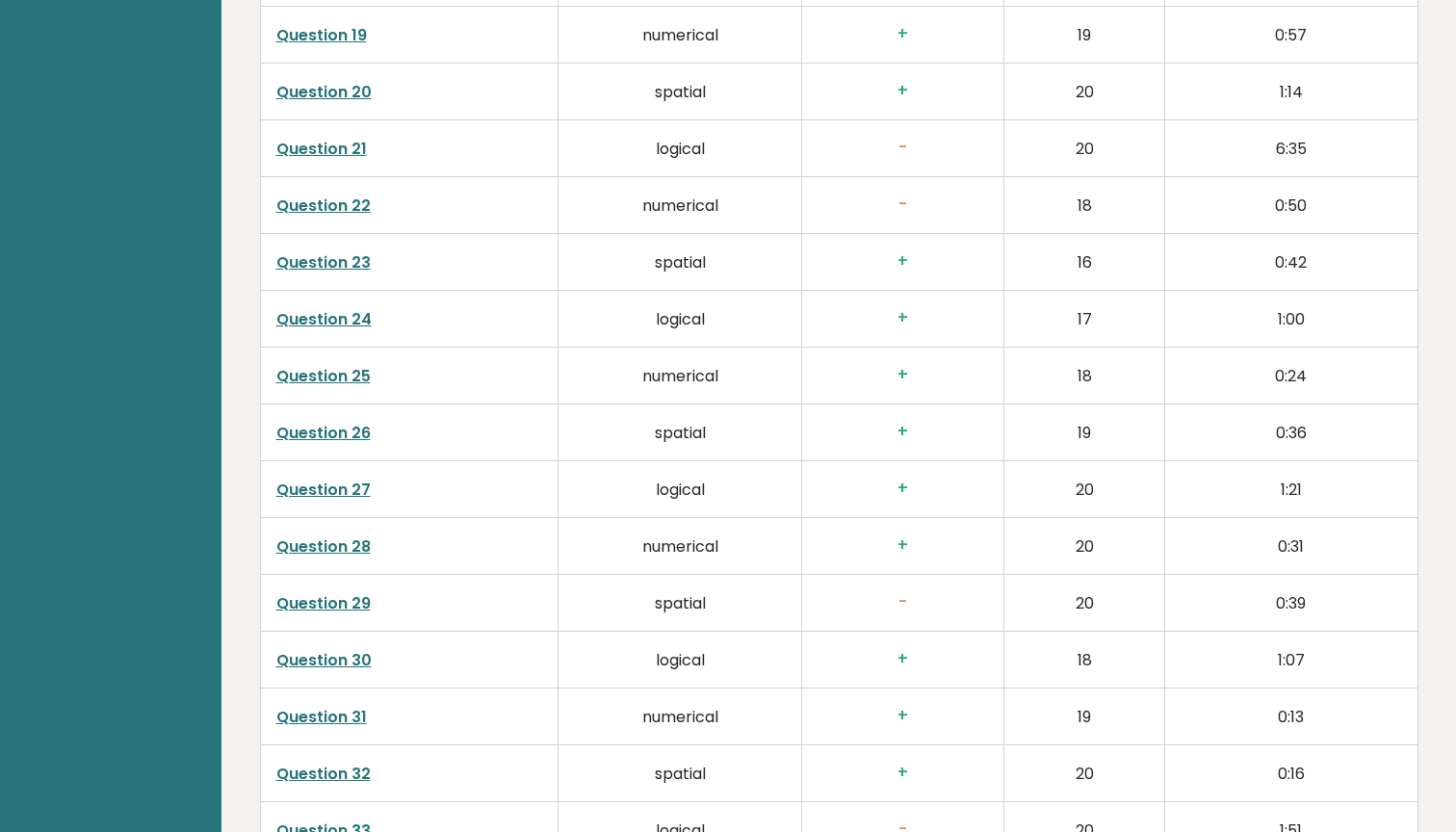
scroll to position [4108, 0]
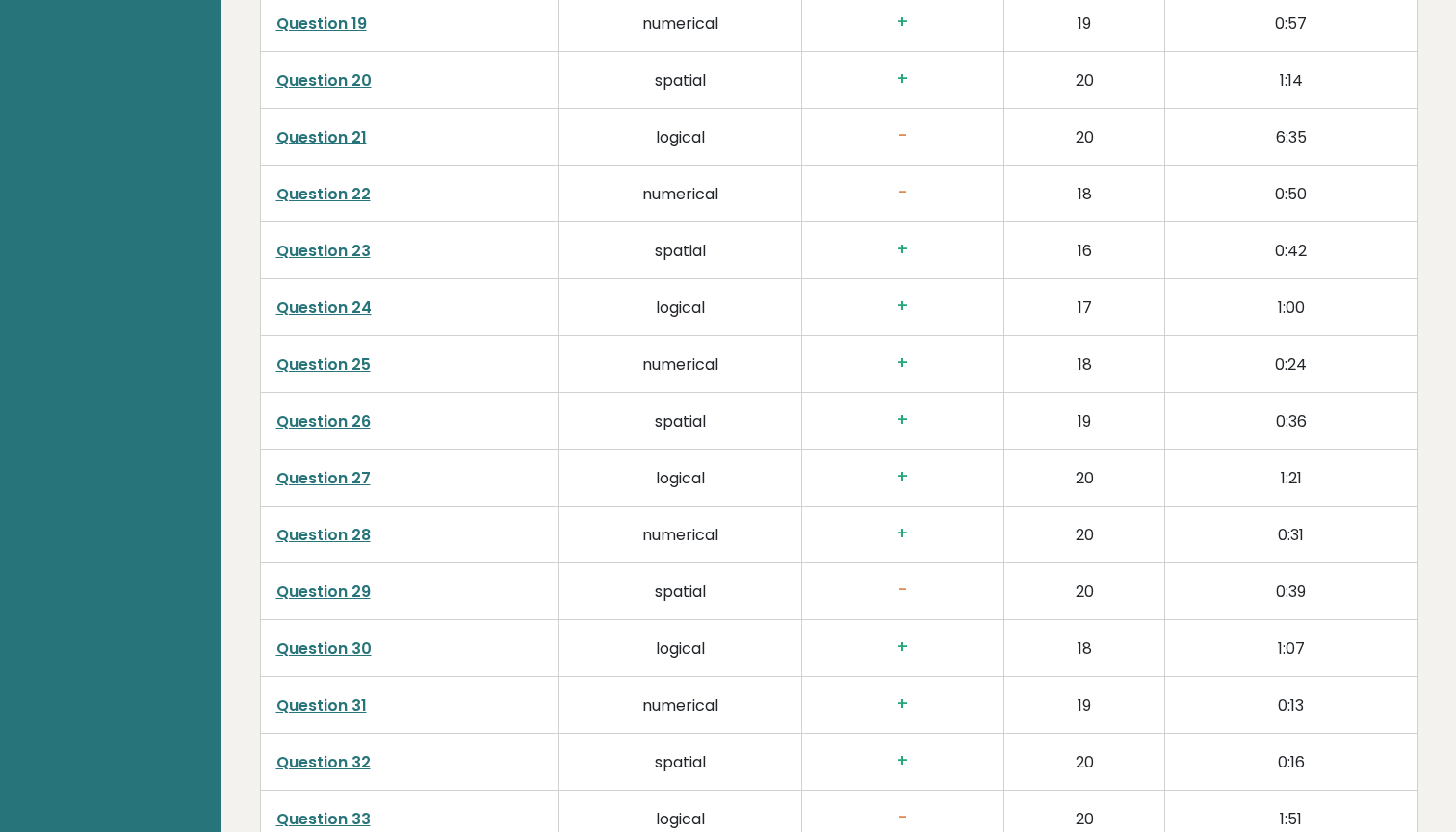
click at [357, 596] on link "Question 29" at bounding box center [323, 592] width 95 height 22
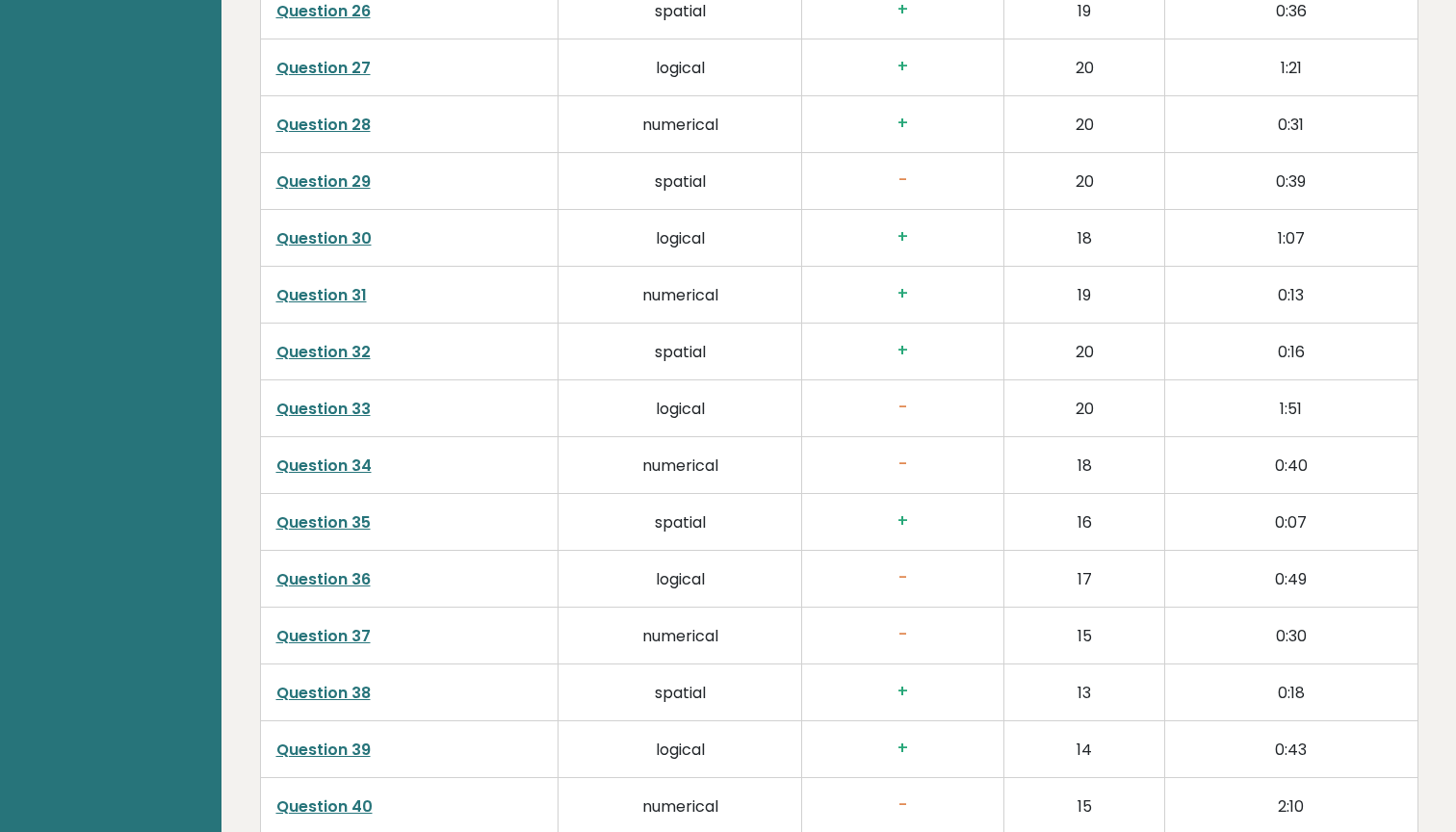
scroll to position [4525, 0]
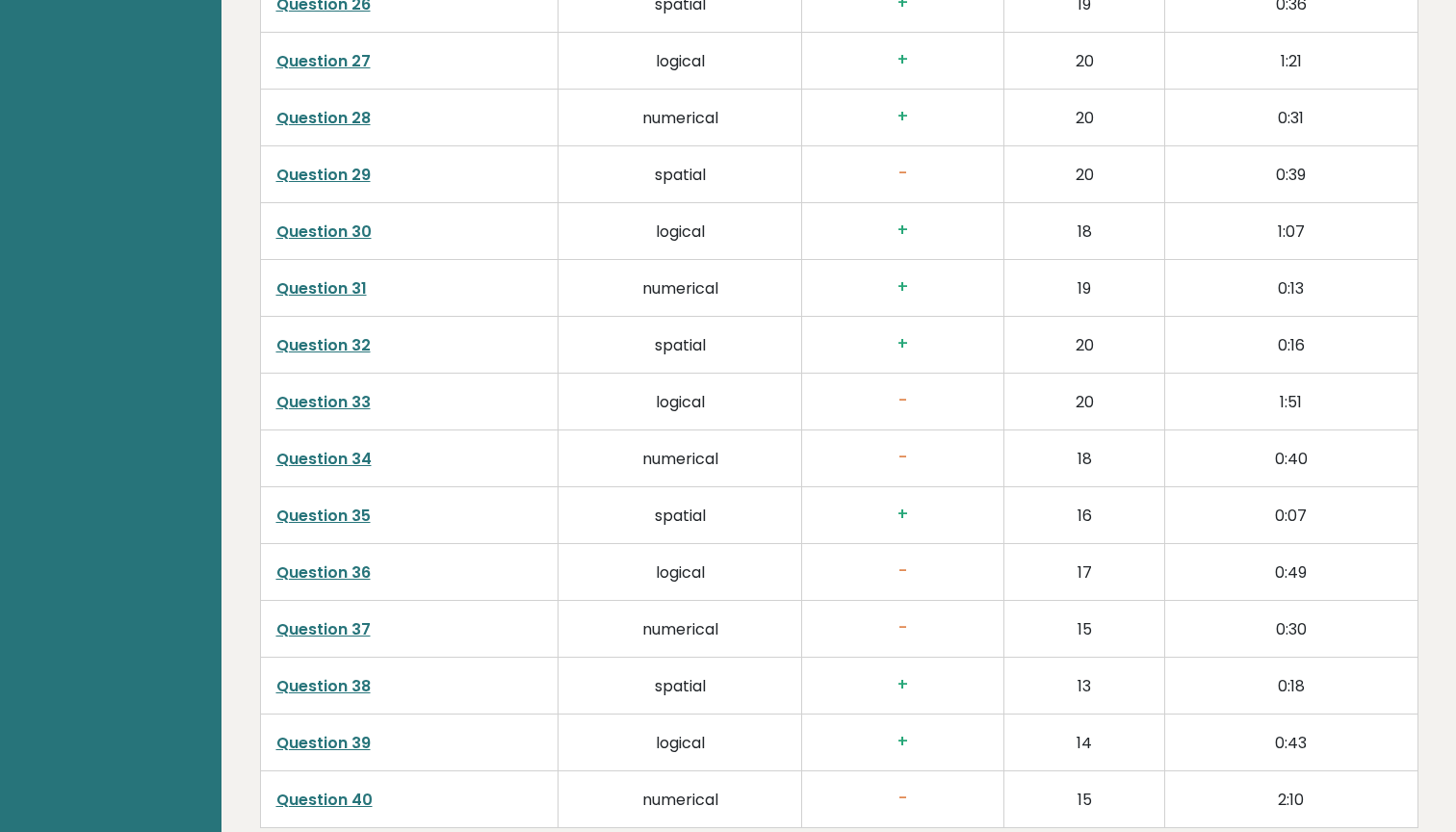
click at [354, 402] on link "Question 33" at bounding box center [323, 401] width 95 height 22
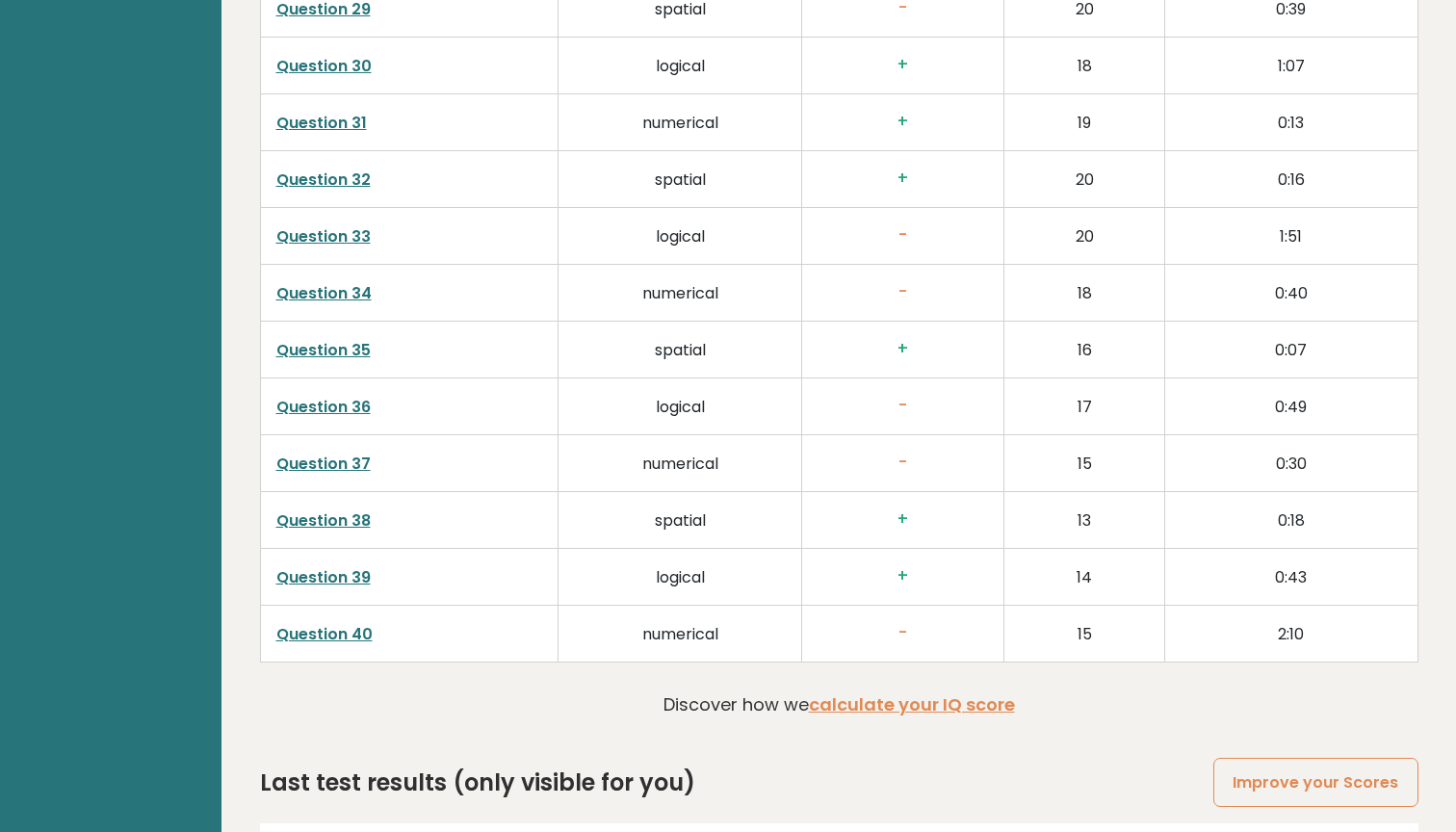
scroll to position [4693, 0]
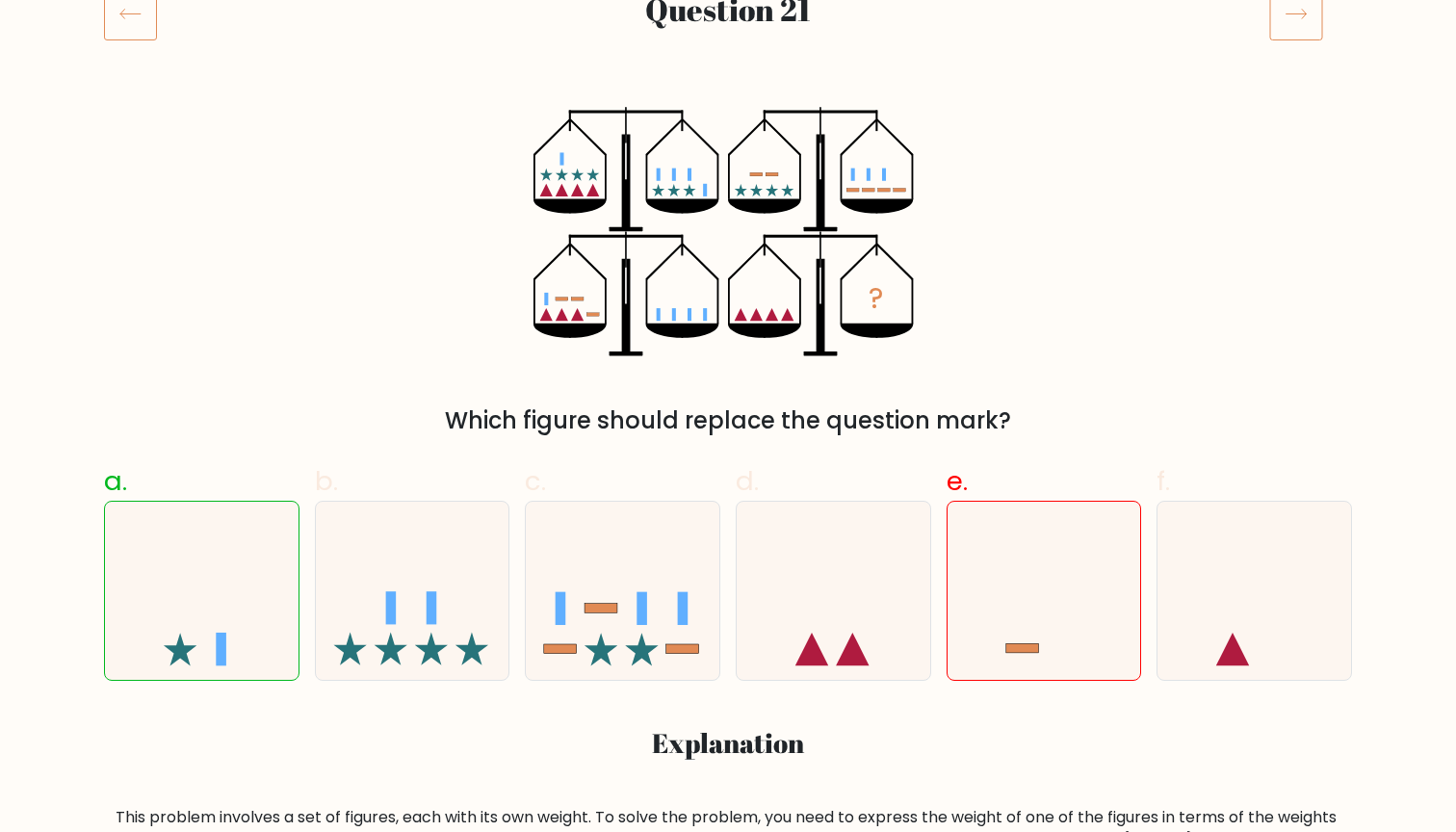
scroll to position [278, 0]
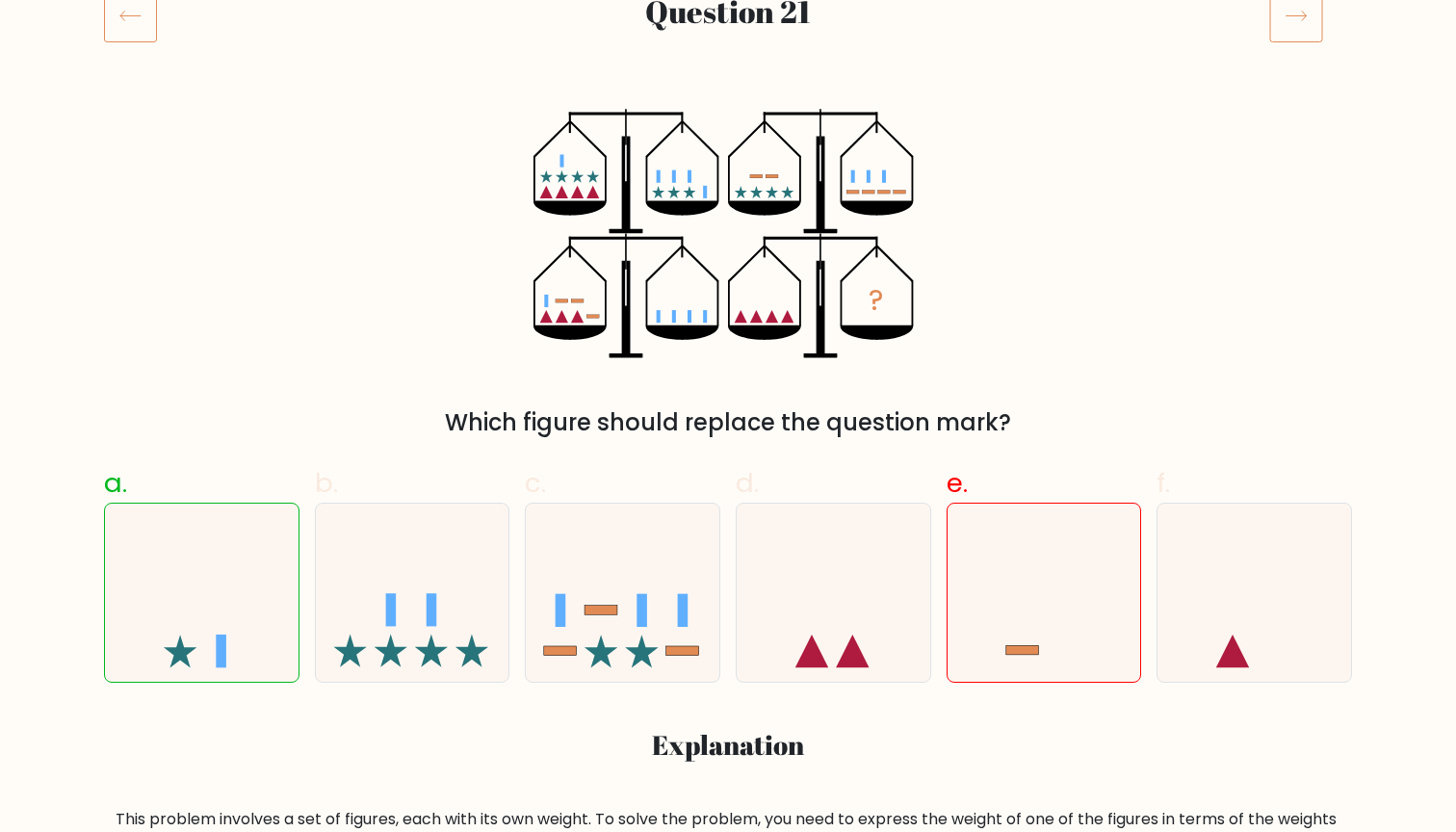
click at [139, 38] on icon at bounding box center [131, 15] width 53 height 54
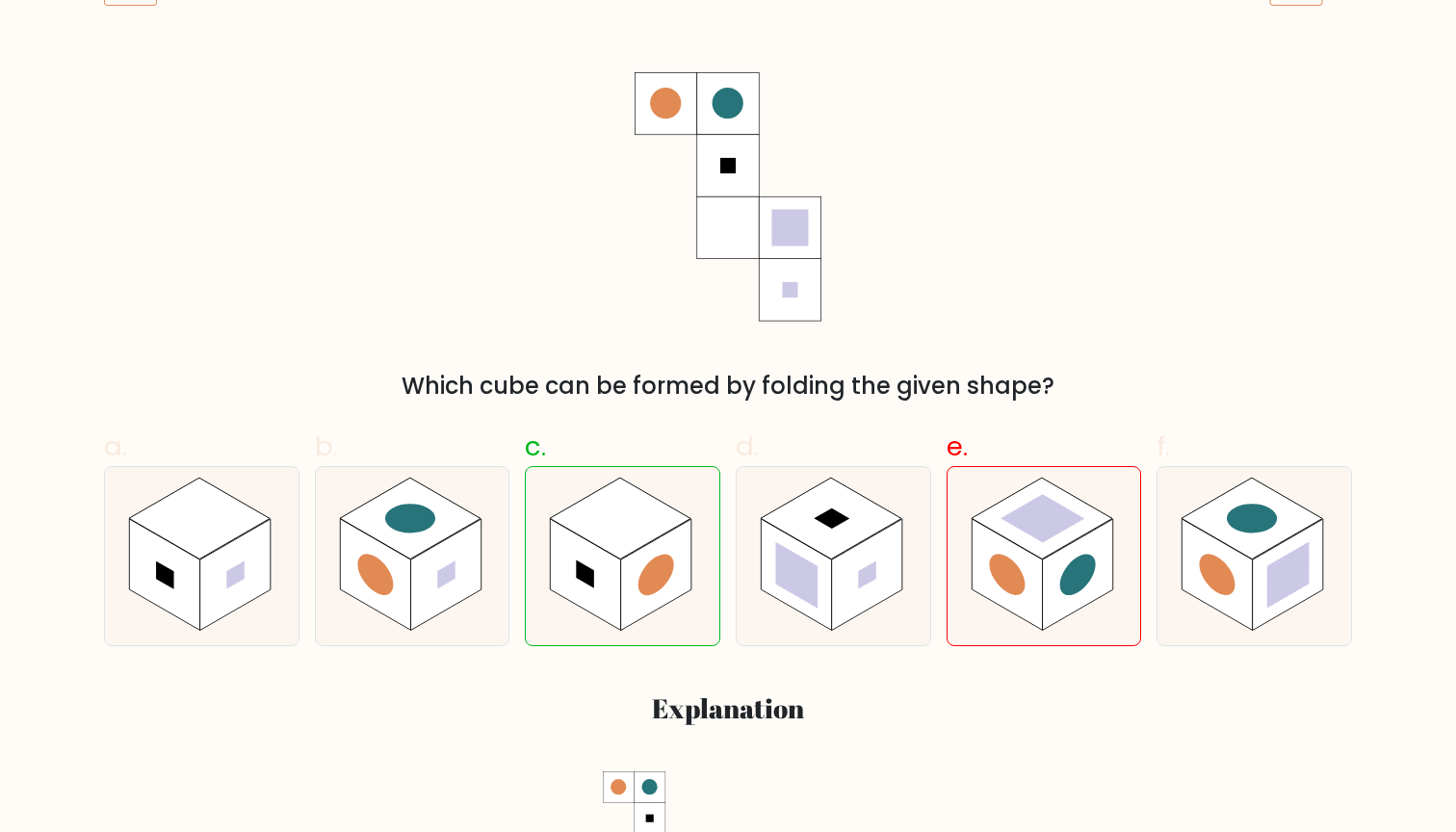
scroll to position [316, 0]
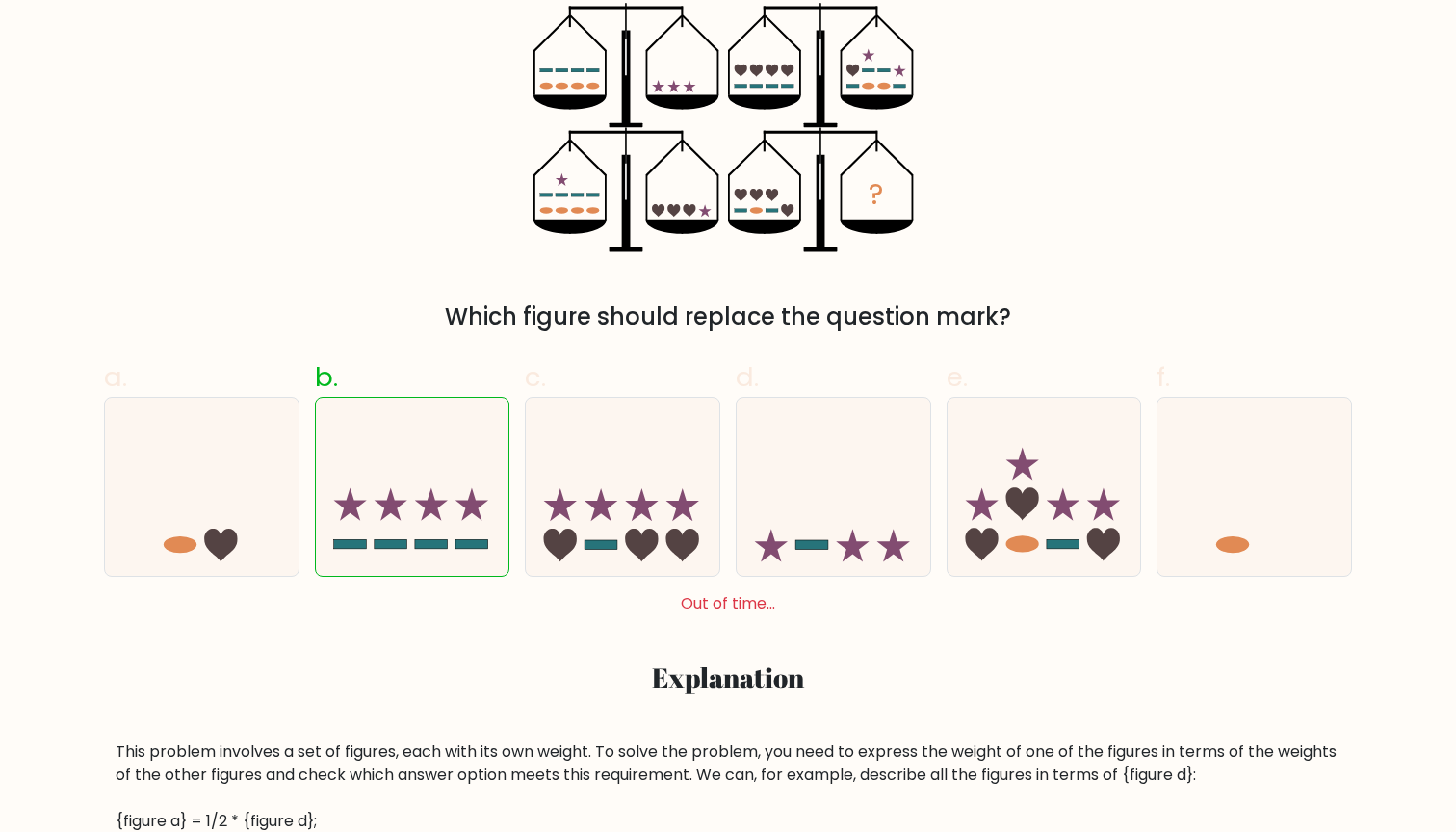
scroll to position [400, 0]
